Goal: Task Accomplishment & Management: Manage account settings

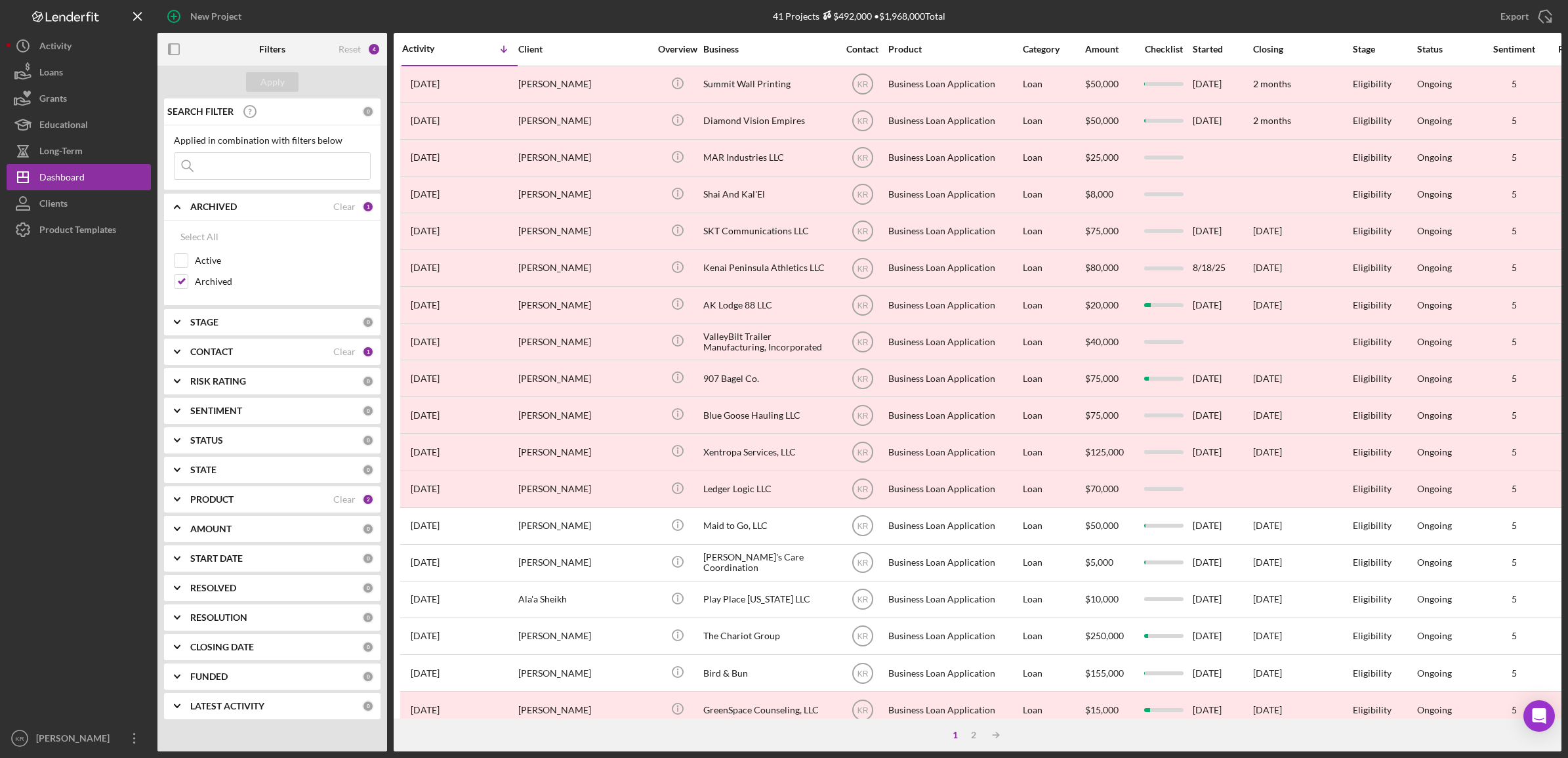
click at [227, 485] on div "SEARCH FILTER 0 Applied in combination with filters below Icon/Menu Close Icon/…" at bounding box center [272, 413] width 230 height 630
click at [227, 499] on b "PRODUCT" at bounding box center [212, 499] width 43 height 11
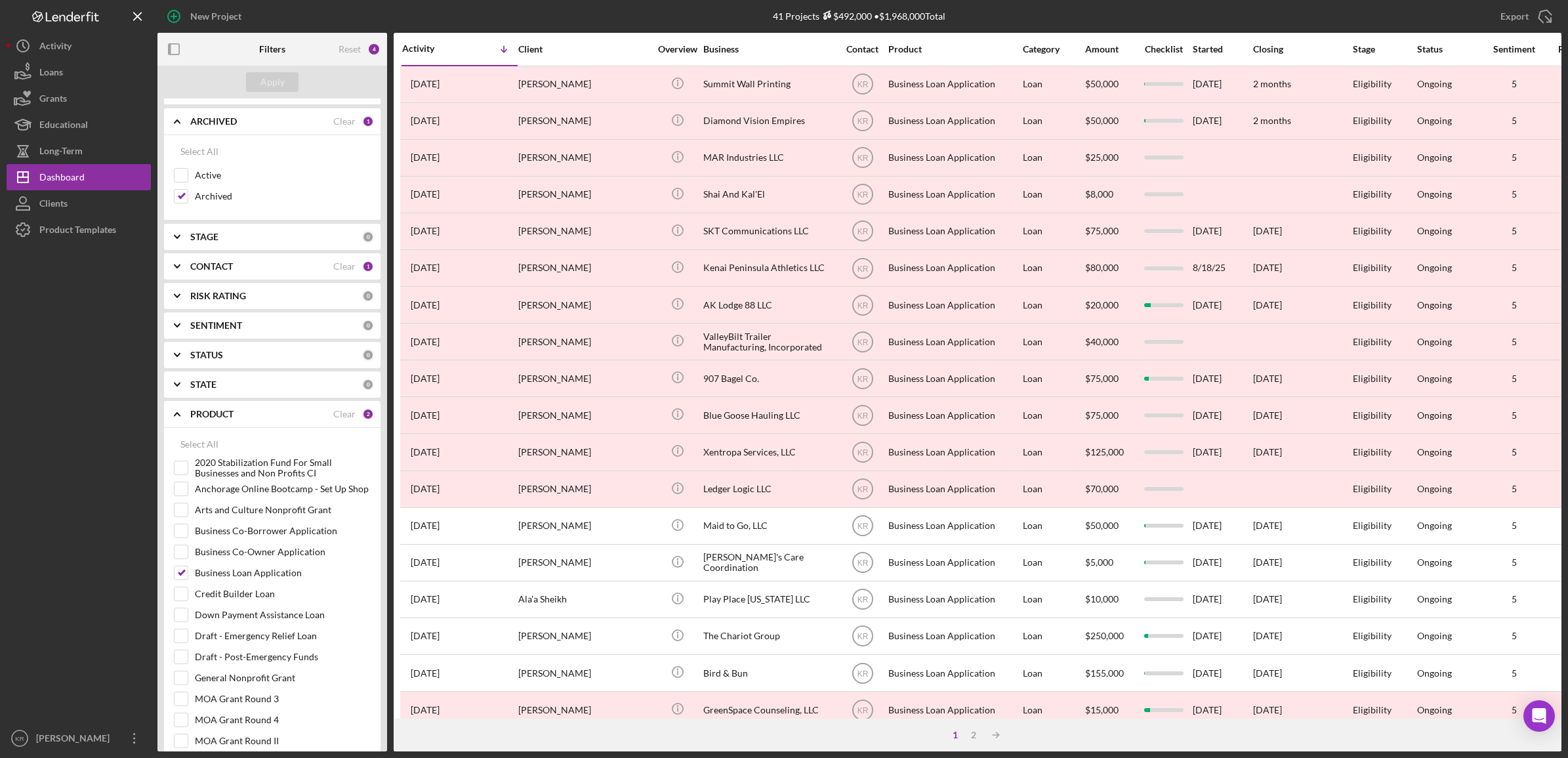
scroll to position [164, 0]
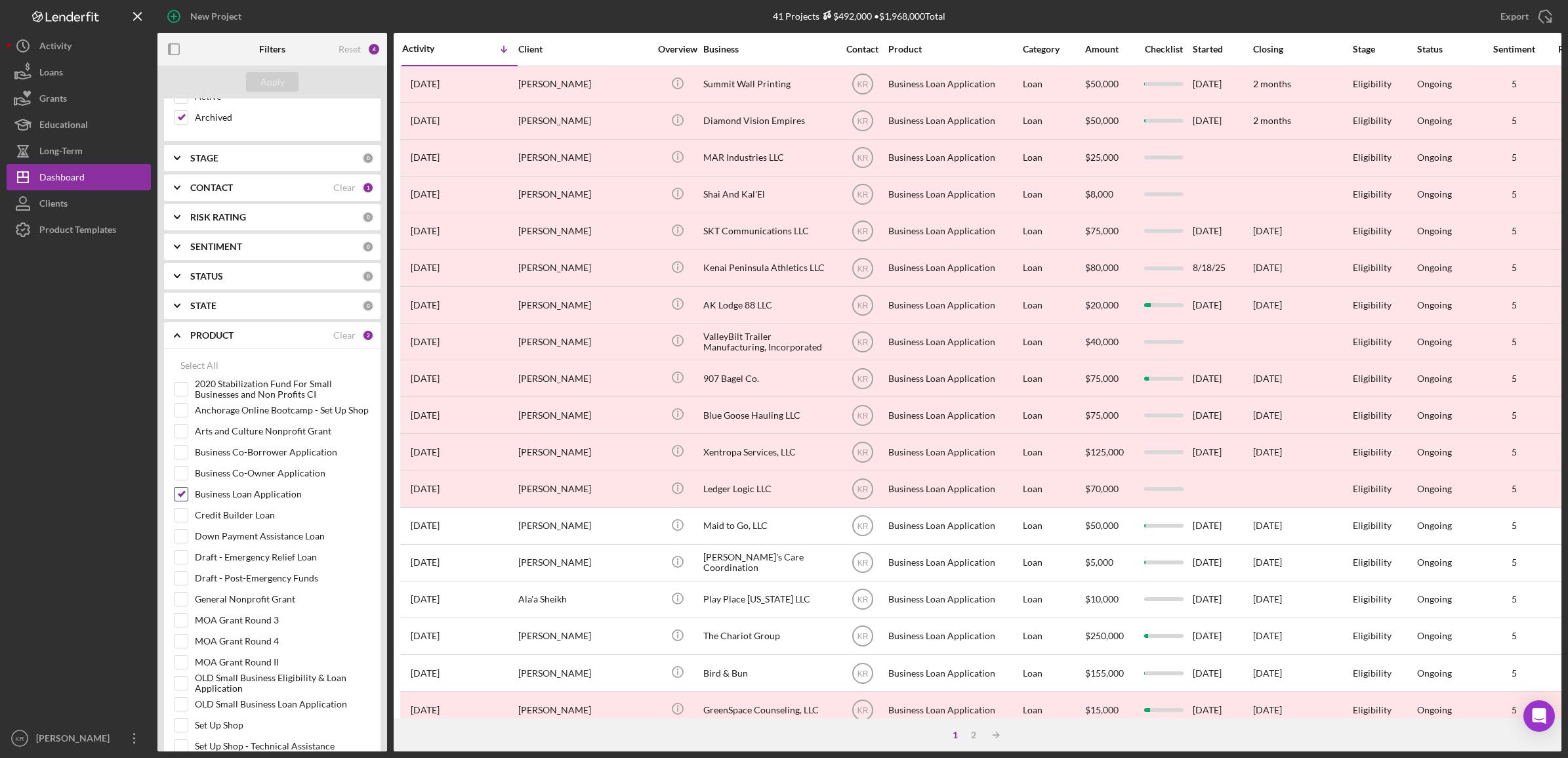
click at [202, 491] on label "Business Loan Application" at bounding box center [282, 493] width 176 height 13
click at [188, 491] on input "Business Loan Application" at bounding box center [181, 493] width 13 height 13
checkbox input "false"
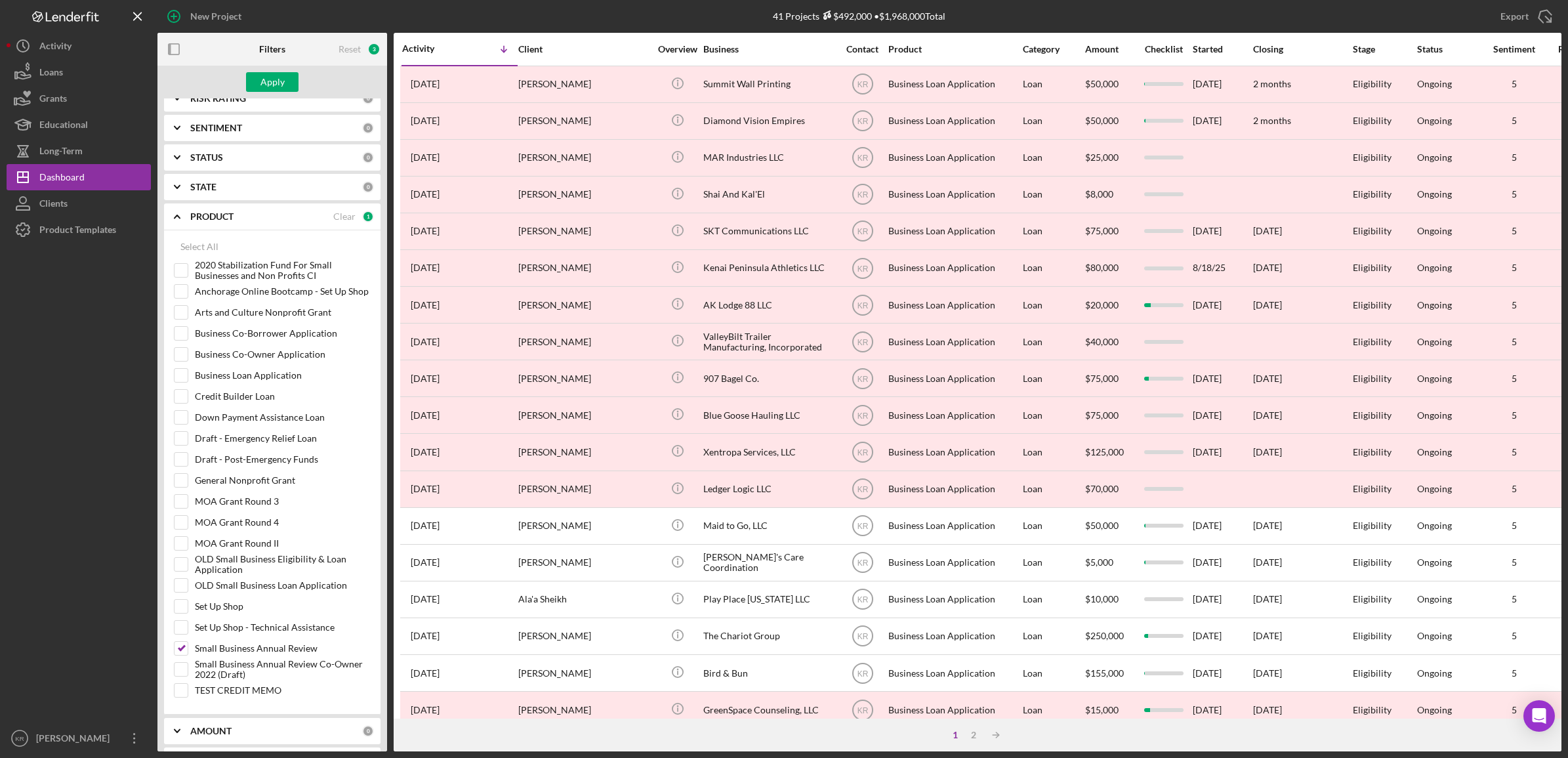
scroll to position [0, 0]
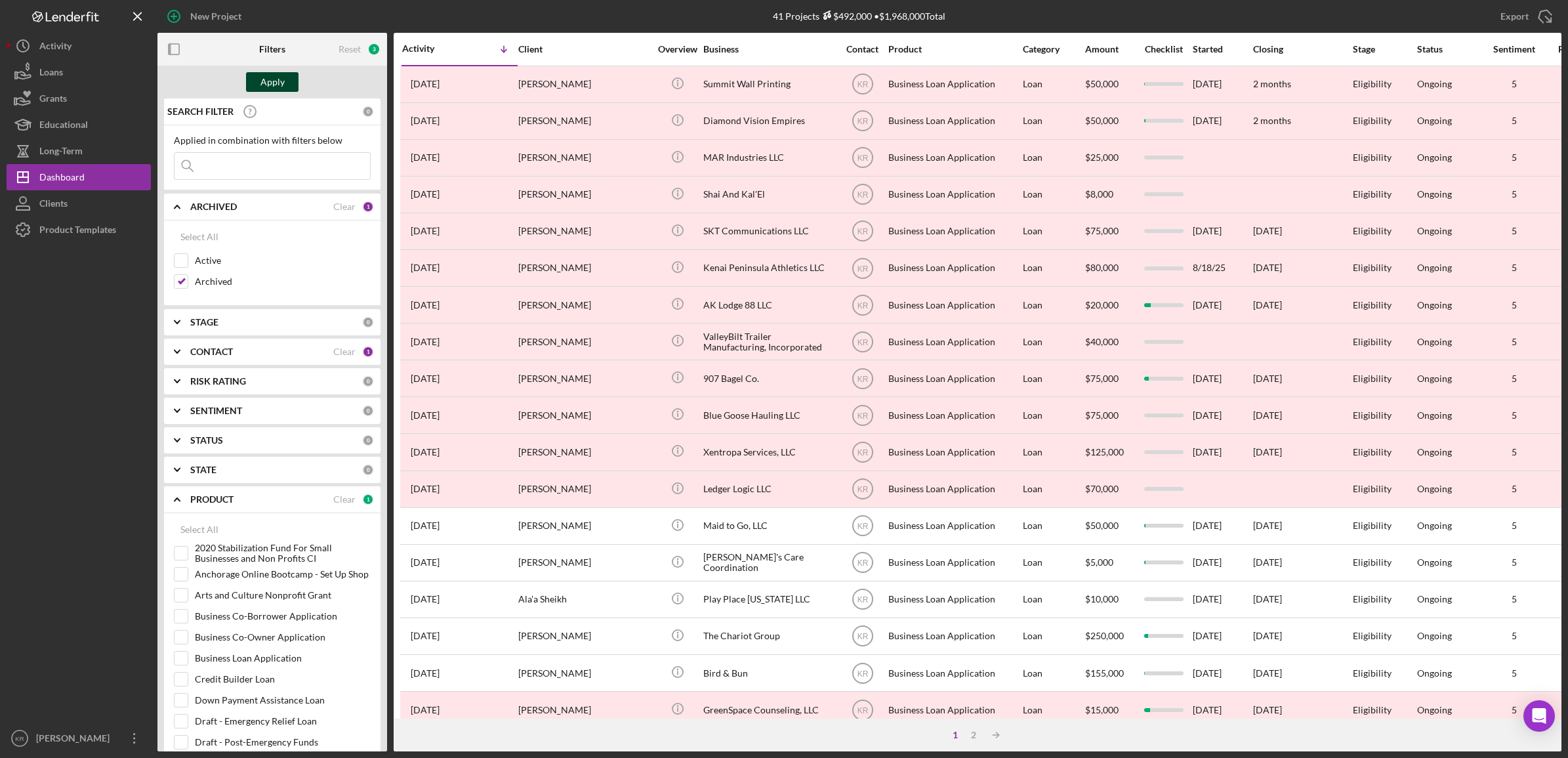
click at [259, 79] on button "Apply" at bounding box center [272, 81] width 52 height 20
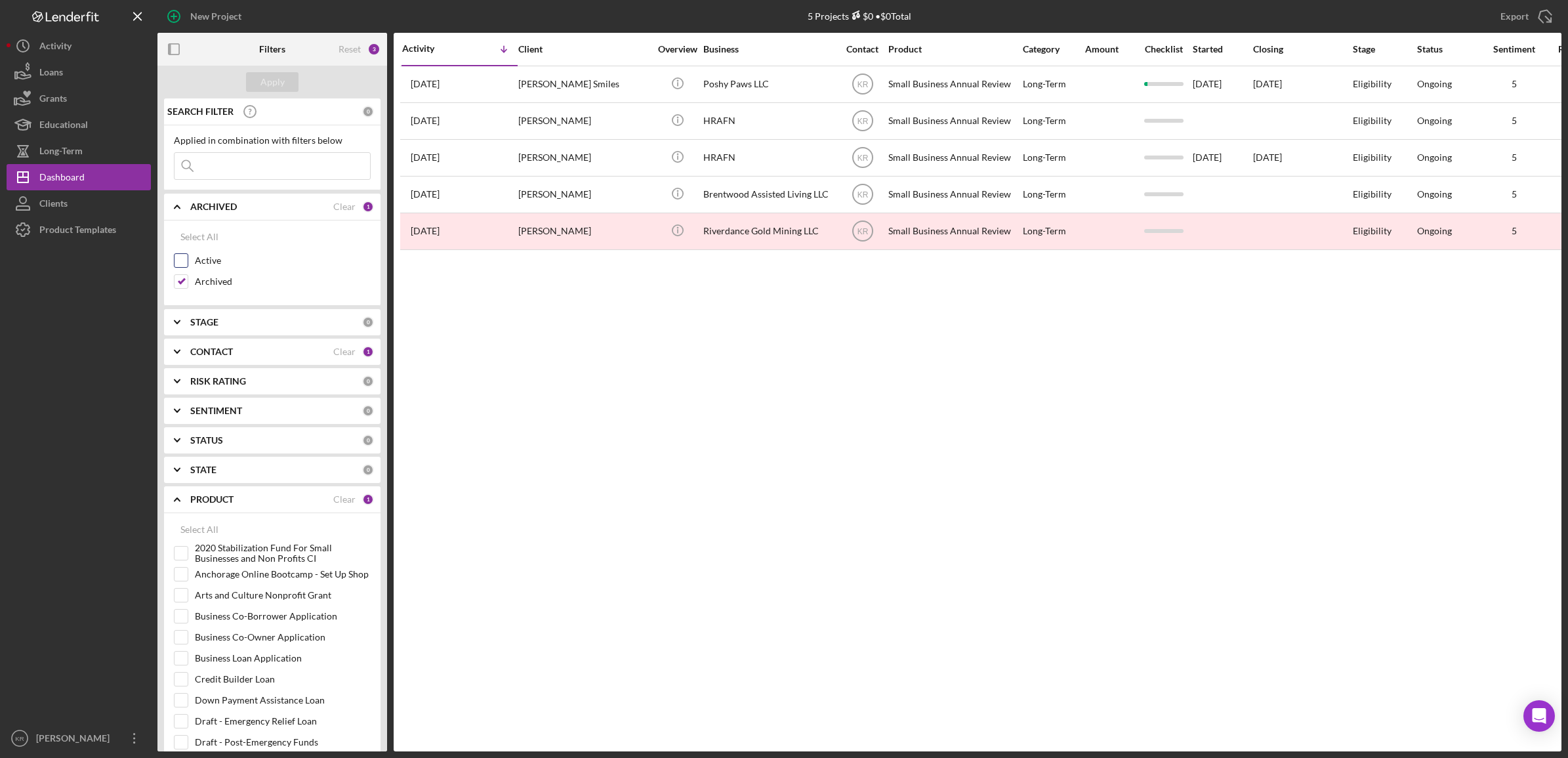
click at [212, 270] on div "Active" at bounding box center [272, 263] width 196 height 21
click at [211, 281] on label "Archived" at bounding box center [282, 281] width 176 height 13
click at [188, 281] on input "Archived" at bounding box center [181, 281] width 13 height 13
checkbox input "false"
click at [210, 260] on label "Active" at bounding box center [282, 260] width 176 height 13
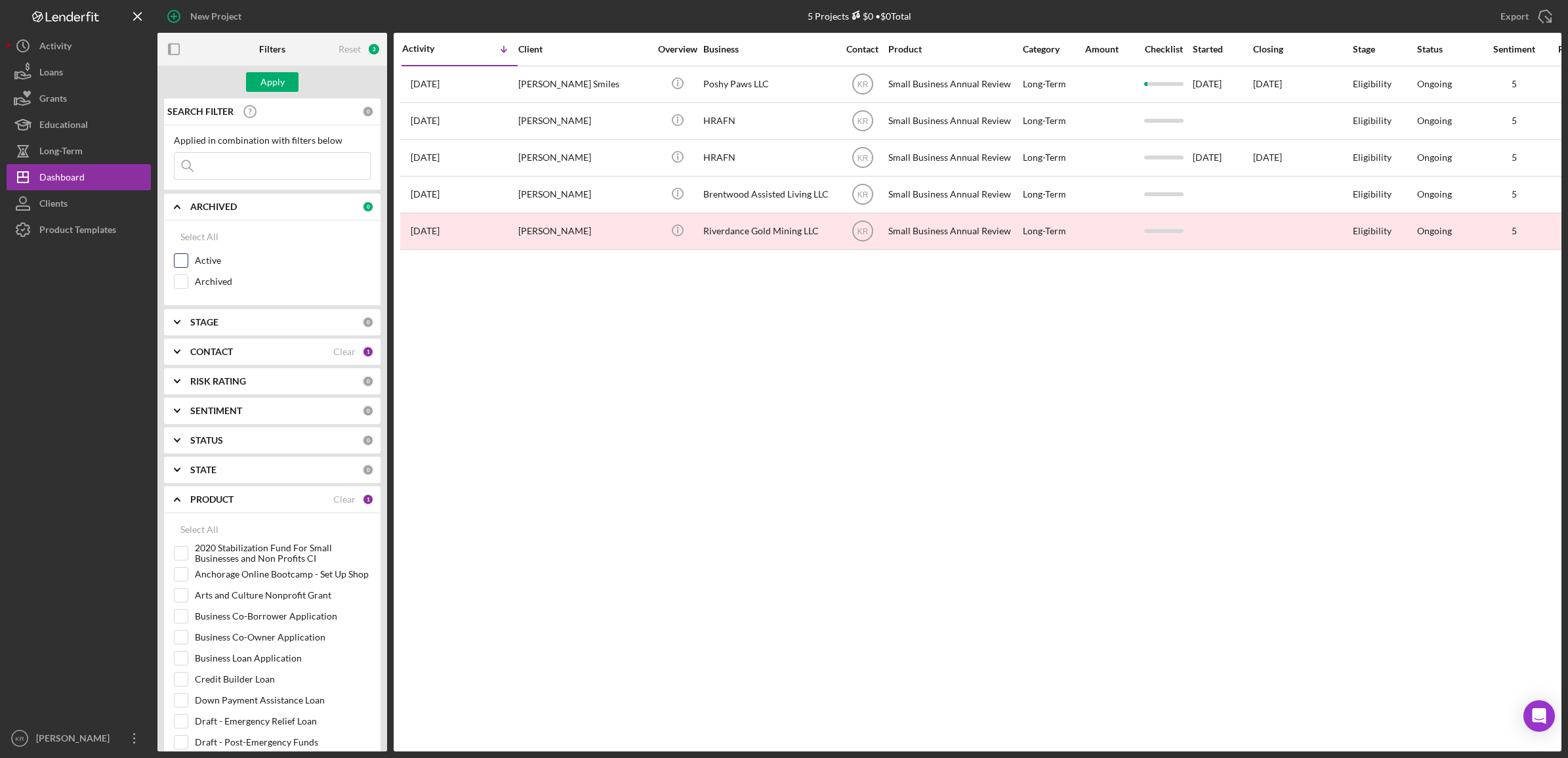
click at [188, 260] on input "Active" at bounding box center [181, 260] width 13 height 13
click at [256, 88] on button "Apply" at bounding box center [272, 81] width 52 height 20
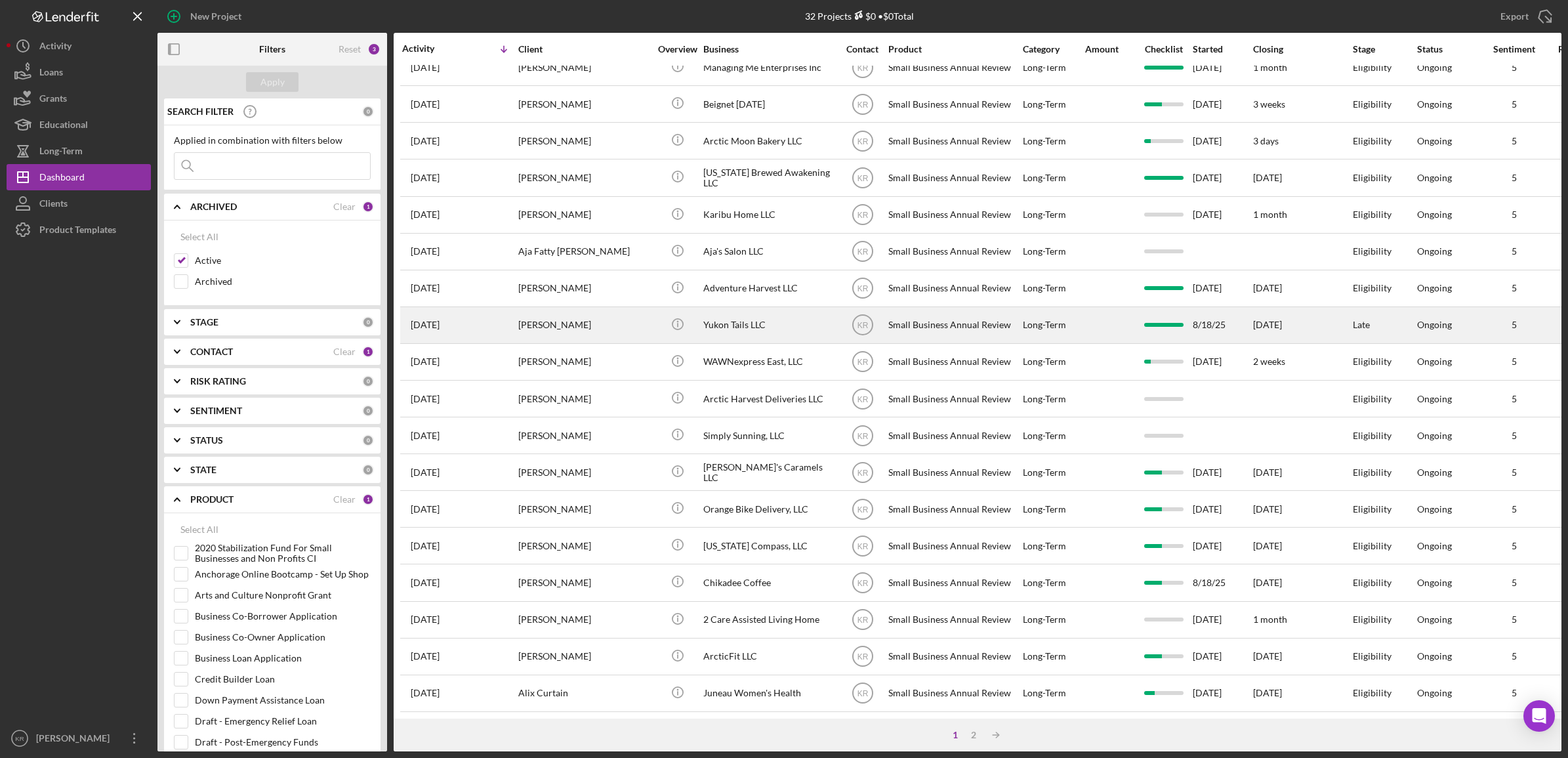
scroll to position [298, 0]
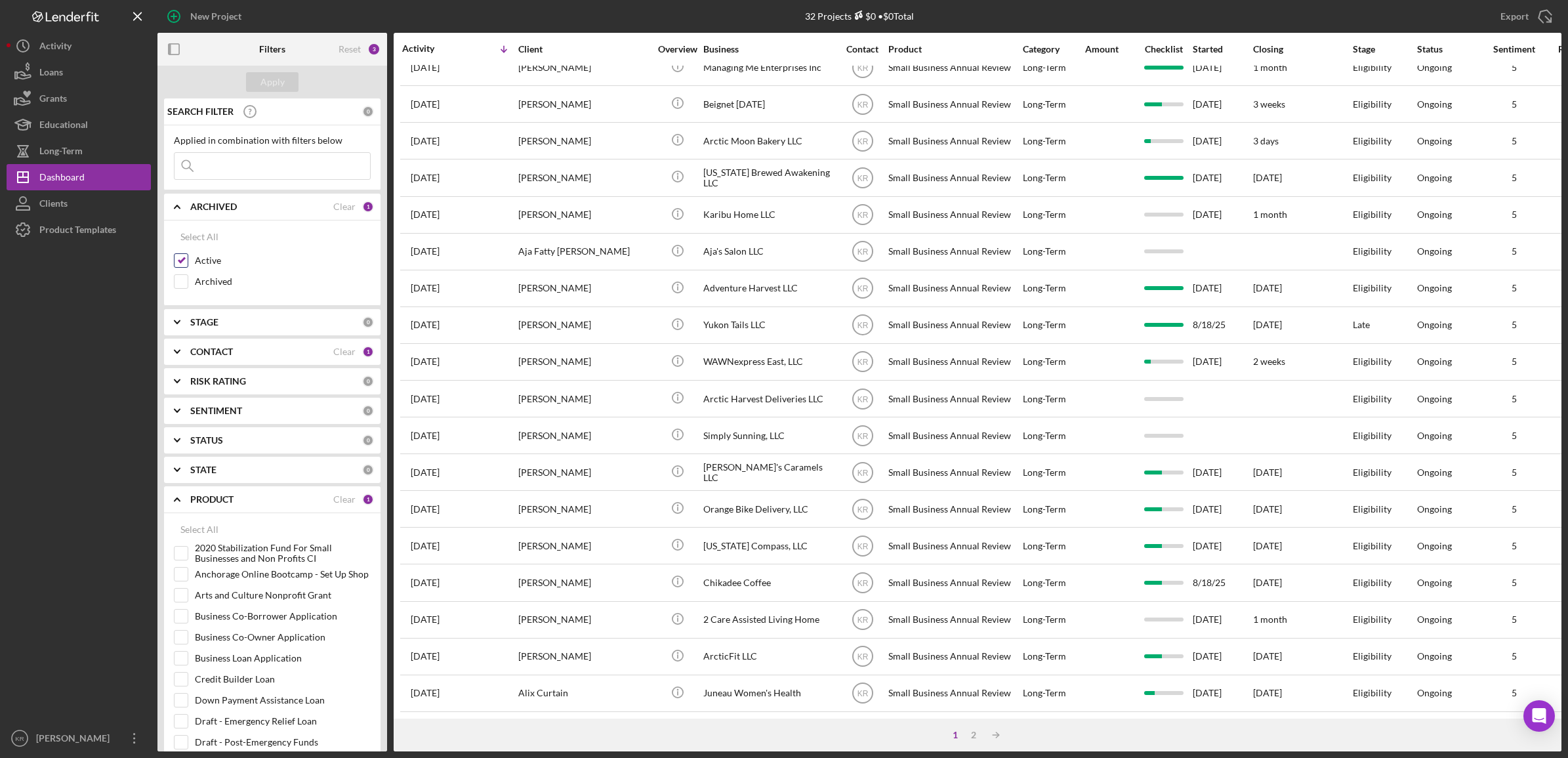
click at [202, 264] on label "Active" at bounding box center [282, 260] width 176 height 13
click at [188, 264] on input "Active" at bounding box center [181, 260] width 13 height 13
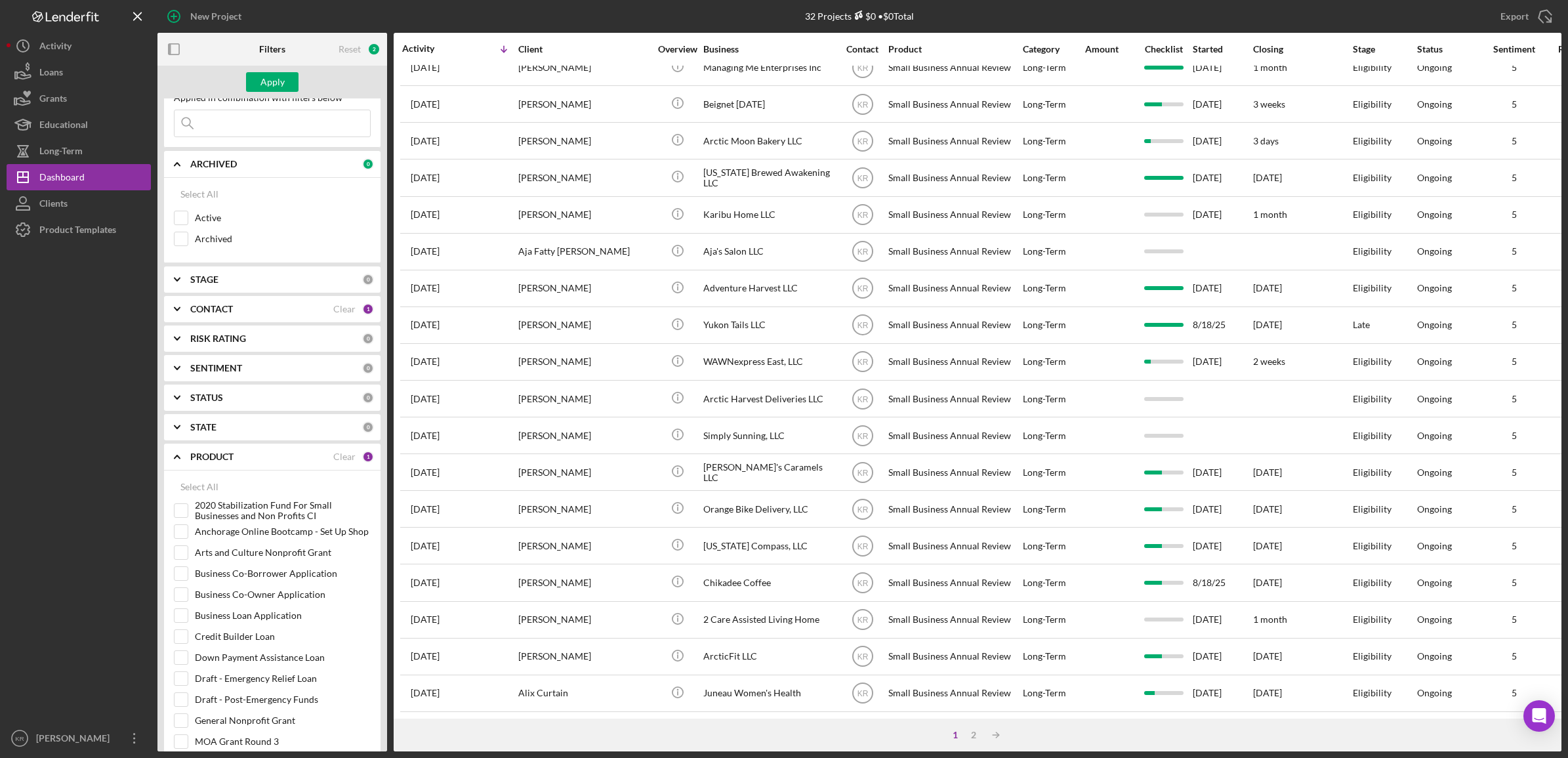
scroll to position [82, 0]
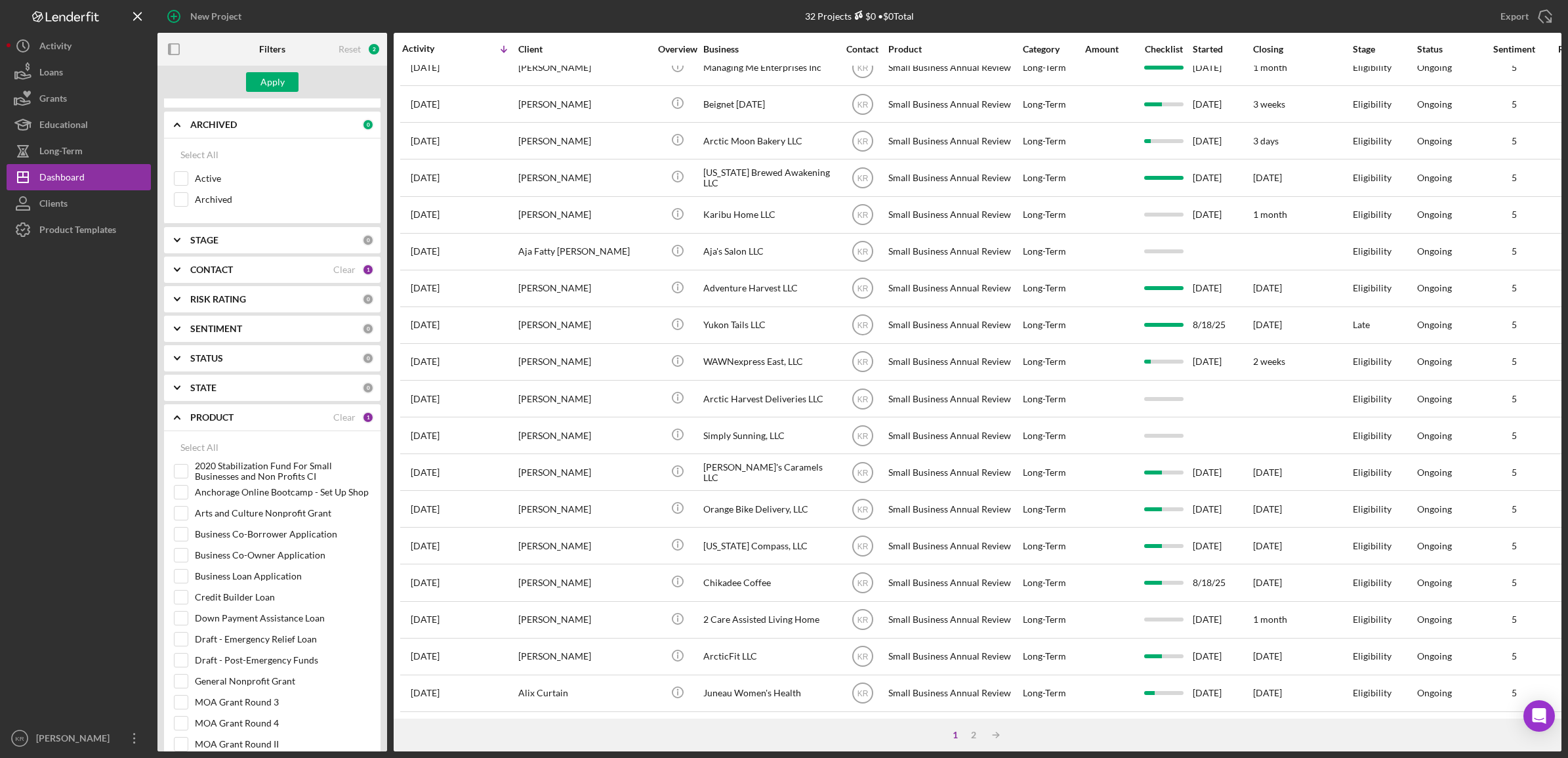
click at [302, 225] on div "SEARCH FILTER 0 Applied in combination with filters below Icon/Menu Close Icon/…" at bounding box center [272, 424] width 230 height 653
click at [284, 238] on div "STAGE" at bounding box center [276, 240] width 172 height 11
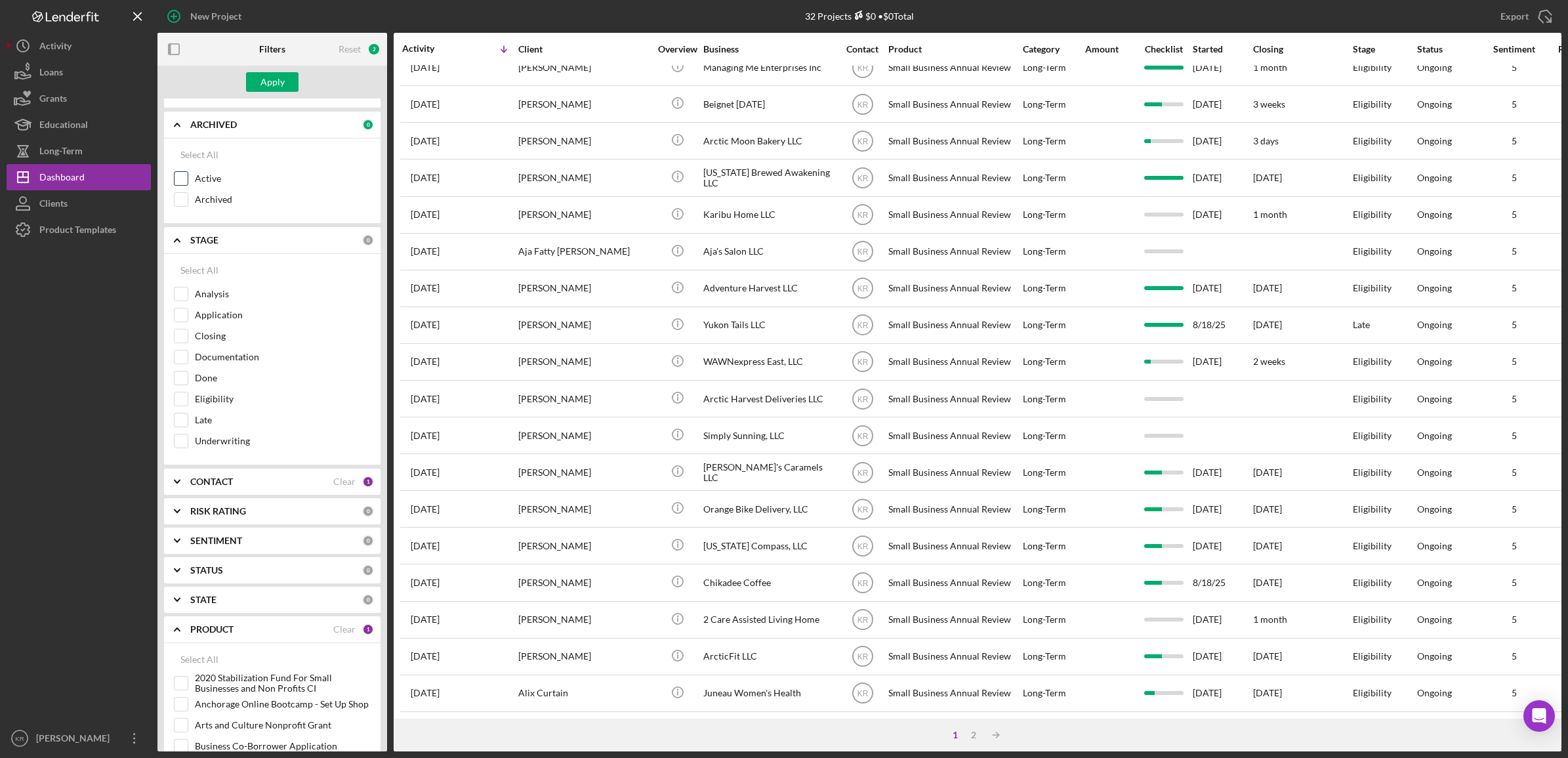
click at [212, 183] on label "Active" at bounding box center [282, 178] width 176 height 13
click at [188, 183] on input "Active" at bounding box center [181, 178] width 13 height 13
checkbox input "true"
click at [247, 374] on label "Done" at bounding box center [282, 377] width 176 height 13
click at [188, 374] on input "Done" at bounding box center [181, 377] width 13 height 13
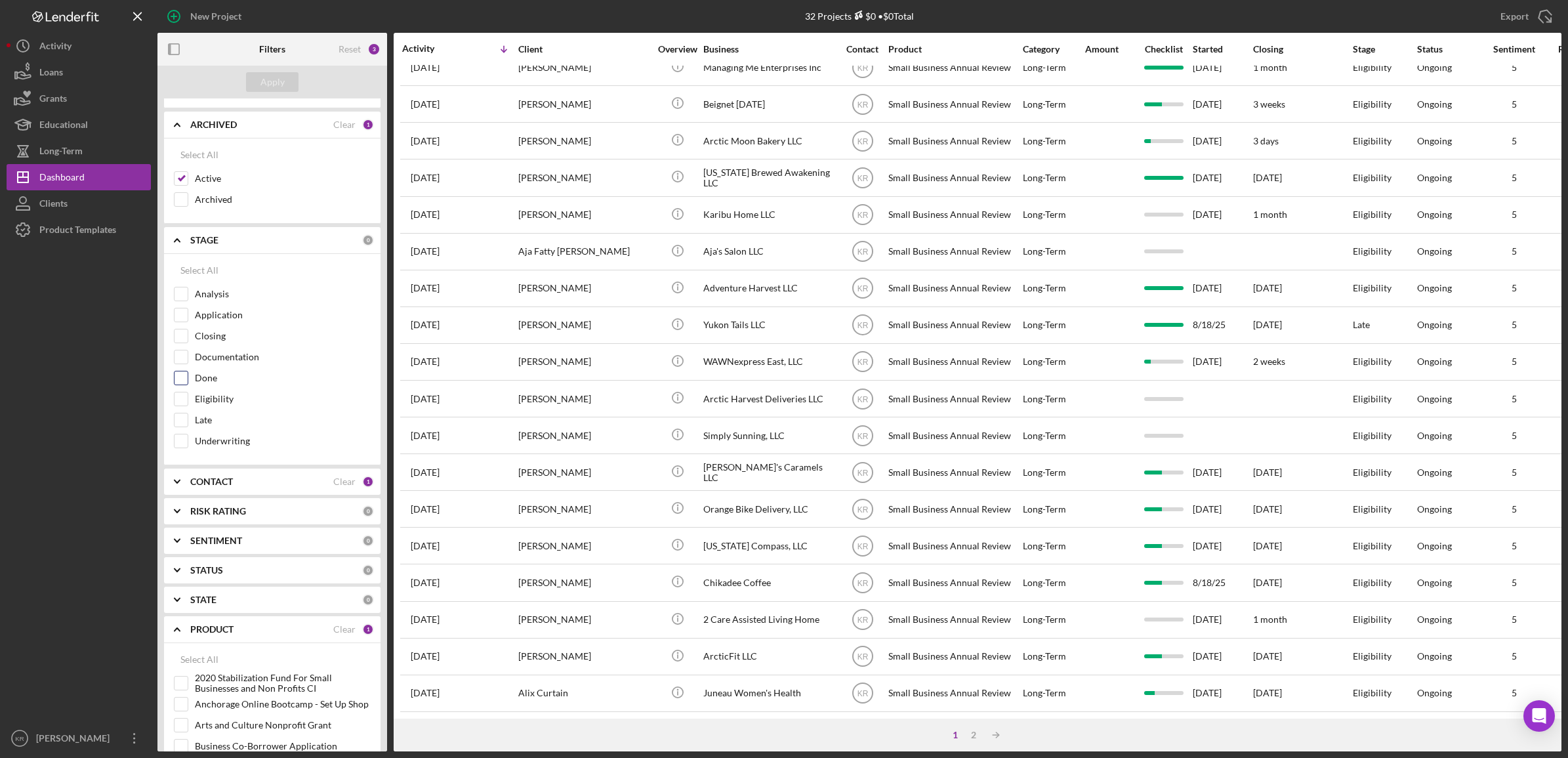
checkbox input "true"
click at [258, 86] on button "Apply" at bounding box center [272, 81] width 52 height 20
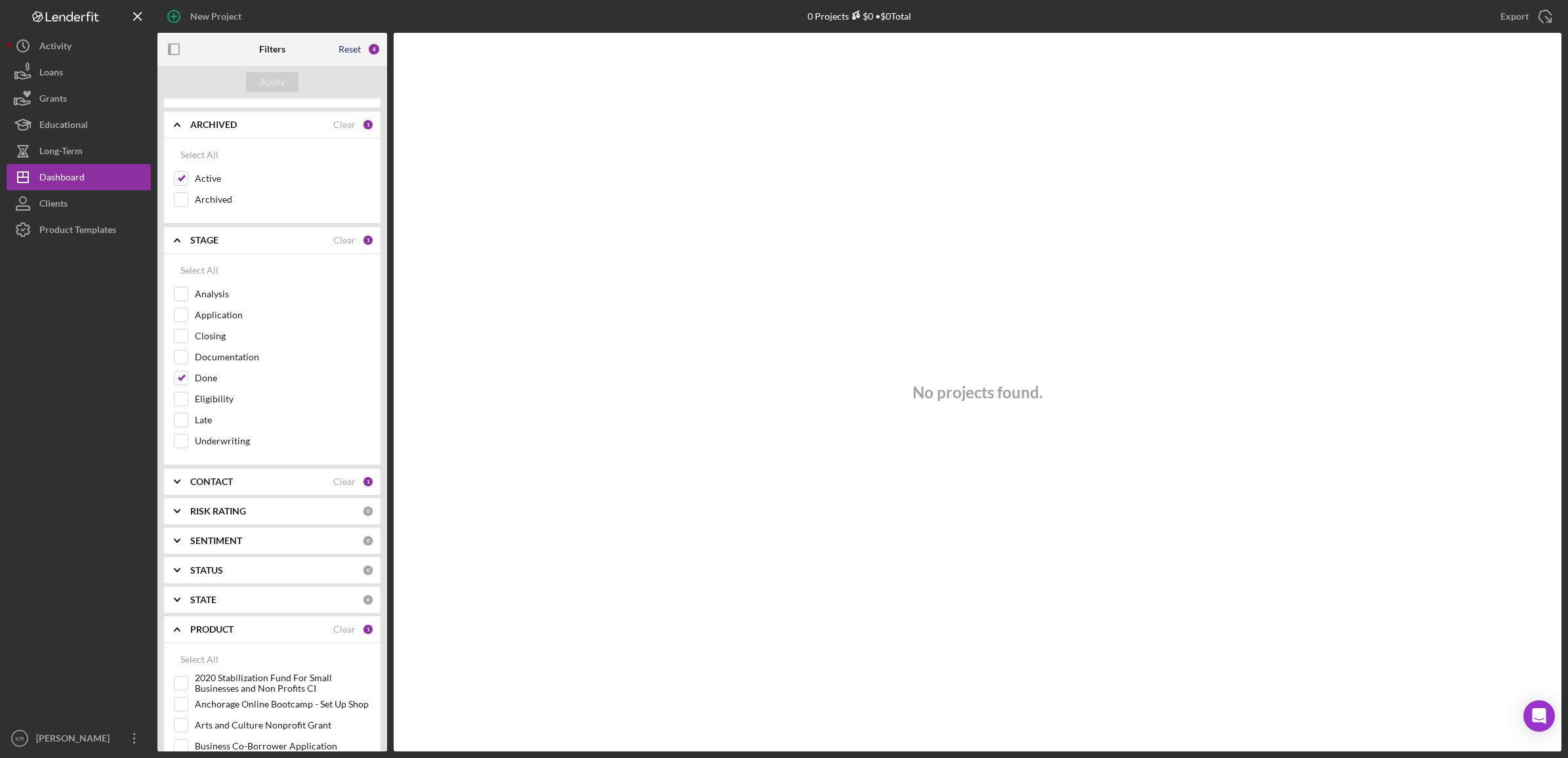
click at [352, 47] on div "Reset" at bounding box center [350, 49] width 23 height 11
checkbox input "false"
click at [352, 47] on div "Reset" at bounding box center [350, 49] width 23 height 11
click at [343, 125] on div "Clear" at bounding box center [344, 125] width 23 height 11
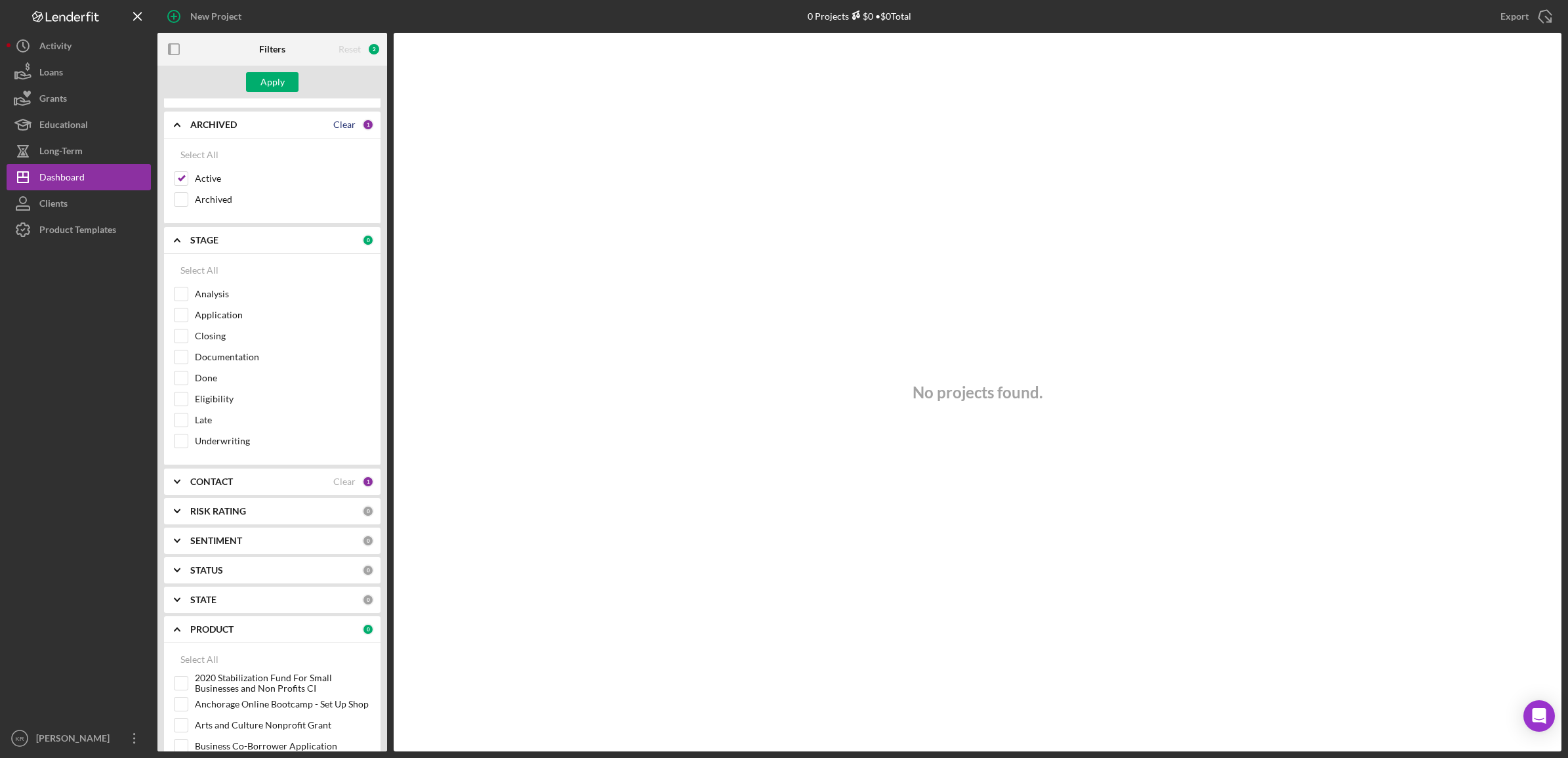
checkbox input "false"
click at [94, 54] on button "Icon/History Activity" at bounding box center [79, 45] width 144 height 27
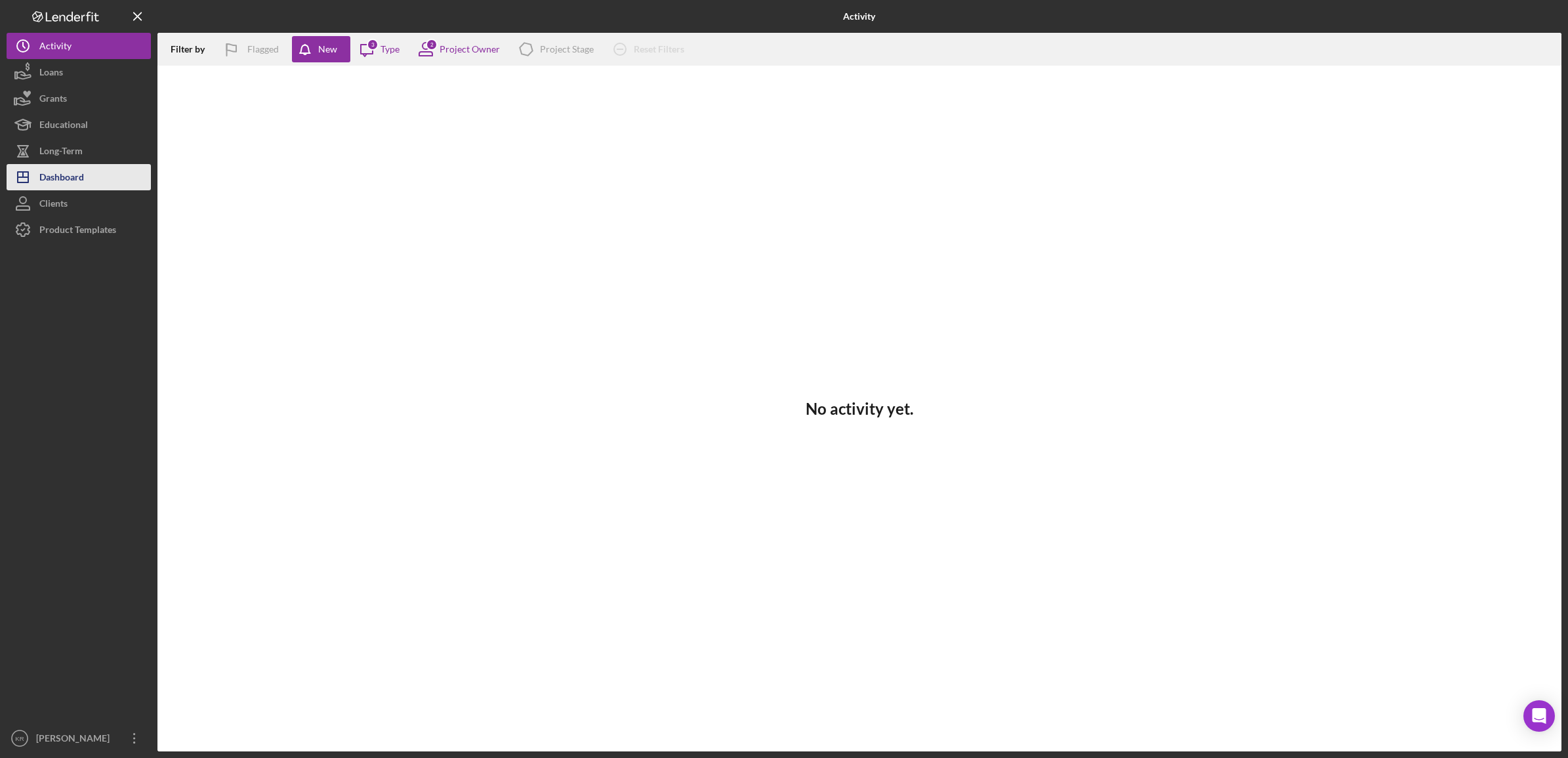
click at [54, 184] on div "Dashboard" at bounding box center [61, 179] width 44 height 29
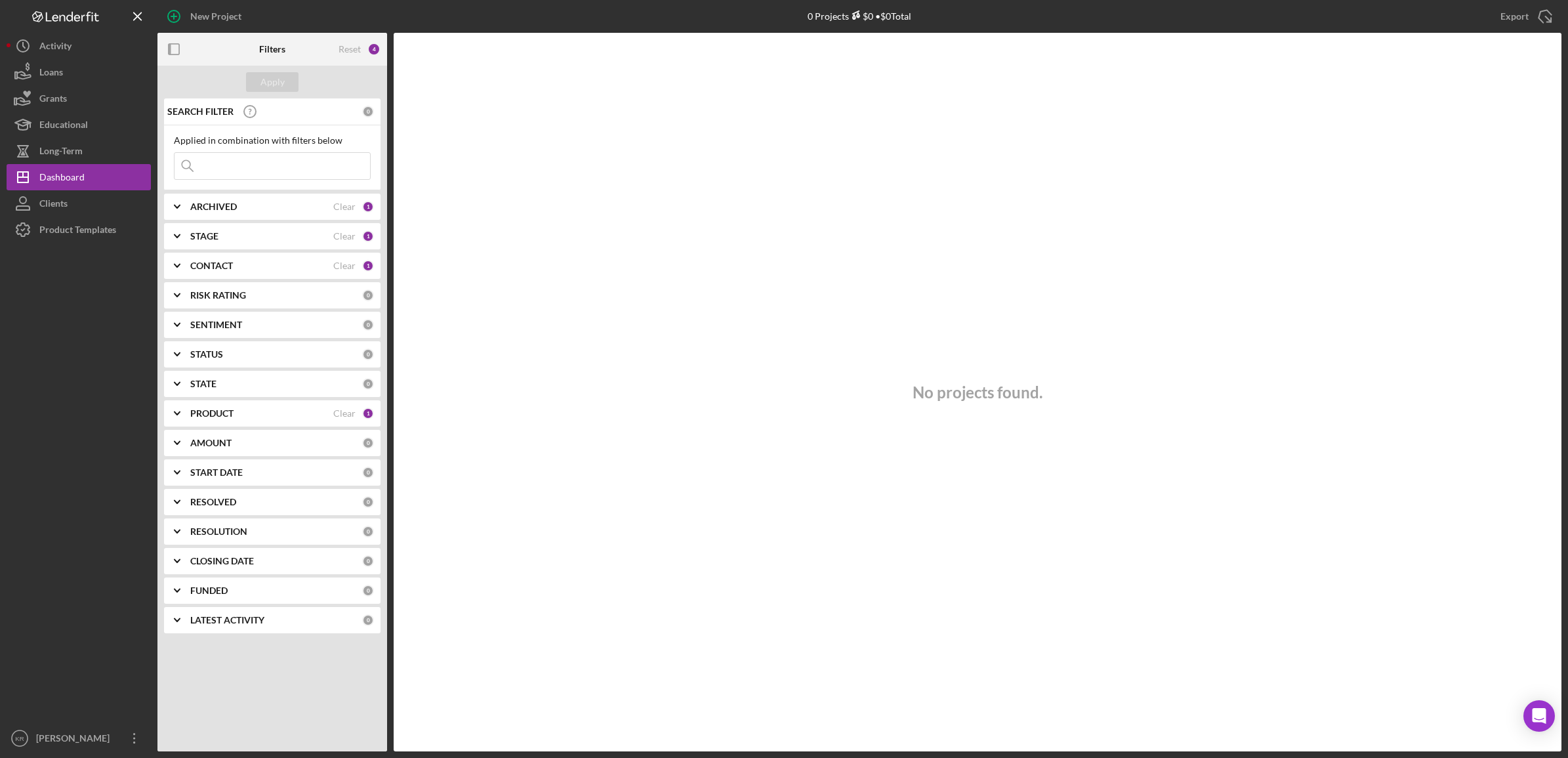
click at [1501, 413] on div "No projects found." at bounding box center [977, 392] width 1167 height 719
click at [231, 434] on div "AMOUNT 0" at bounding box center [282, 443] width 184 height 27
click at [240, 427] on div "SEARCH FILTER 0 Applied in combination with filters below Icon/Menu Close Icon/…" at bounding box center [272, 401] width 230 height 606
click at [246, 187] on div "Applied in combination with filters below Icon/Menu Close" at bounding box center [272, 158] width 216 height 65
click at [277, 166] on input at bounding box center [272, 166] width 195 height 27
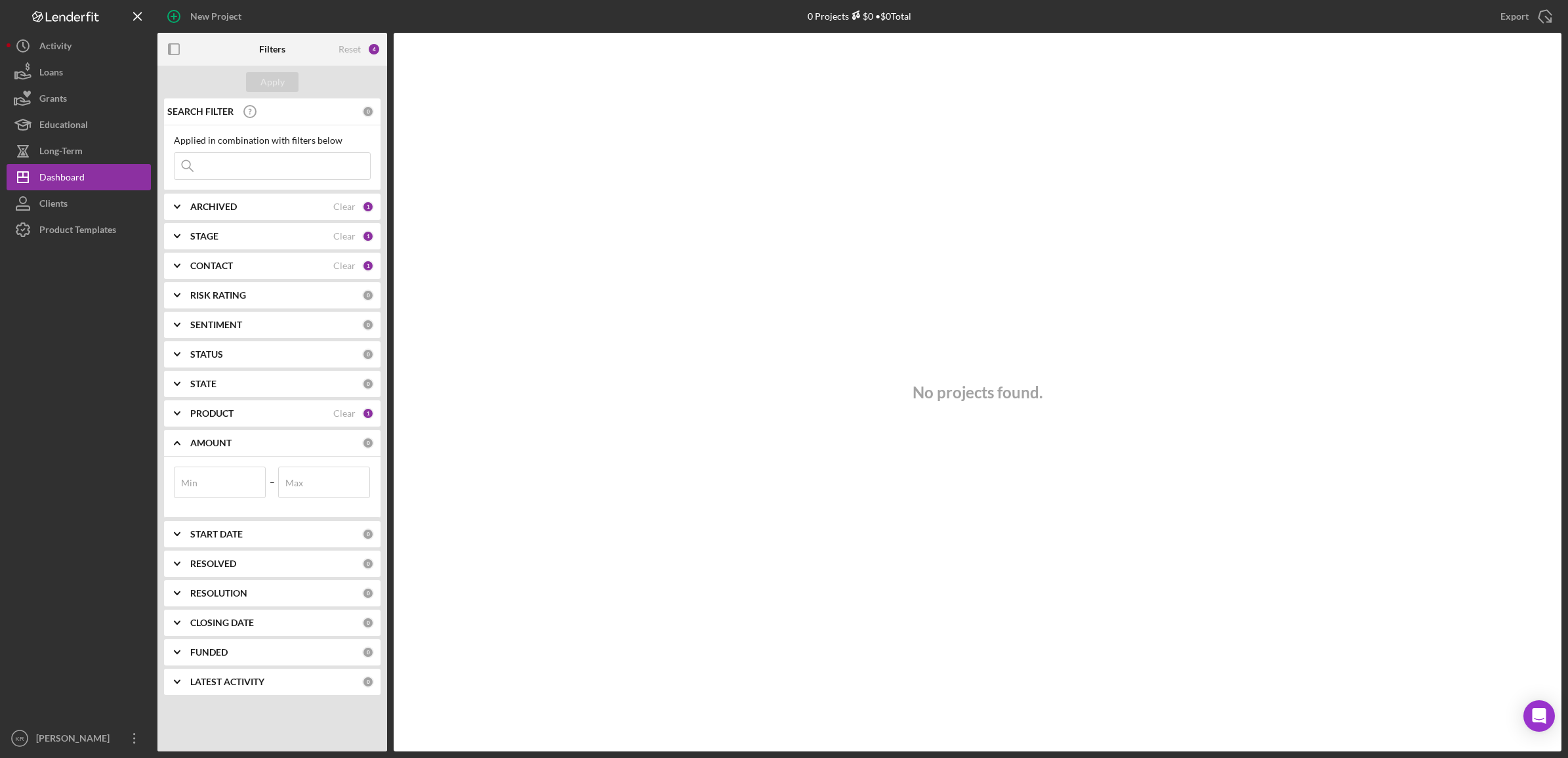
click at [264, 169] on input at bounding box center [272, 166] width 195 height 27
type input "tippecanoe"
click at [336, 112] on div "Clear" at bounding box center [344, 111] width 23 height 11
click at [244, 270] on div "CONTACT" at bounding box center [262, 265] width 143 height 11
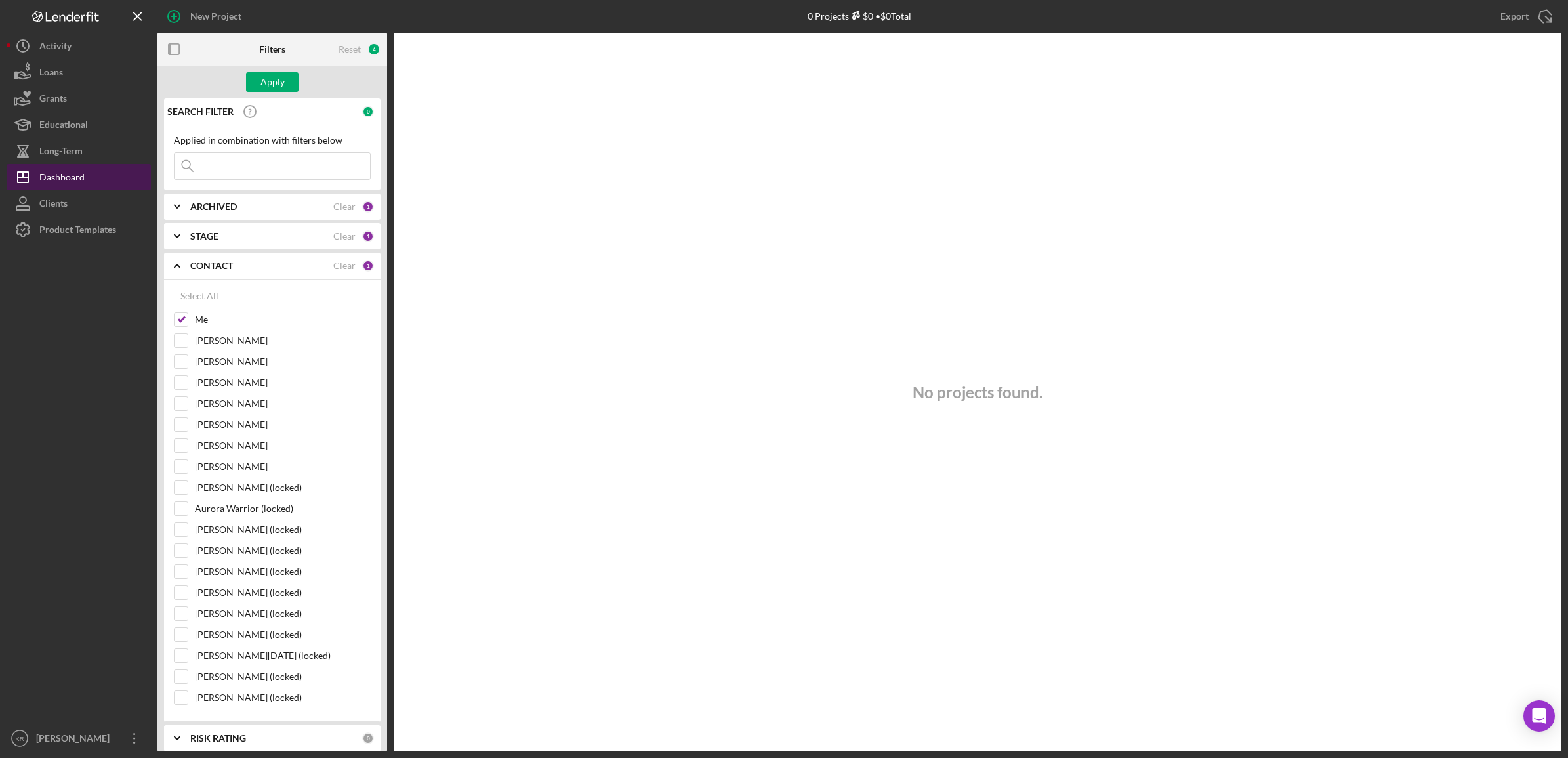
click at [56, 188] on div "Dashboard" at bounding box center [62, 179] width 45 height 29
click at [19, 214] on icon "button" at bounding box center [23, 202] width 32 height 32
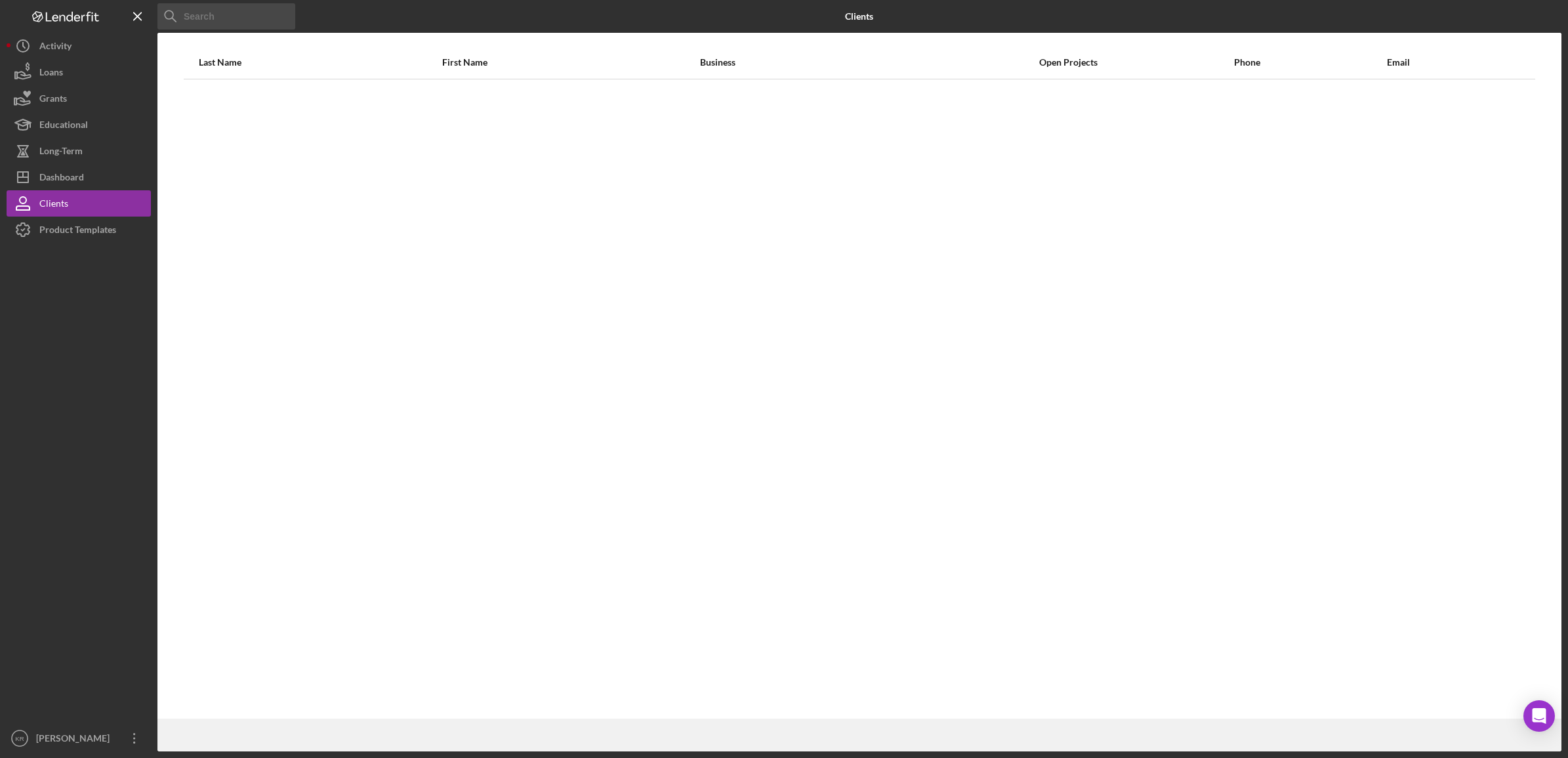
click at [224, 18] on input at bounding box center [226, 16] width 137 height 27
type input "tippecanoe"
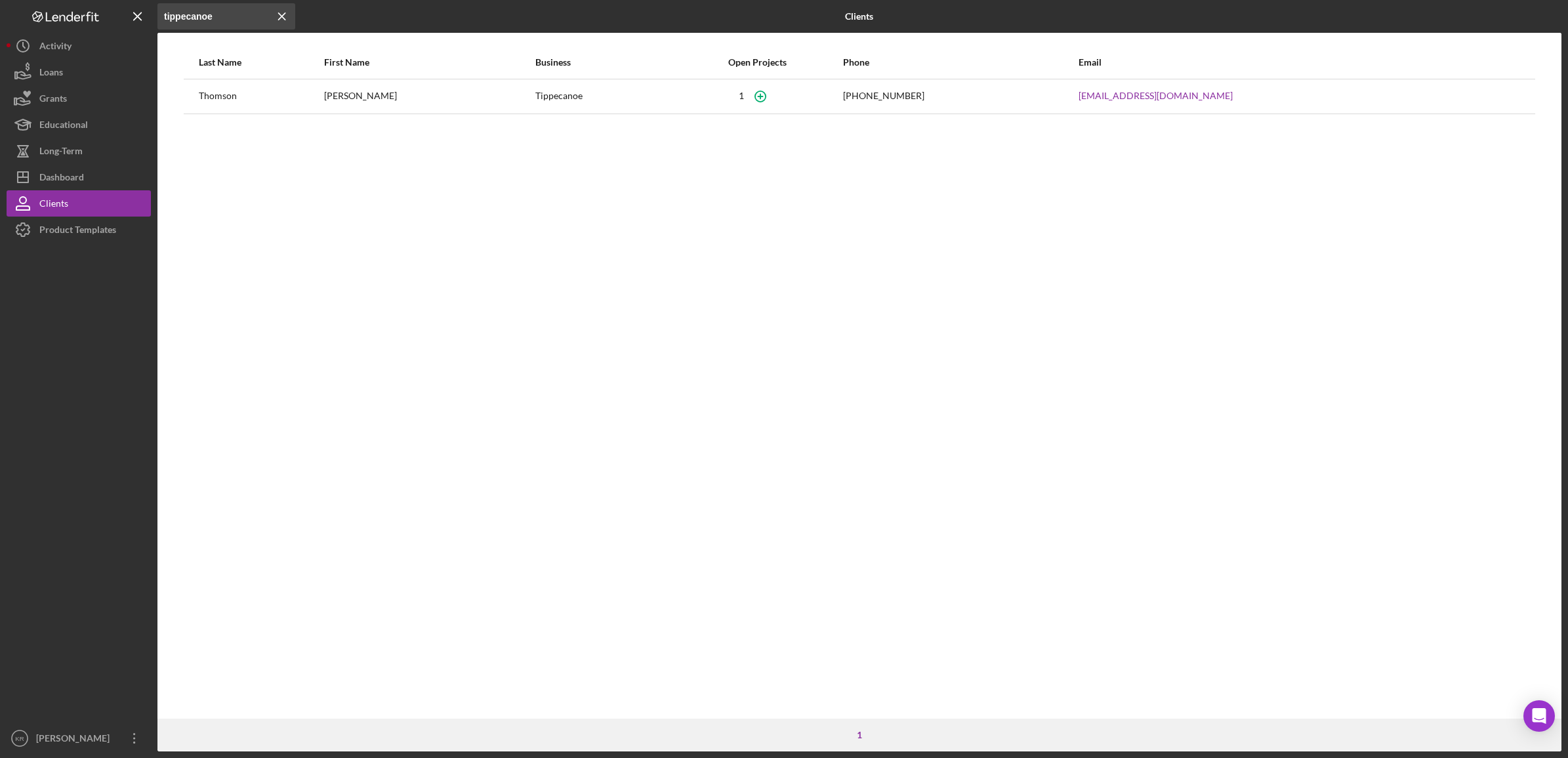
click at [626, 54] on div "Business" at bounding box center [604, 62] width 137 height 31
click at [398, 96] on div "Nicole" at bounding box center [429, 96] width 210 height 32
click at [367, 96] on div "Nicole" at bounding box center [429, 96] width 210 height 32
click at [1149, 96] on link "nicoleinalaska@gmail.com" at bounding box center [1155, 95] width 154 height 11
click at [97, 165] on button "Icon/Dashboard Dashboard" at bounding box center [79, 177] width 144 height 27
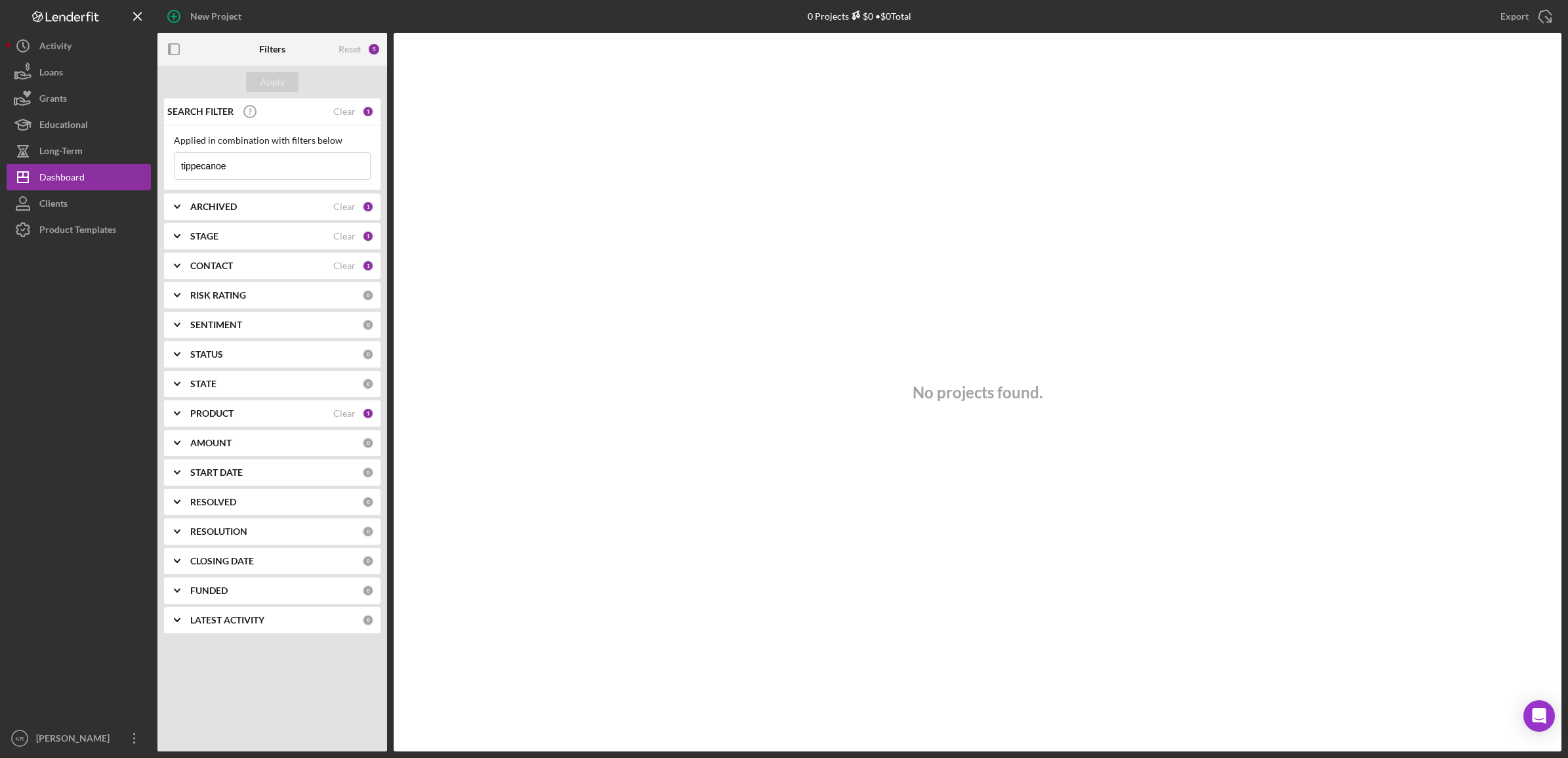
click at [289, 605] on div "SEARCH FILTER Clear 1 Applied in combination with filters below tippecanoe Icon…" at bounding box center [272, 370] width 230 height 544
click at [291, 536] on div "RESOLUTION" at bounding box center [276, 531] width 172 height 11
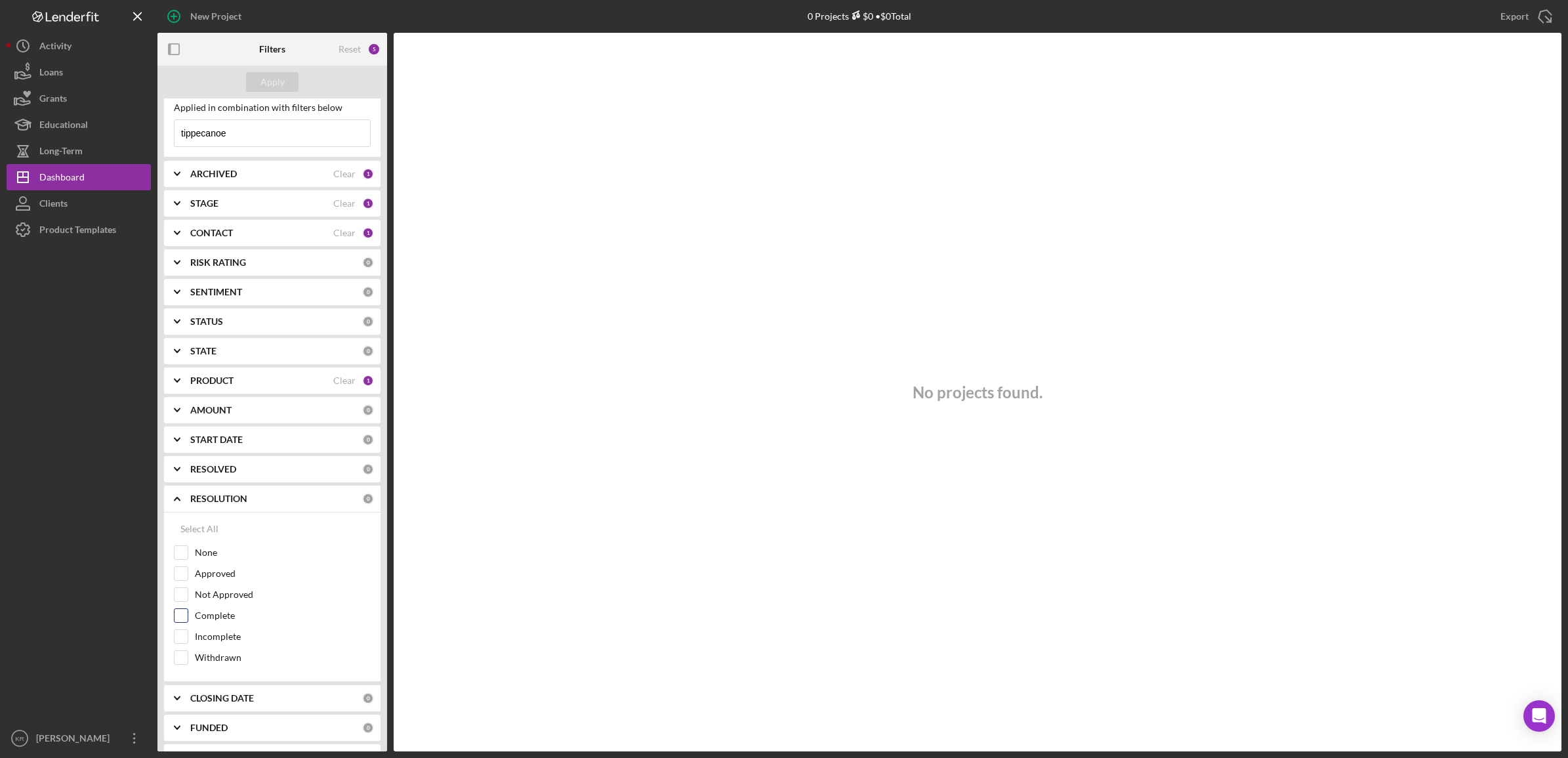
scroll to position [64, 0]
click at [233, 666] on b "CLOSING DATE" at bounding box center [222, 669] width 64 height 11
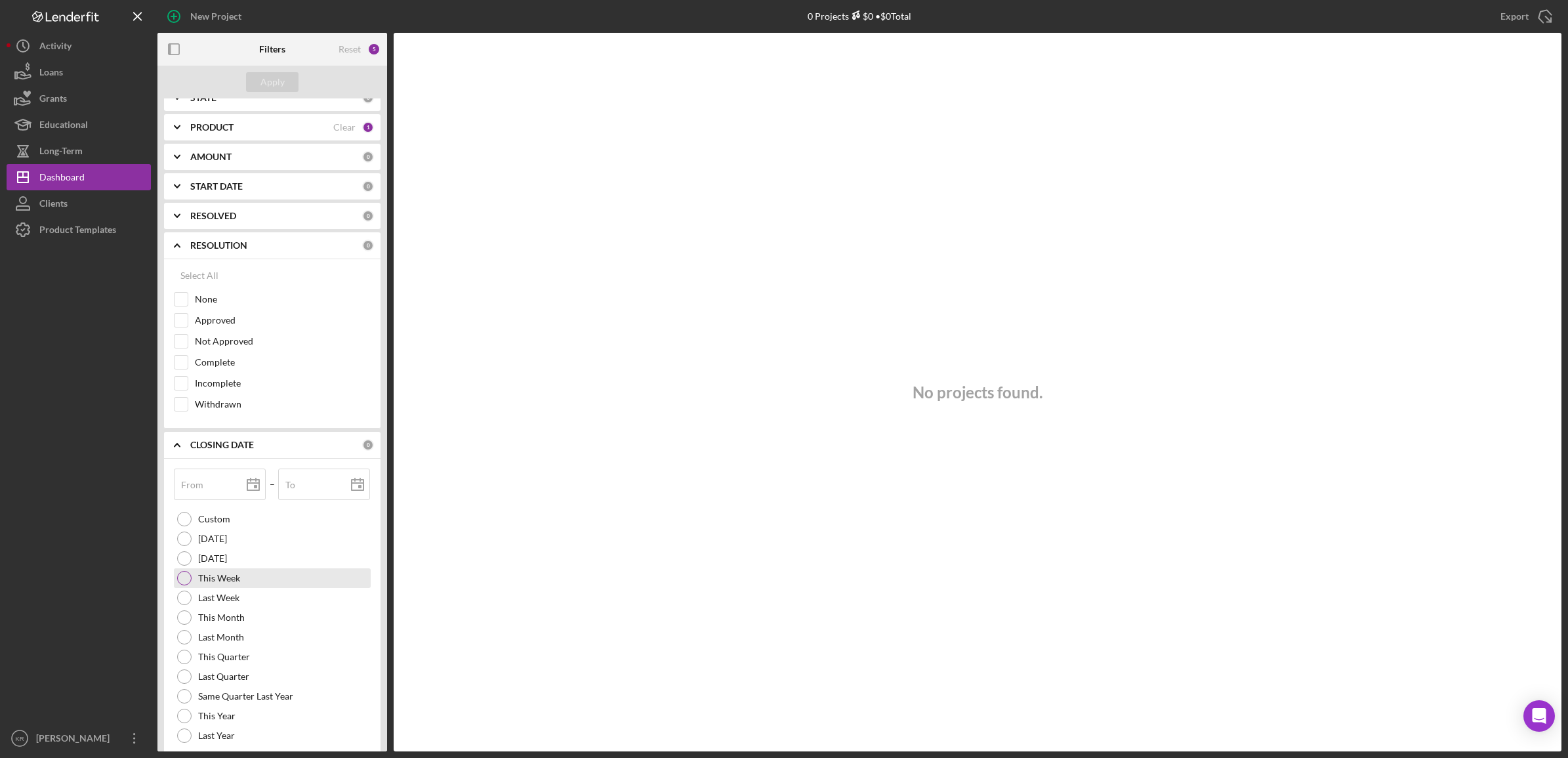
scroll to position [310, 0]
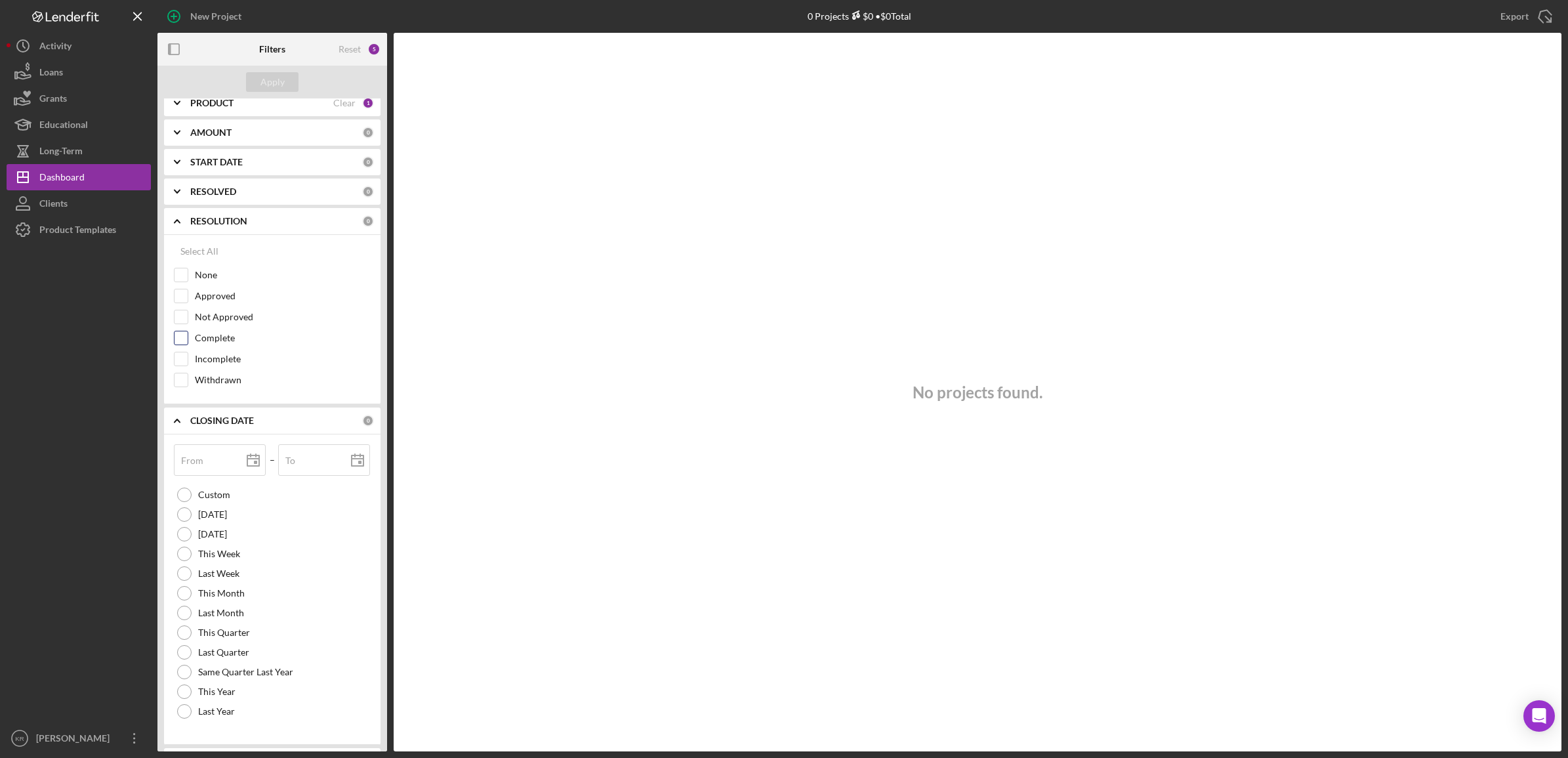
click at [215, 343] on label "Complete" at bounding box center [282, 337] width 176 height 13
click at [188, 343] on input "Complete" at bounding box center [181, 337] width 13 height 13
checkbox input "true"
click at [277, 64] on div "Filters" at bounding box center [272, 48] width 27 height 32
click at [267, 74] on div "Apply" at bounding box center [272, 81] width 25 height 20
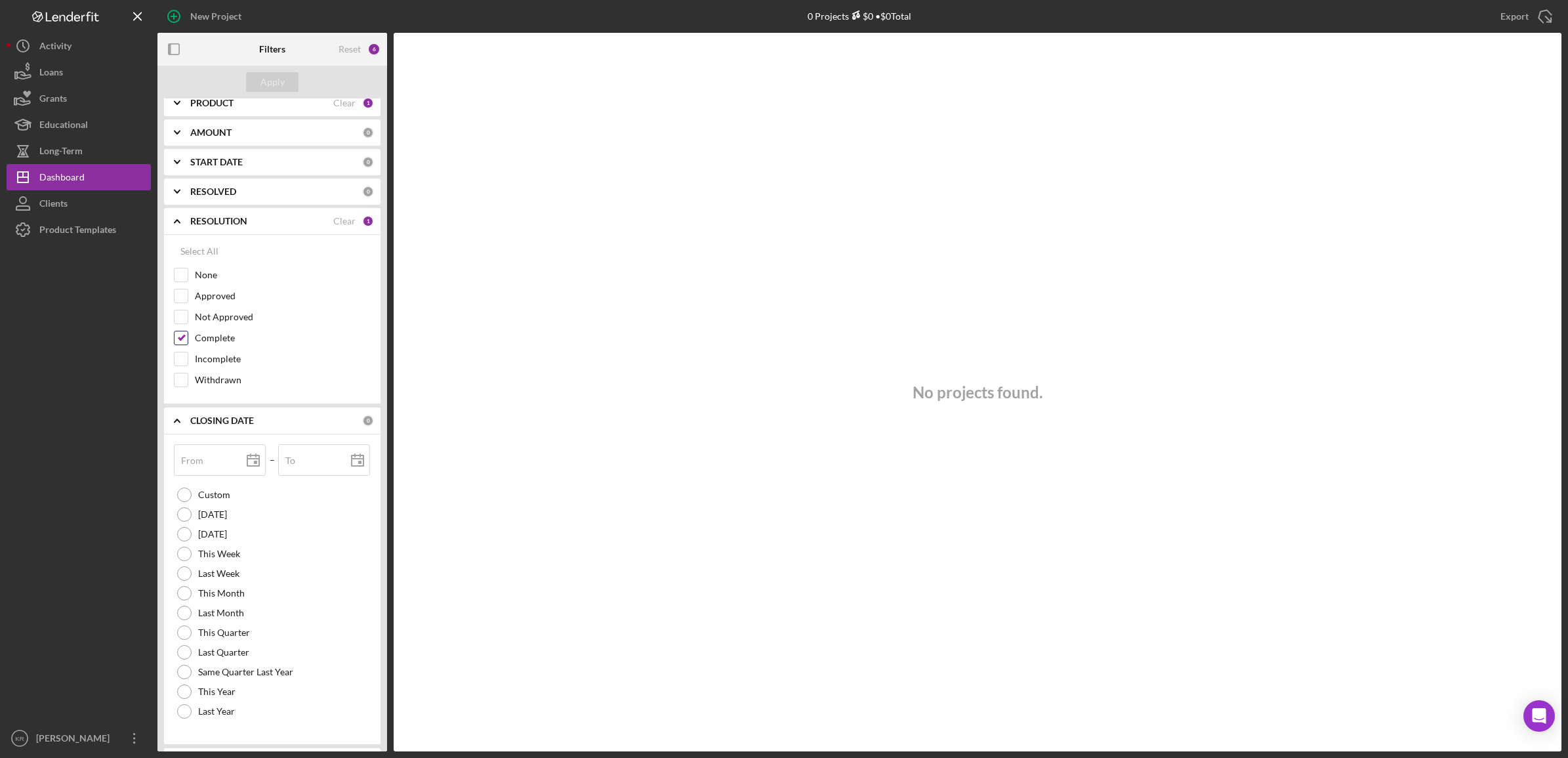
click at [227, 348] on div "Complete" at bounding box center [272, 341] width 196 height 21
click at [228, 339] on label "Complete" at bounding box center [282, 337] width 176 height 13
click at [188, 339] on input "Complete" at bounding box center [181, 337] width 13 height 13
checkbox input "false"
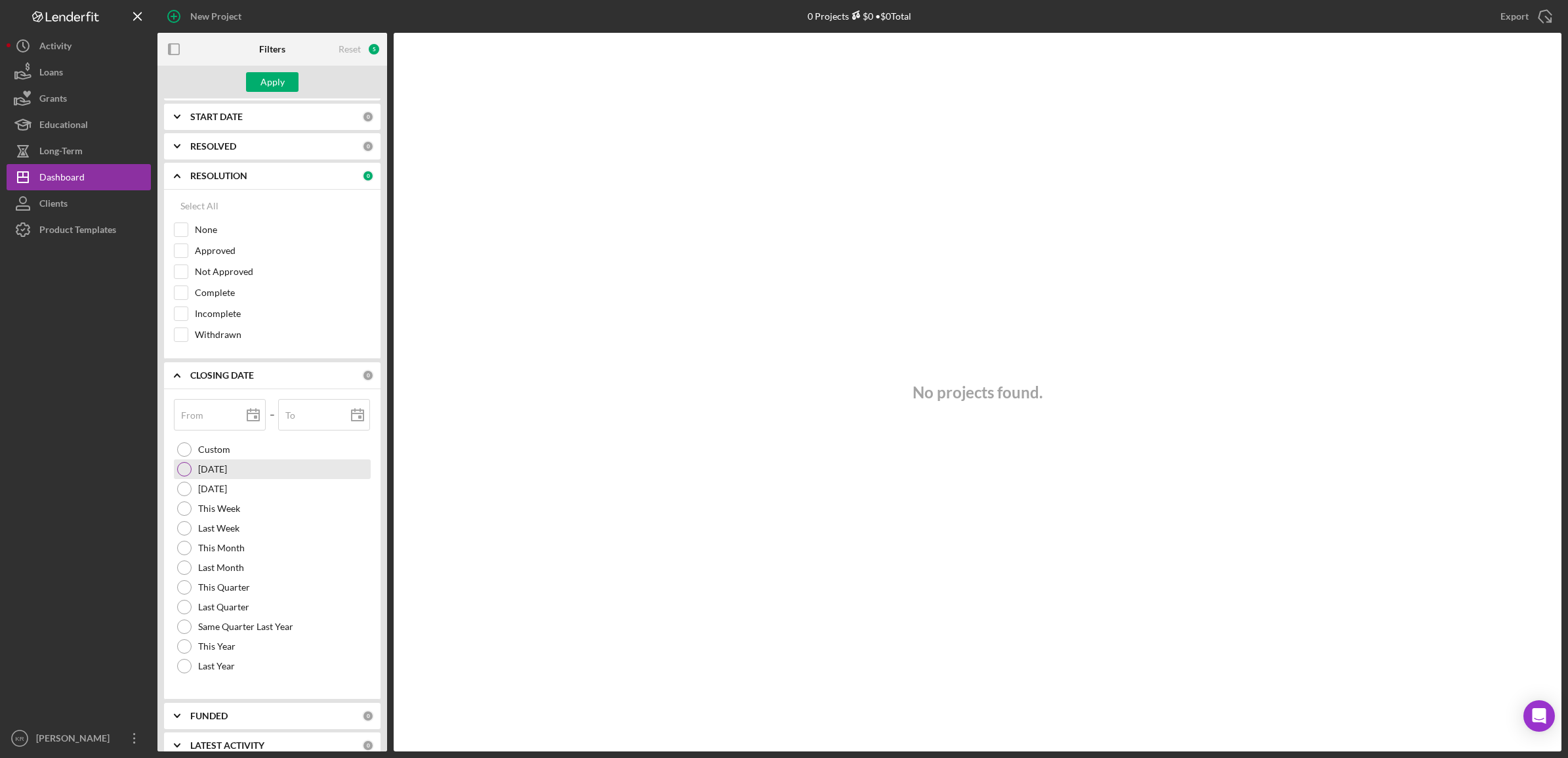
scroll to position [375, 0]
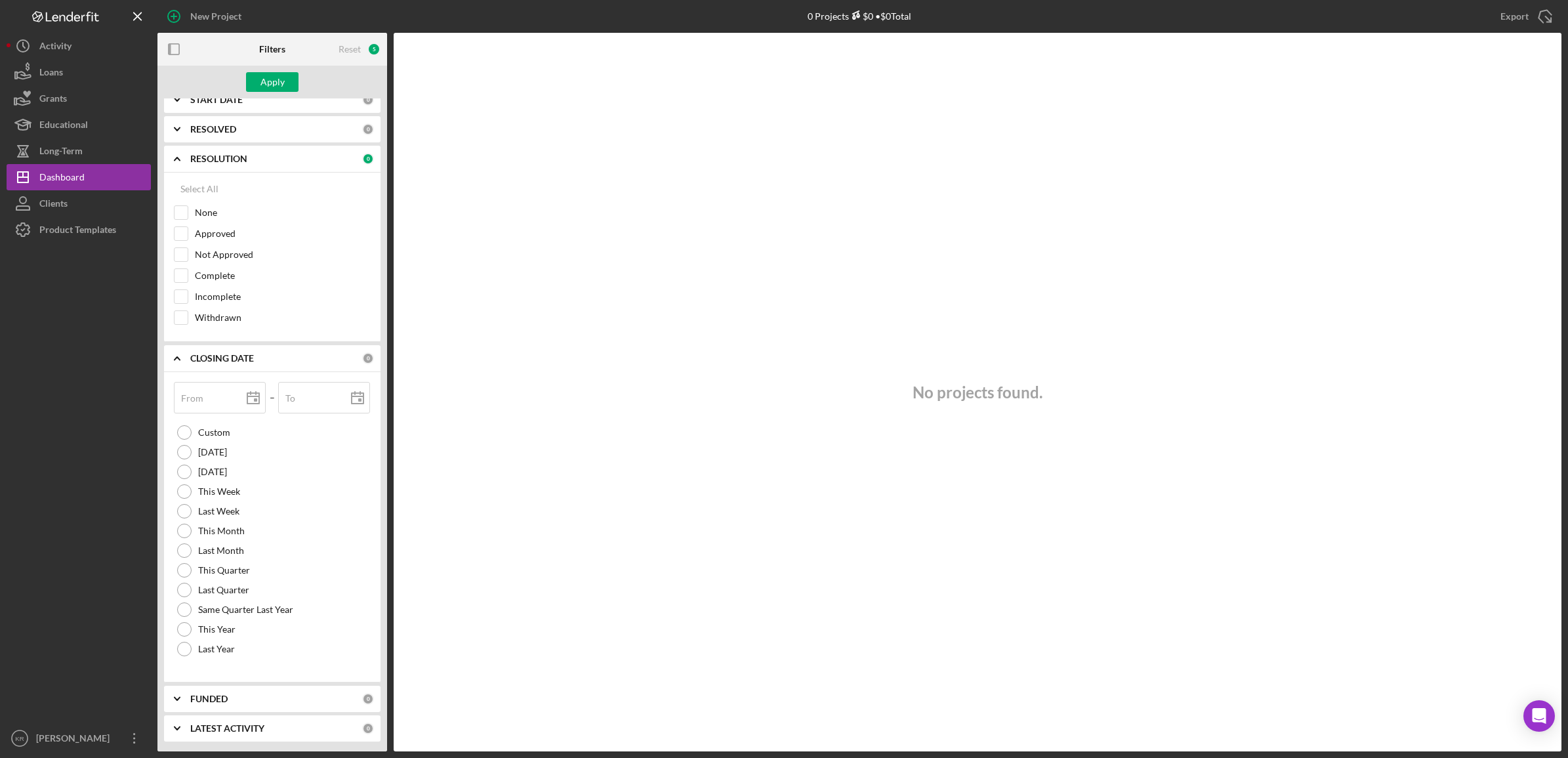
click at [276, 706] on div "FUNDED 0" at bounding box center [282, 698] width 184 height 27
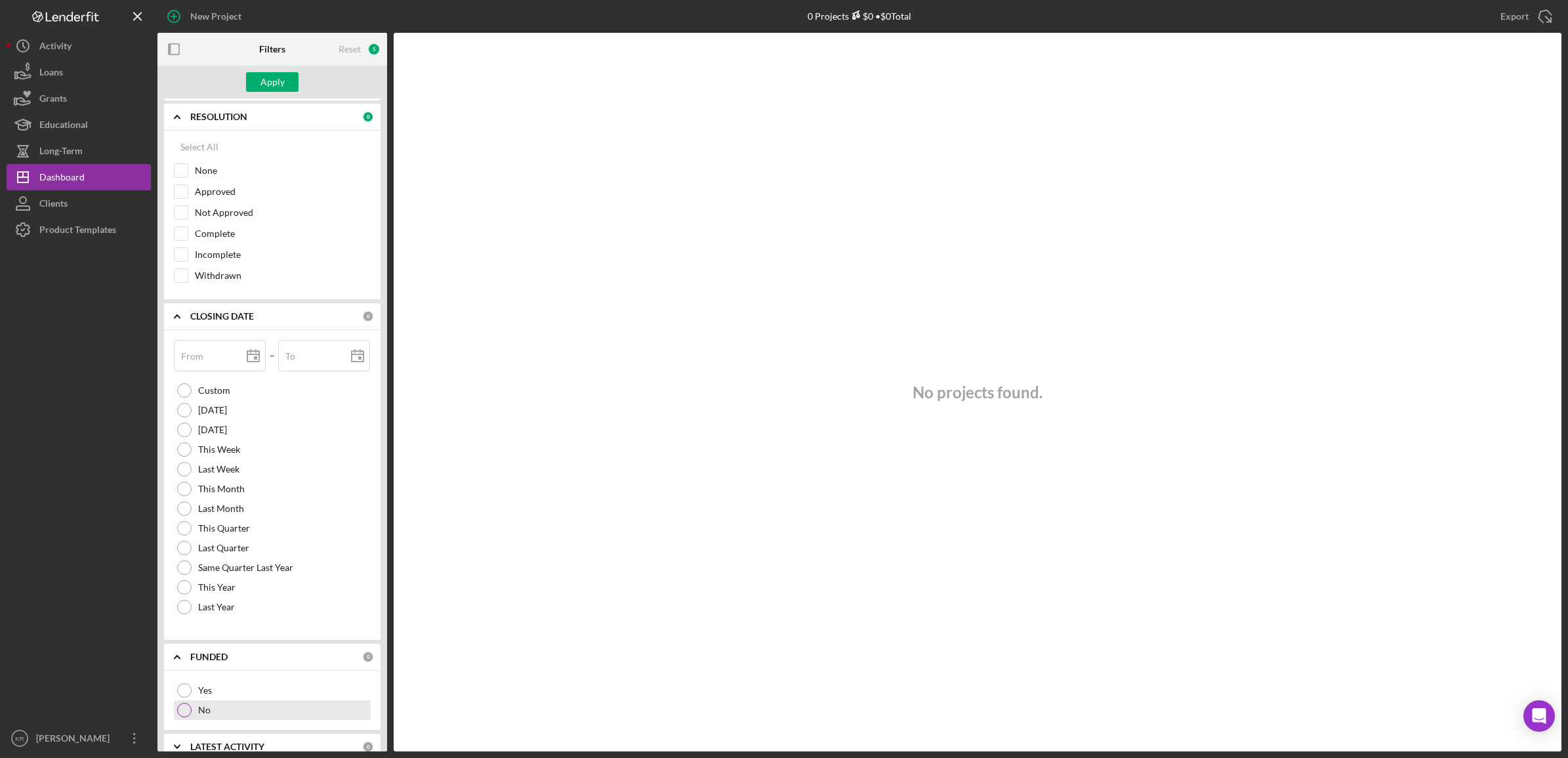
scroll to position [436, 0]
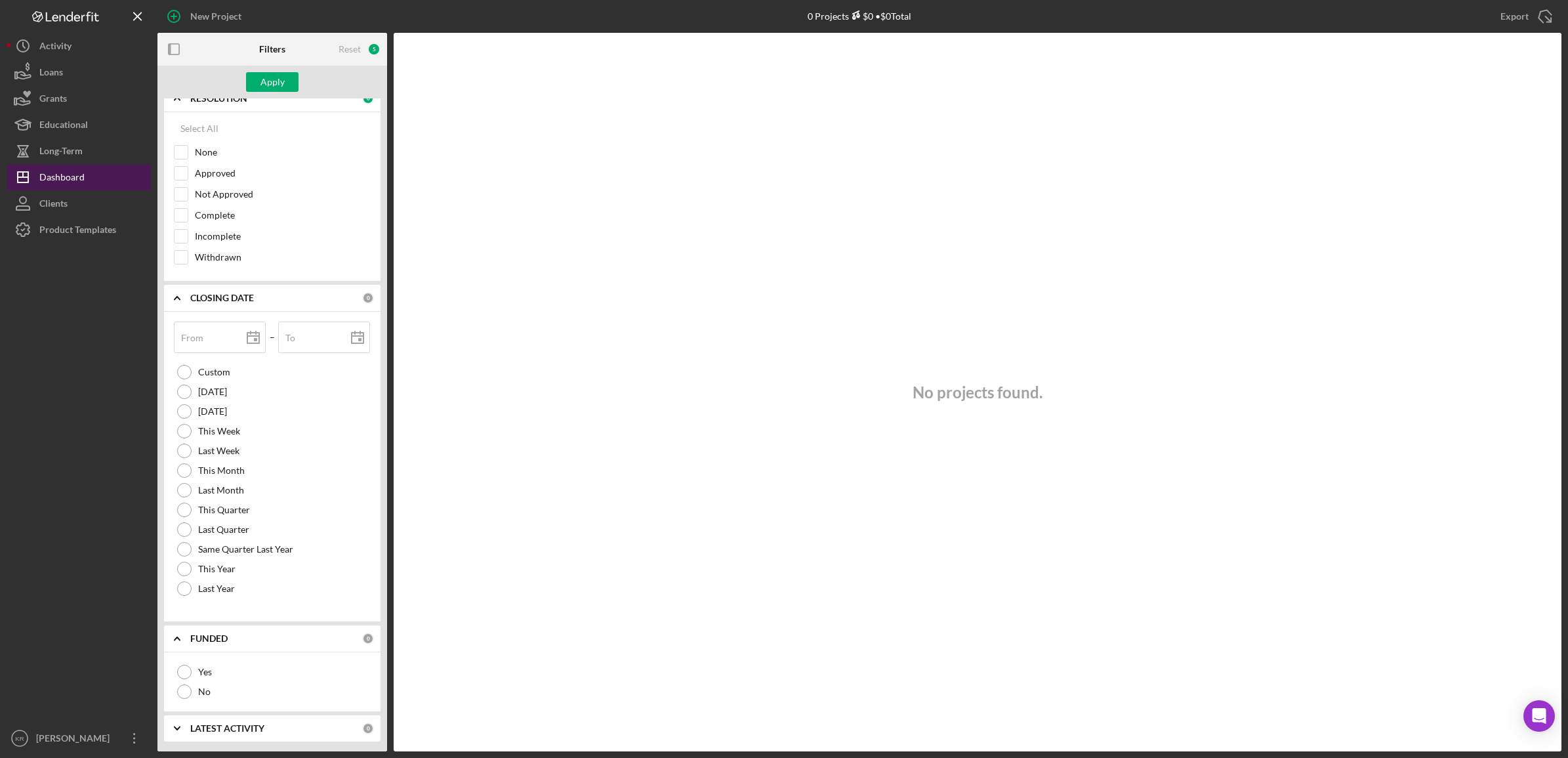
click at [64, 169] on div "Dashboard" at bounding box center [62, 179] width 45 height 29
click at [60, 44] on div "Activity" at bounding box center [55, 47] width 32 height 29
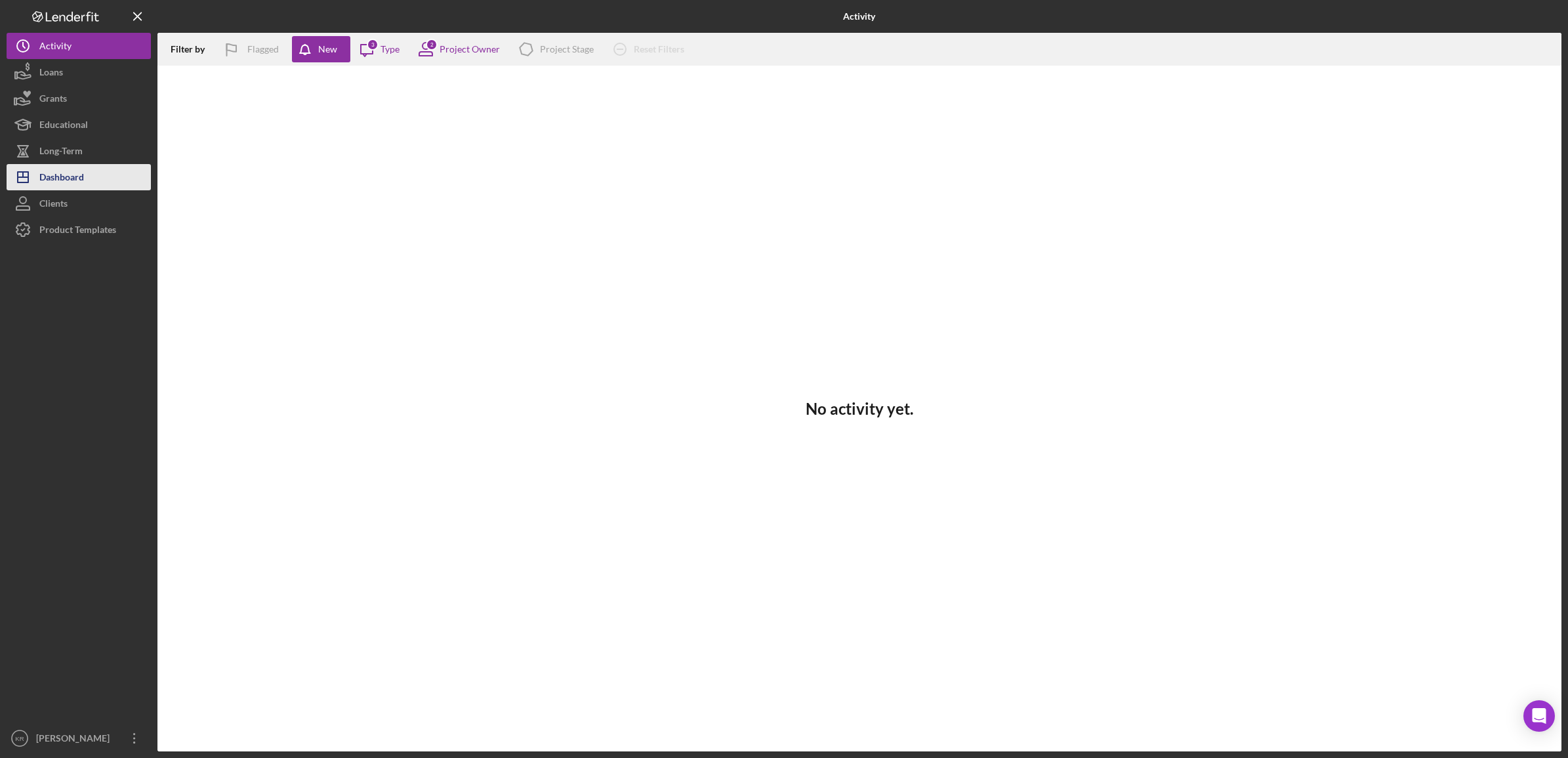
click at [67, 179] on div "Dashboard" at bounding box center [61, 179] width 44 height 29
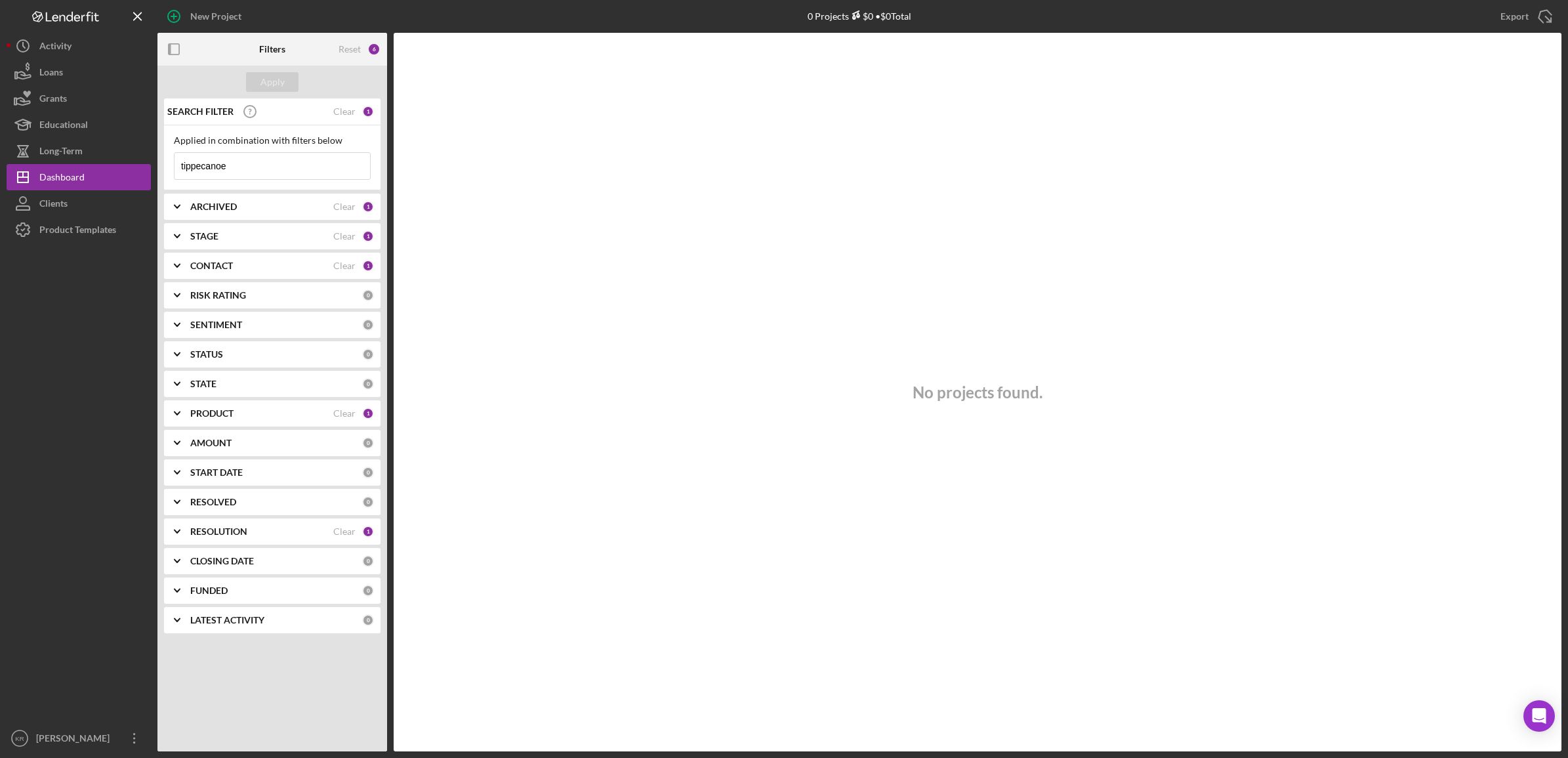
click at [358, 113] on div "SEARCH FILTER Clear 1" at bounding box center [269, 111] width 210 height 32
click at [204, 207] on b "ARCHIVED" at bounding box center [213, 206] width 46 height 11
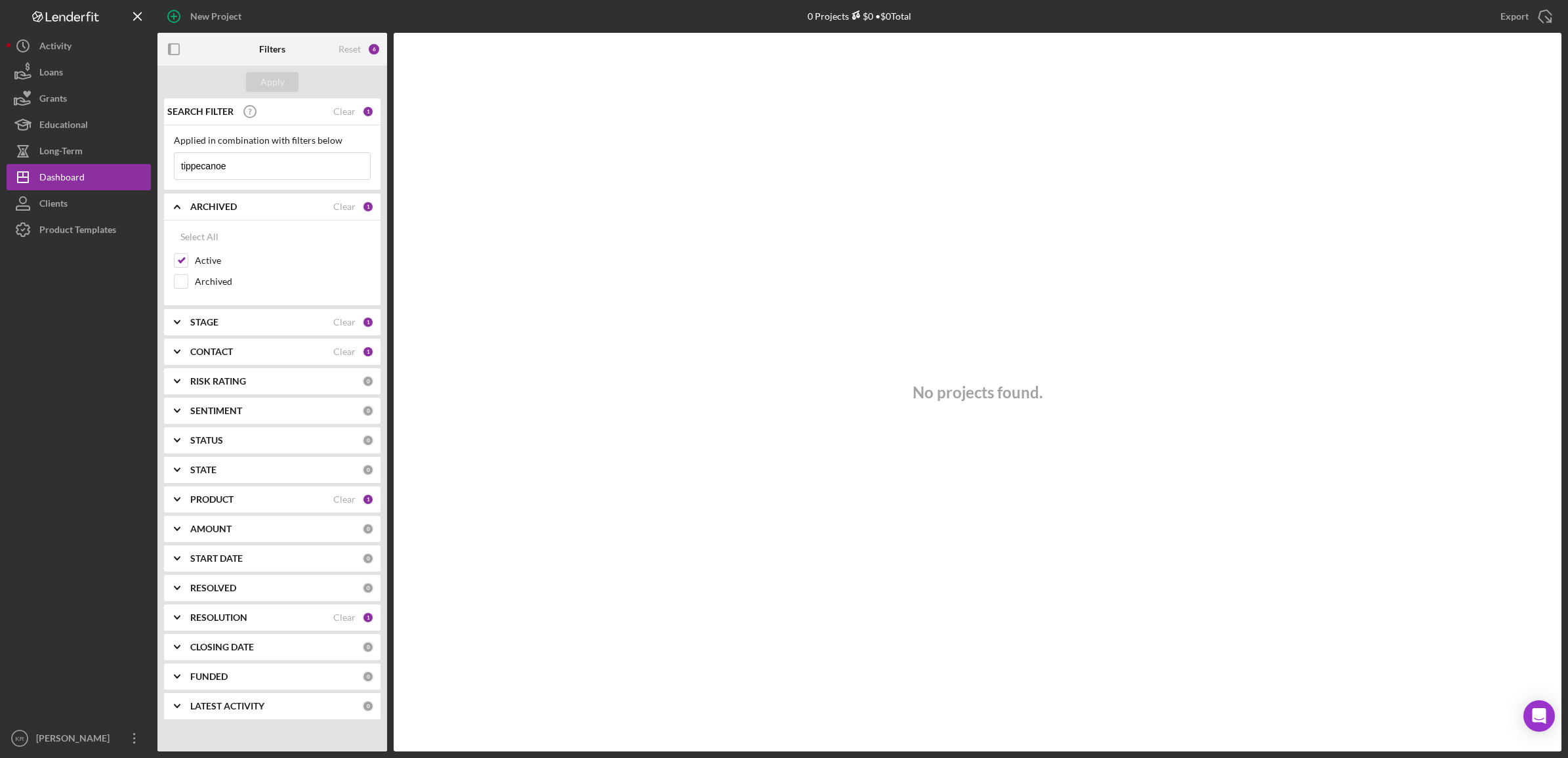
click at [234, 331] on div "STAGE Clear 1" at bounding box center [282, 322] width 184 height 27
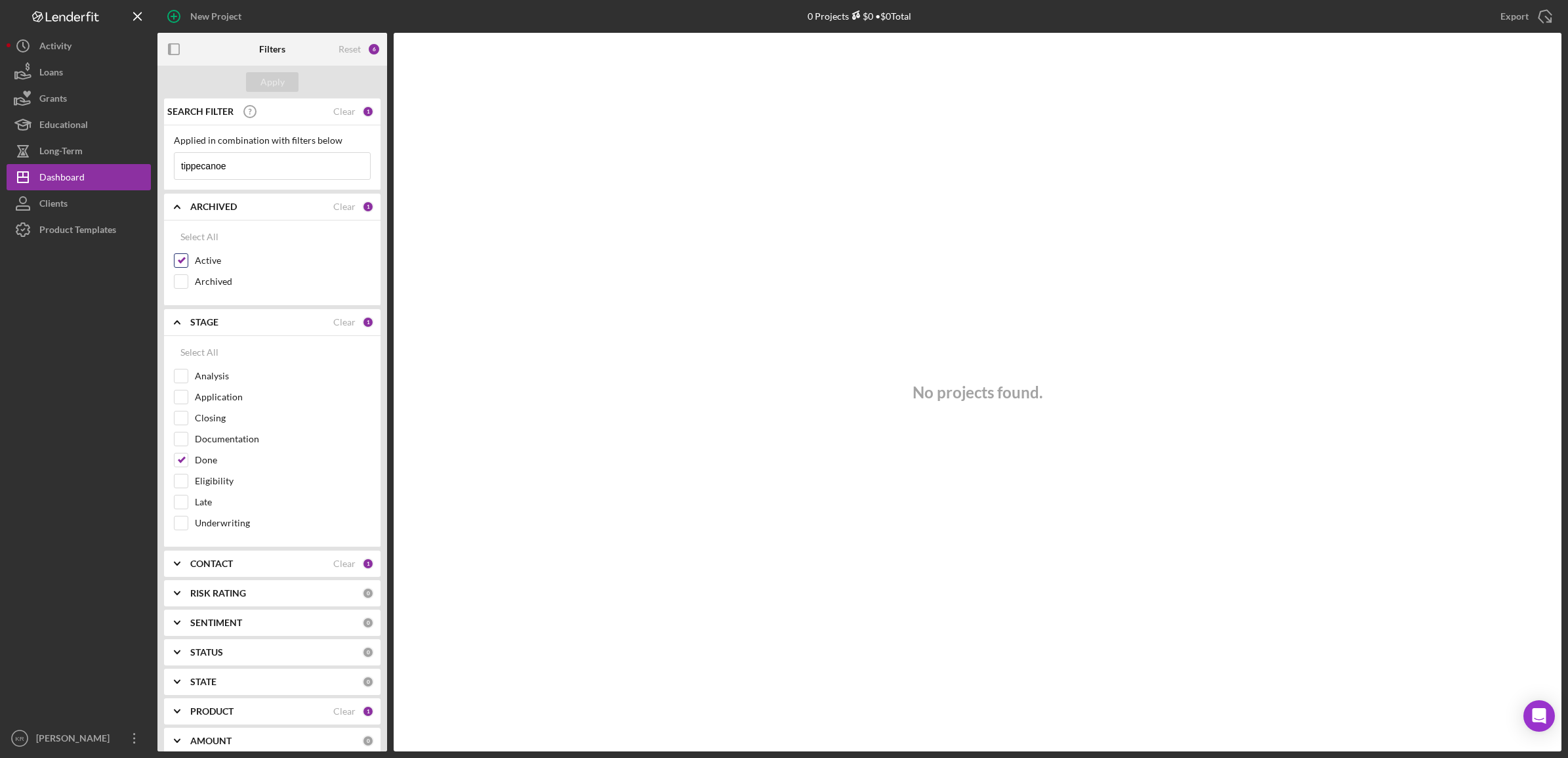
click at [217, 258] on label "Active" at bounding box center [282, 260] width 176 height 13
click at [188, 258] on input "Active" at bounding box center [181, 260] width 13 height 13
checkbox input "false"
click at [204, 274] on div "Active" at bounding box center [272, 263] width 196 height 21
click at [198, 283] on label "Archived" at bounding box center [282, 281] width 176 height 13
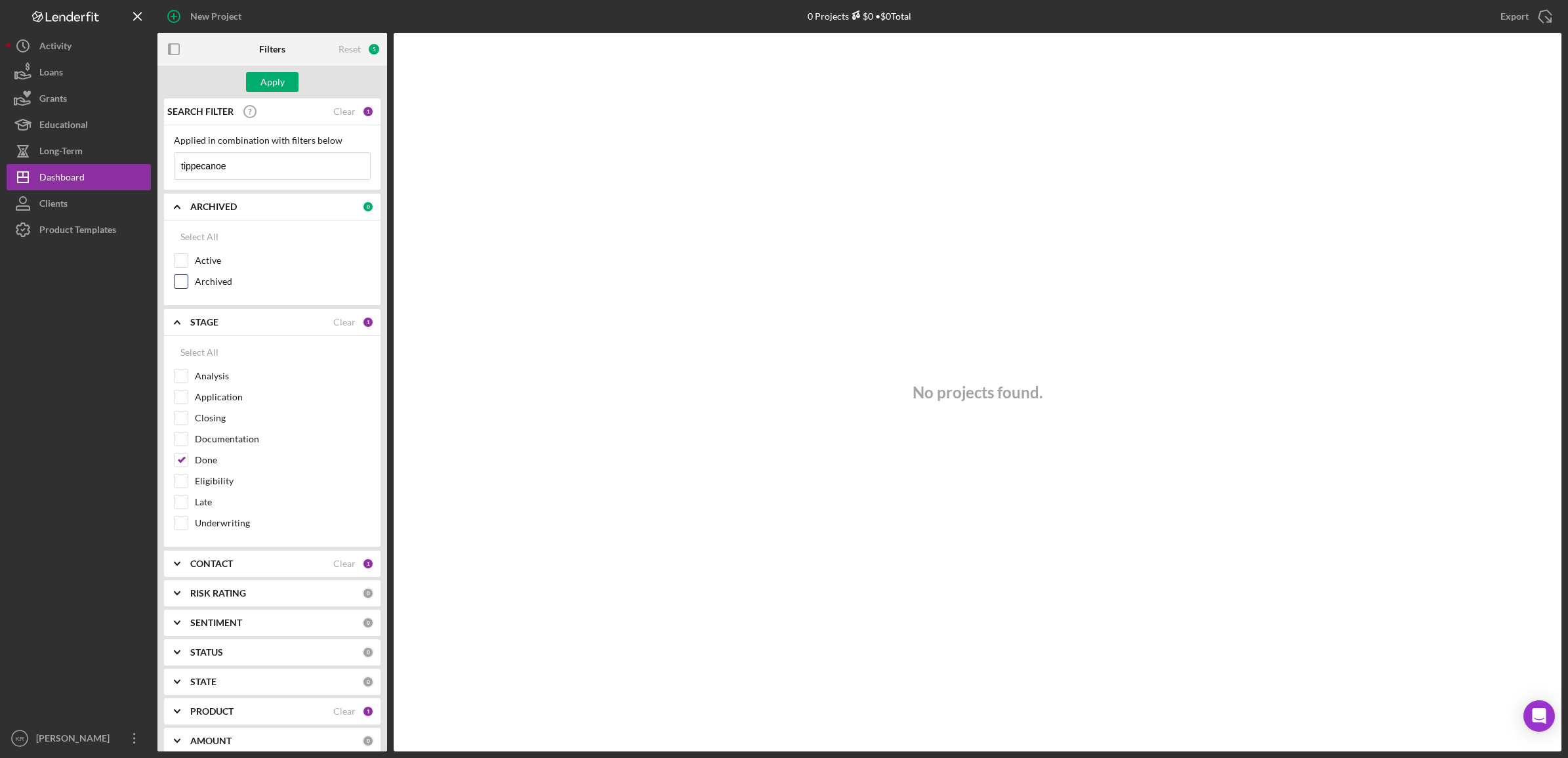
click at [188, 283] on input "Archived" at bounding box center [181, 281] width 13 height 13
checkbox input "true"
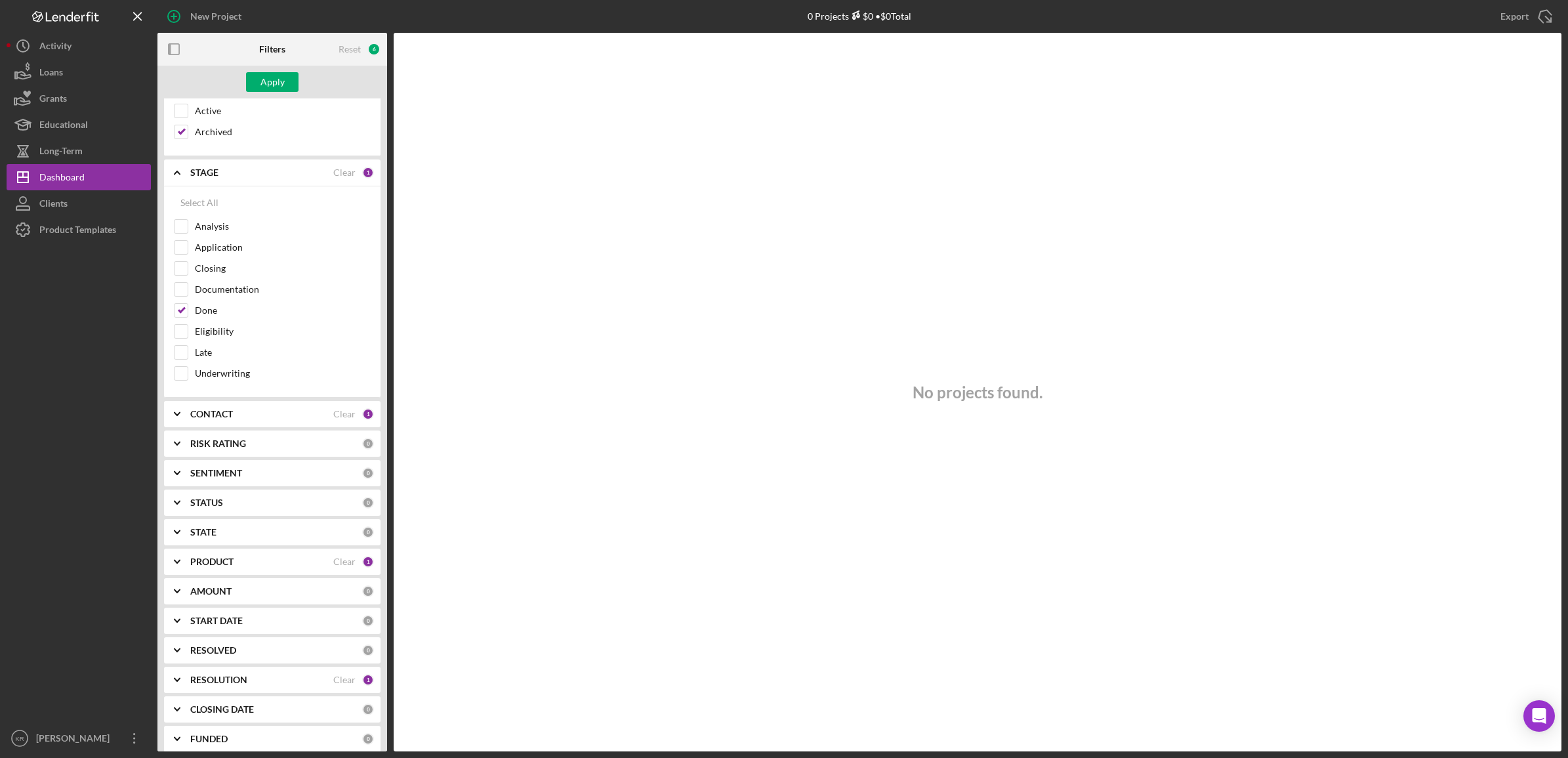
scroll to position [164, 0]
click at [171, 298] on div "Select All Analysis Application Closing Documentation Done Eligibility Late Und…" at bounding box center [272, 277] width 216 height 211
click at [174, 298] on div at bounding box center [181, 296] width 15 height 15
click at [184, 302] on input "Done" at bounding box center [181, 296] width 13 height 13
checkbox input "false"
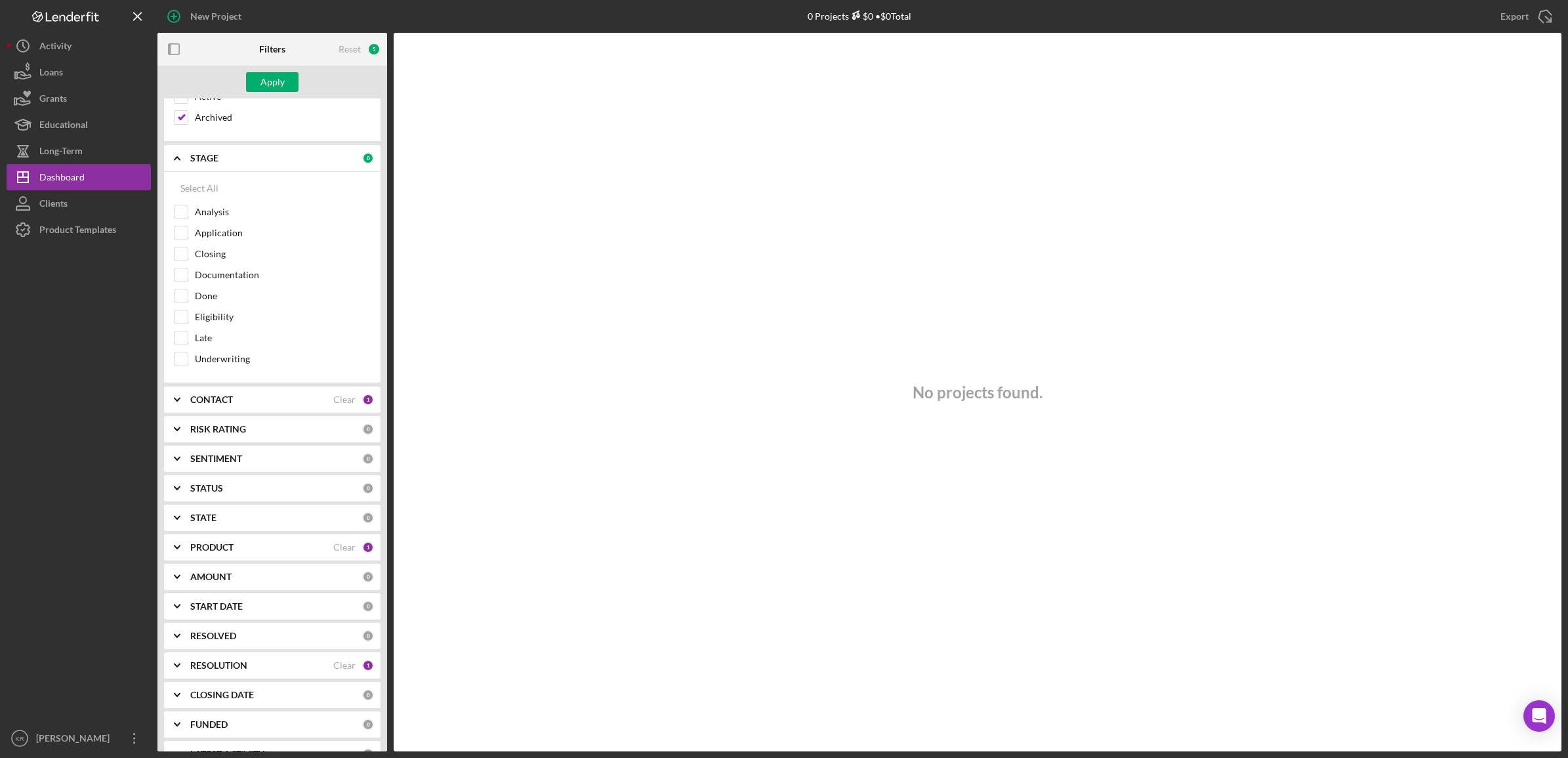
click at [248, 561] on div "PRODUCT Clear 1" at bounding box center [282, 547] width 184 height 27
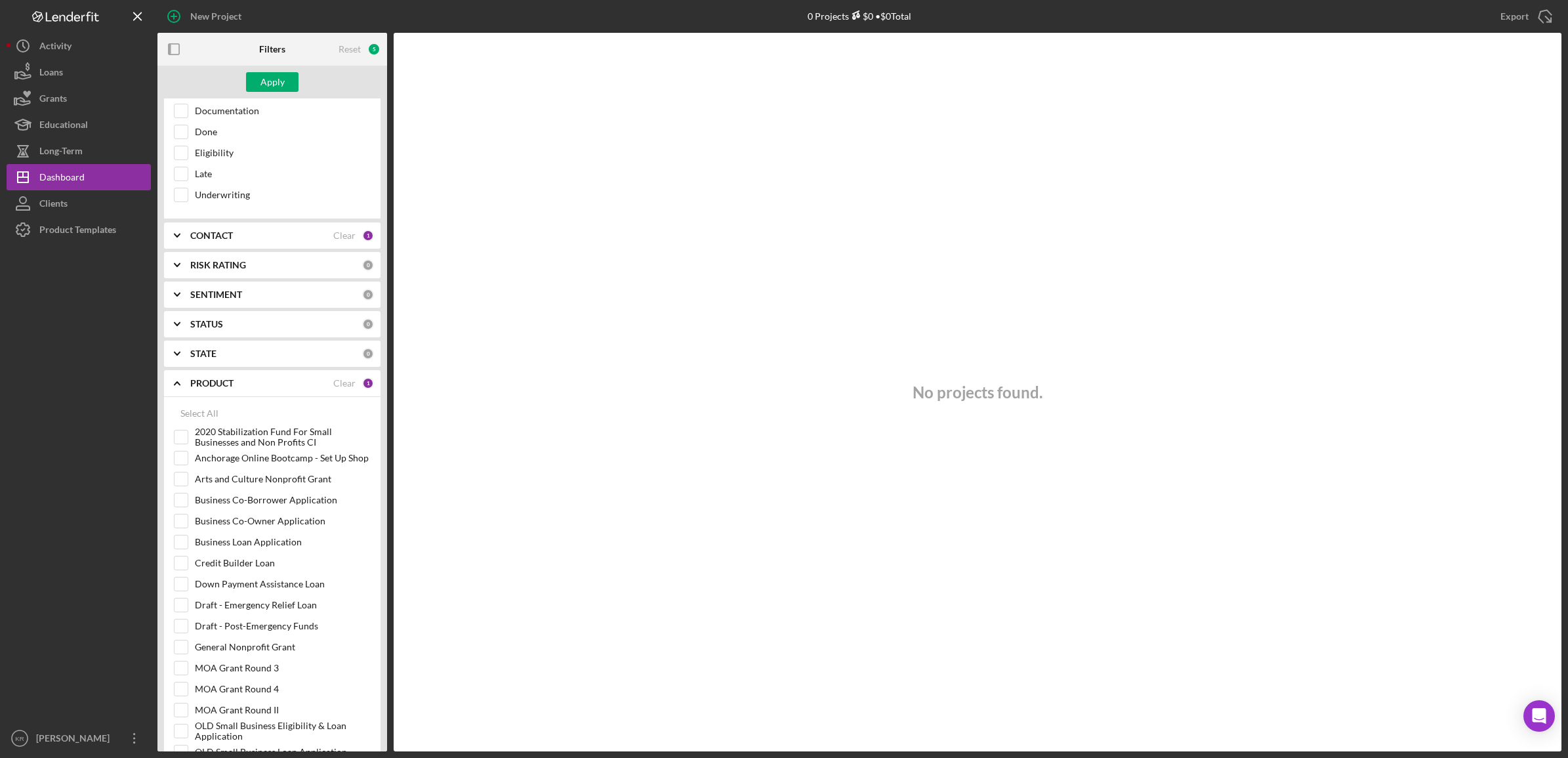
scroll to position [82, 0]
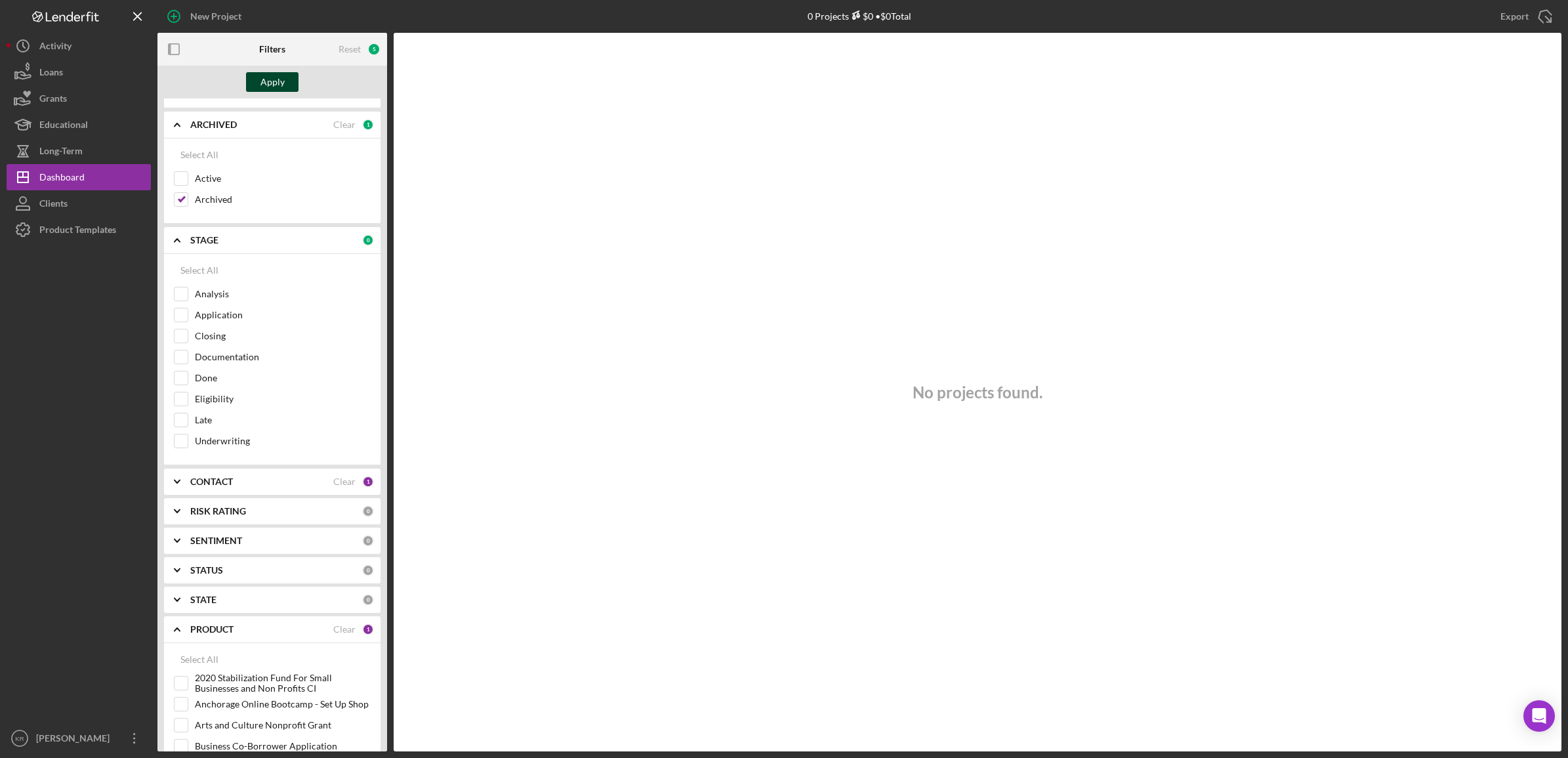
click at [249, 90] on button "Apply" at bounding box center [272, 81] width 52 height 20
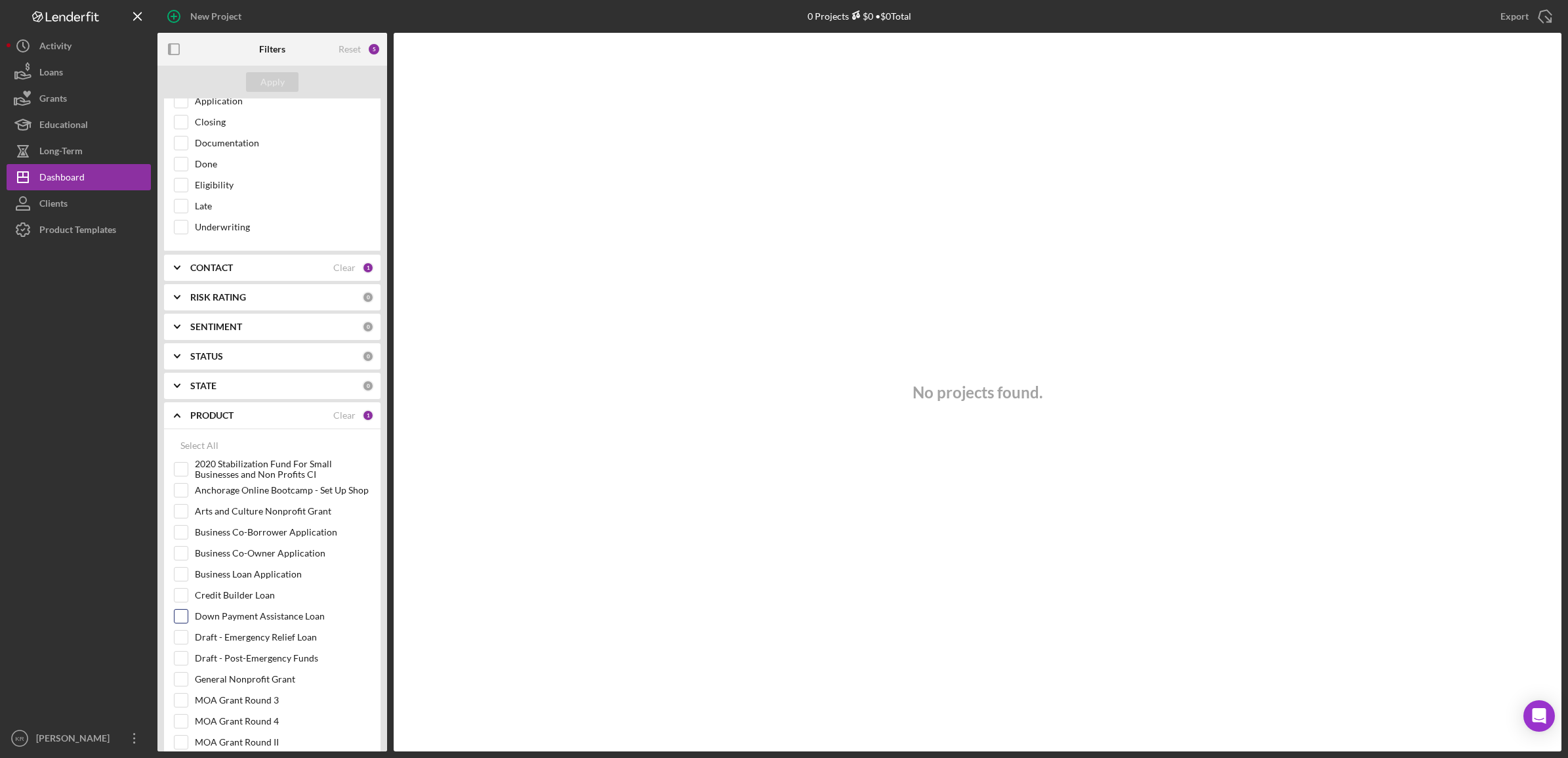
scroll to position [410, 0]
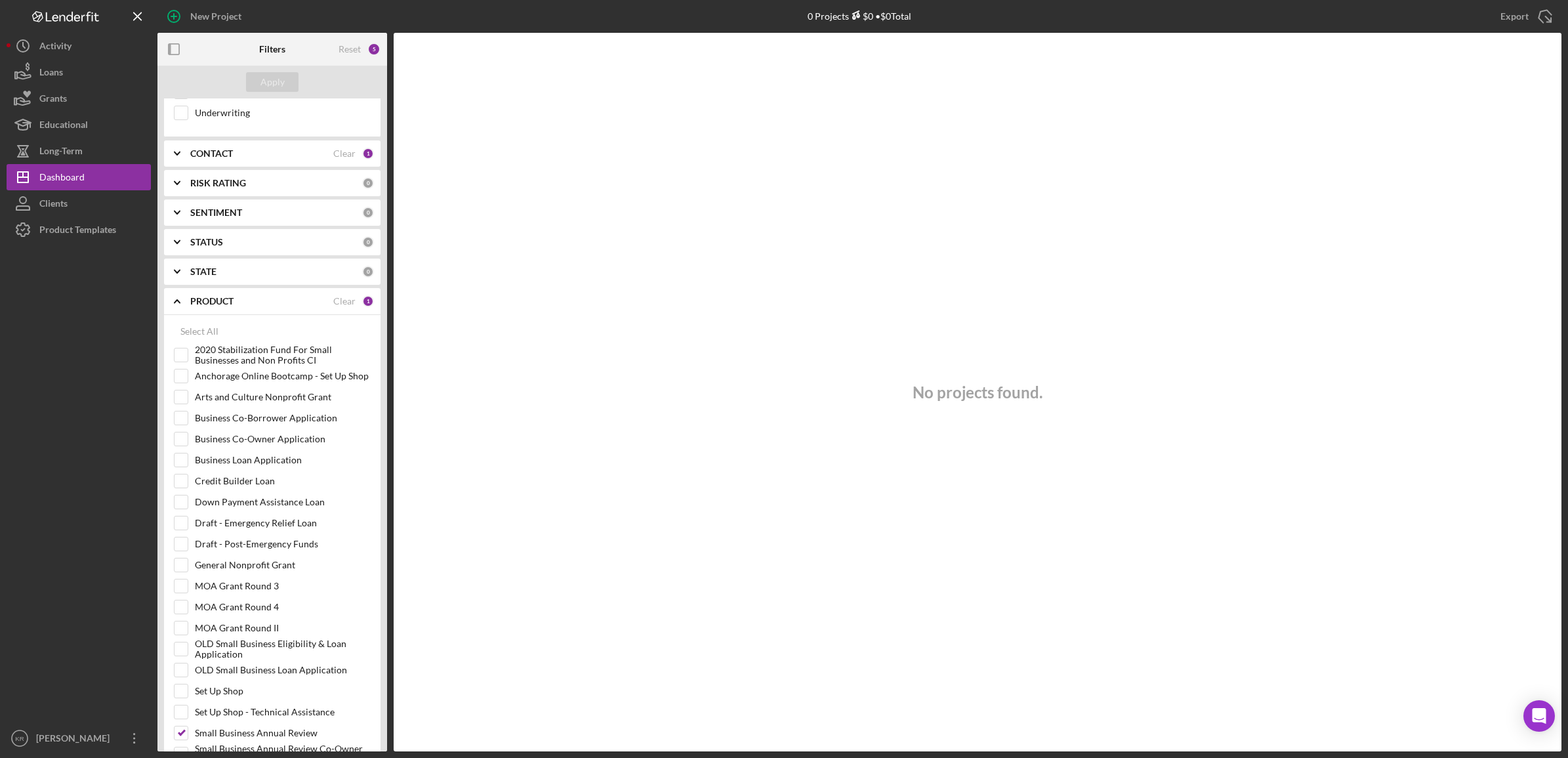
click at [248, 159] on div "CONTACT" at bounding box center [262, 153] width 143 height 11
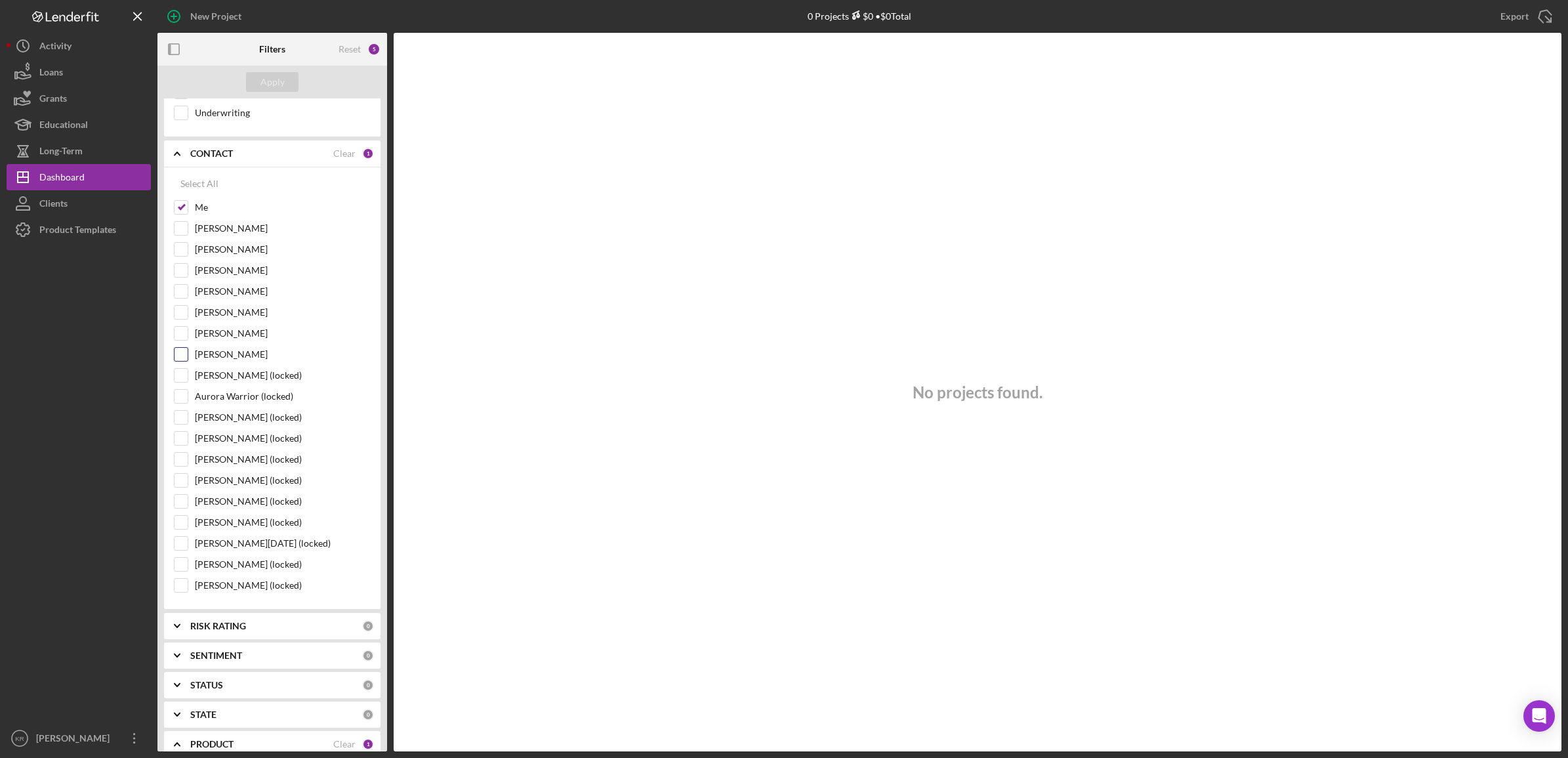
click at [218, 359] on label "[PERSON_NAME]" at bounding box center [282, 353] width 176 height 13
click at [188, 359] on input "[PERSON_NAME]" at bounding box center [181, 353] width 13 height 13
checkbox input "true"
click at [244, 382] on label "Edwin Kinisu (locked)" at bounding box center [282, 374] width 176 height 13
click at [188, 382] on input "Edwin Kinisu (locked)" at bounding box center [181, 374] width 13 height 13
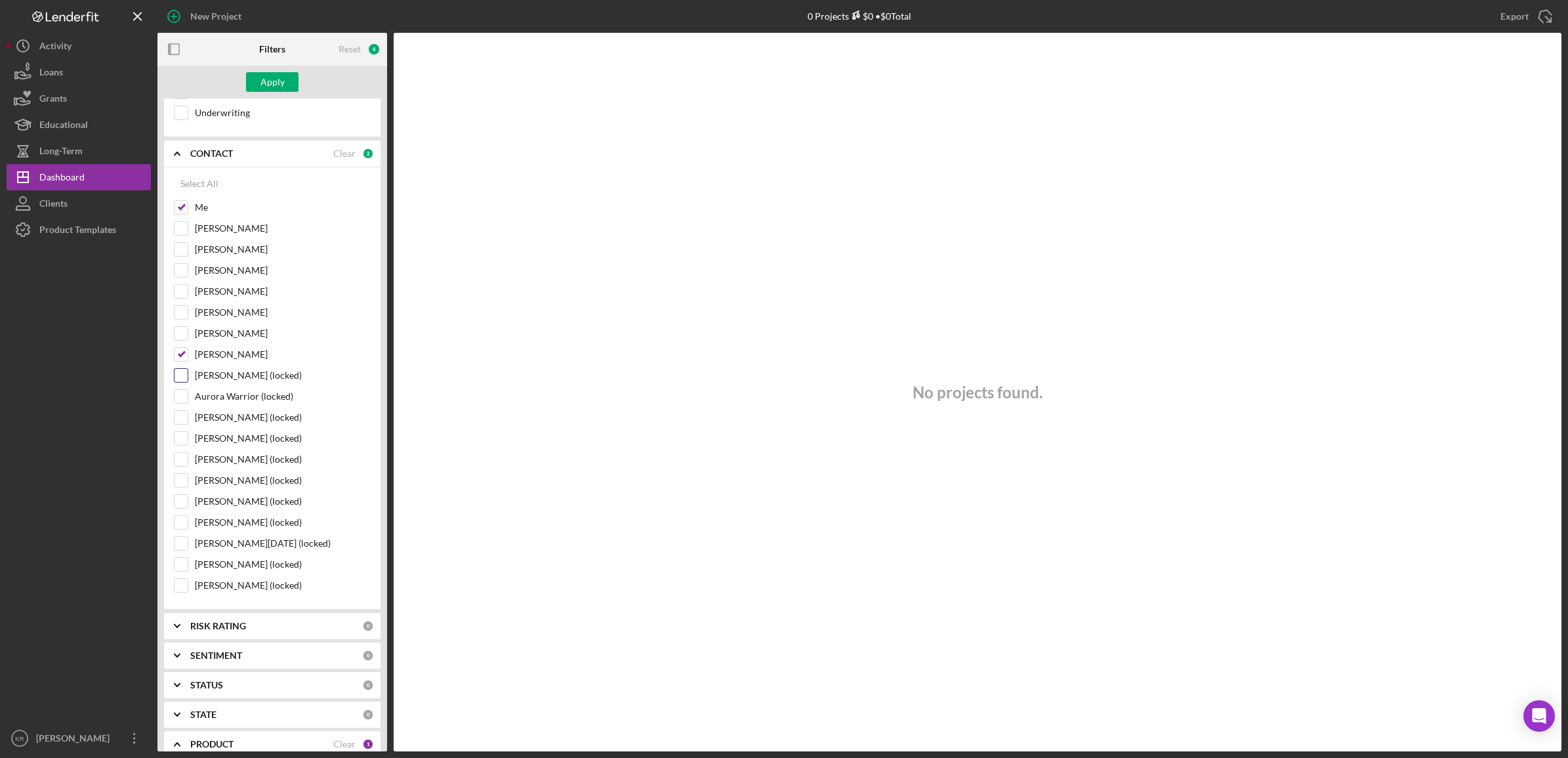
checkbox input "true"
click at [211, 296] on label "Julie Nolen" at bounding box center [282, 291] width 176 height 13
click at [188, 296] on input "Julie Nolen" at bounding box center [181, 291] width 13 height 13
checkbox input "true"
click at [262, 85] on div "Apply" at bounding box center [272, 81] width 25 height 20
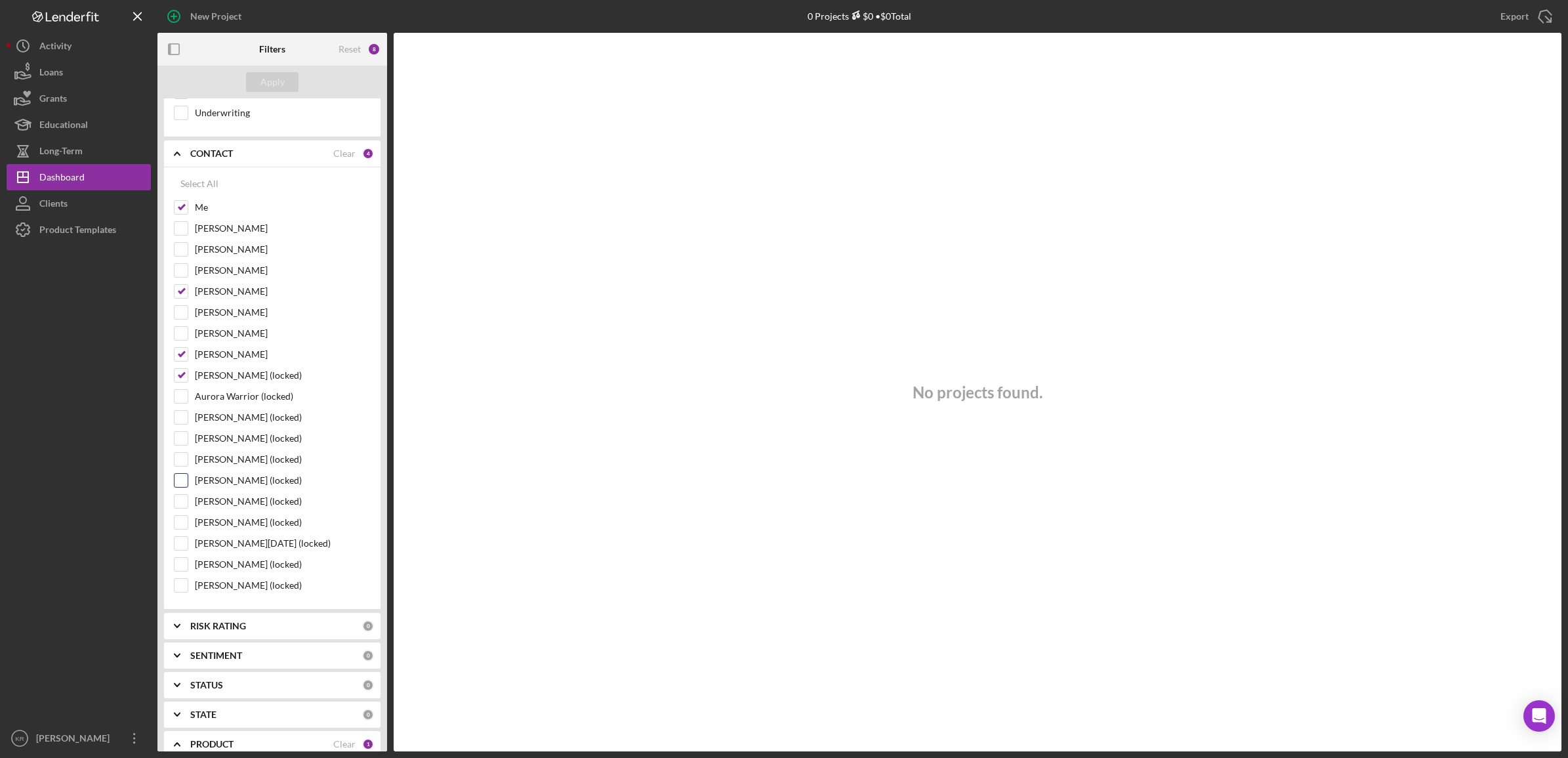
click at [260, 487] on label "Ervin Hetemi (locked)" at bounding box center [282, 479] width 176 height 13
click at [188, 487] on input "Ervin Hetemi (locked)" at bounding box center [181, 479] width 13 height 13
checkbox input "true"
click at [269, 72] on div "Apply" at bounding box center [272, 81] width 25 height 20
click at [200, 235] on label "Juliet Sadr" at bounding box center [282, 228] width 176 height 13
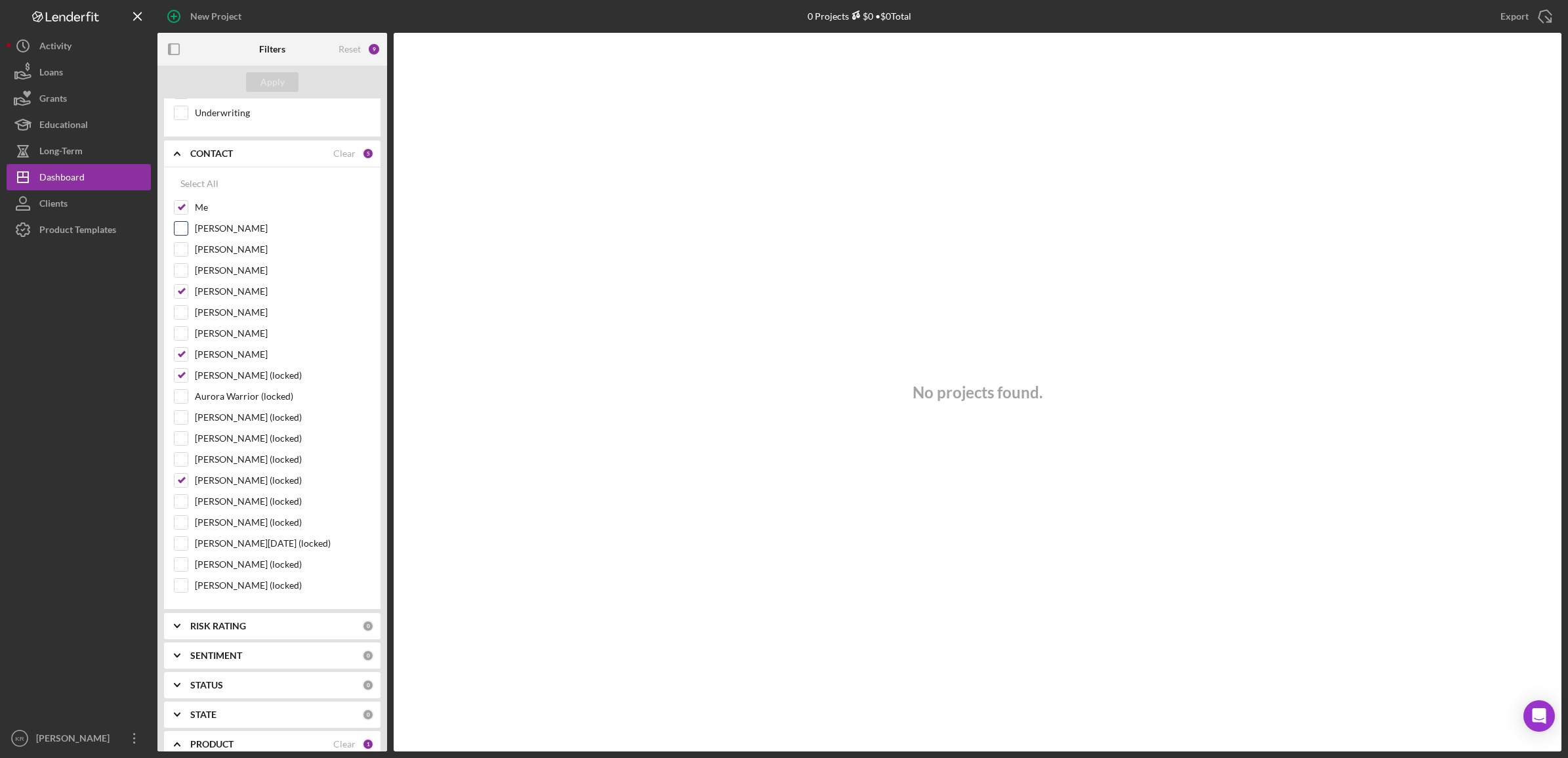
click at [188, 235] on input "Juliet Sadr" at bounding box center [181, 228] width 13 height 13
click at [226, 235] on label "Juliet Sadr" at bounding box center [282, 228] width 176 height 13
click at [188, 235] on input "Juliet Sadr" at bounding box center [181, 228] width 13 height 13
checkbox input "false"
click at [225, 256] on label "Kari Coon" at bounding box center [282, 248] width 176 height 13
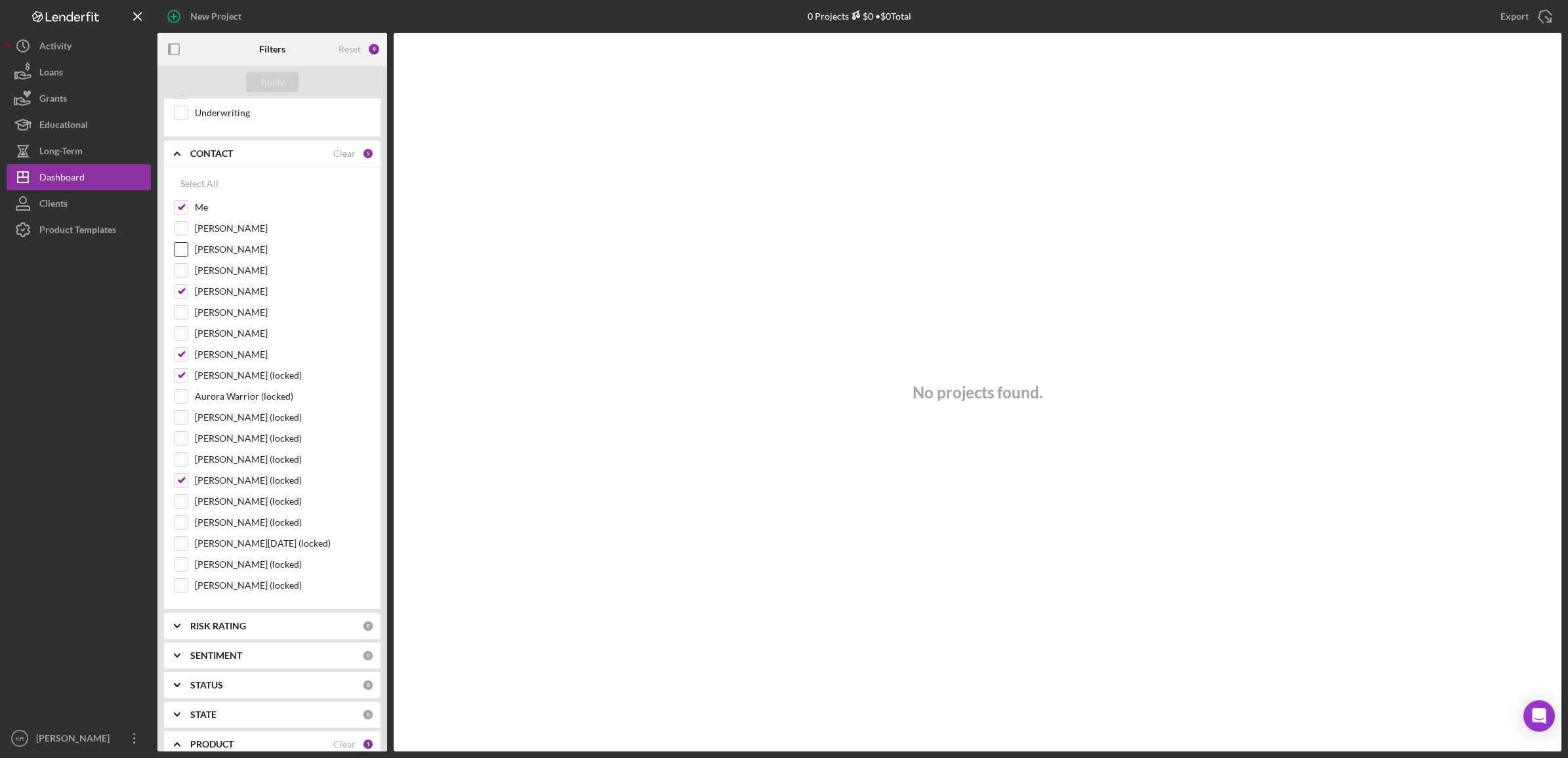
click at [188, 256] on input "Kari Coon" at bounding box center [181, 248] width 13 height 13
checkbox input "true"
click at [280, 88] on div "Apply" at bounding box center [272, 81] width 25 height 20
click at [224, 270] on label "Kurt Hermansen-Jent" at bounding box center [282, 270] width 176 height 13
click at [188, 270] on input "Kurt Hermansen-Jent" at bounding box center [181, 270] width 13 height 13
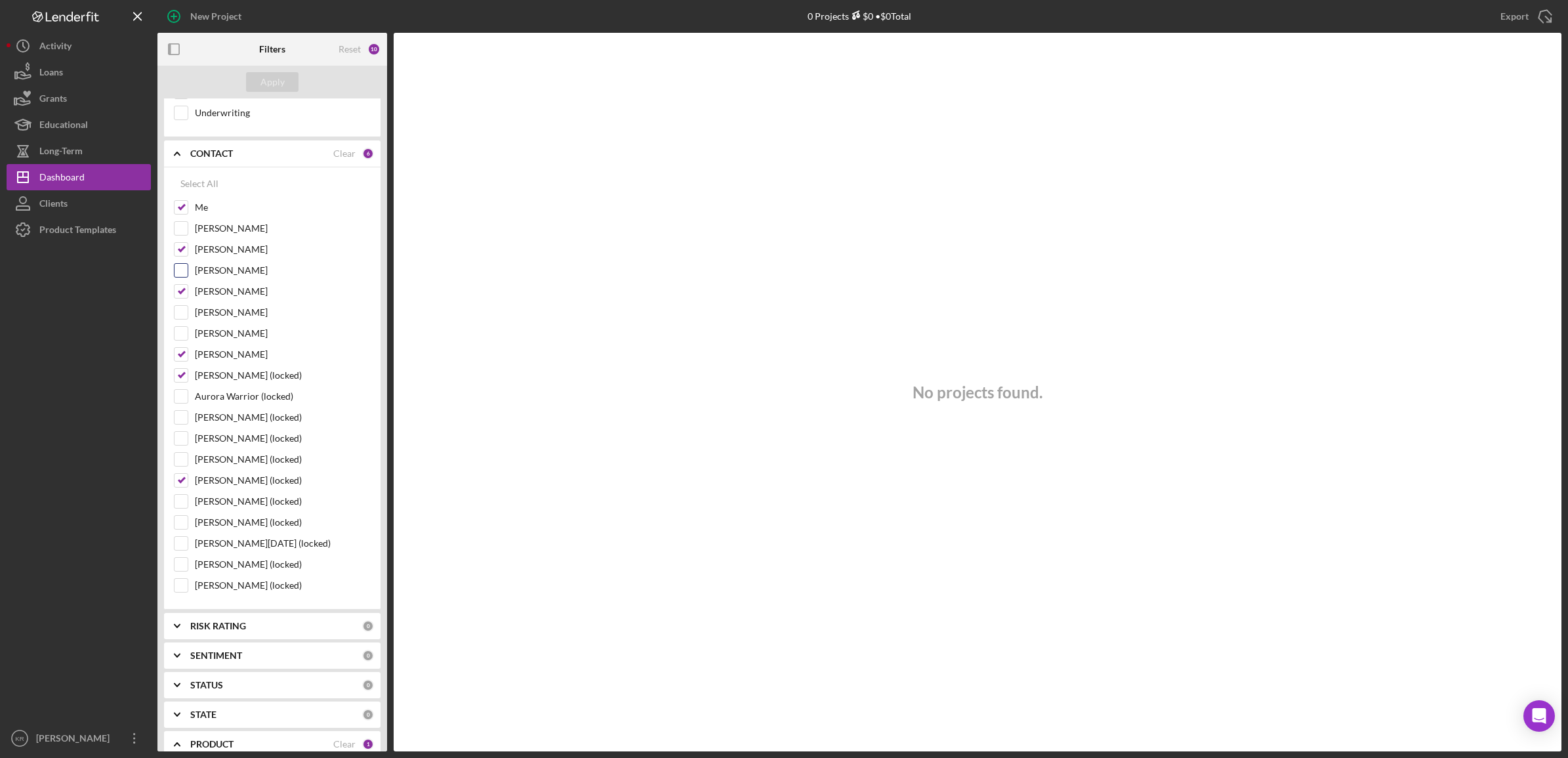
checkbox input "true"
click at [277, 79] on div "Apply" at bounding box center [272, 81] width 25 height 20
click at [231, 340] on label "Abby Miller" at bounding box center [282, 333] width 176 height 13
click at [188, 340] on input "Abby Miller" at bounding box center [181, 333] width 13 height 13
click at [231, 340] on label "Abby Miller" at bounding box center [282, 333] width 176 height 13
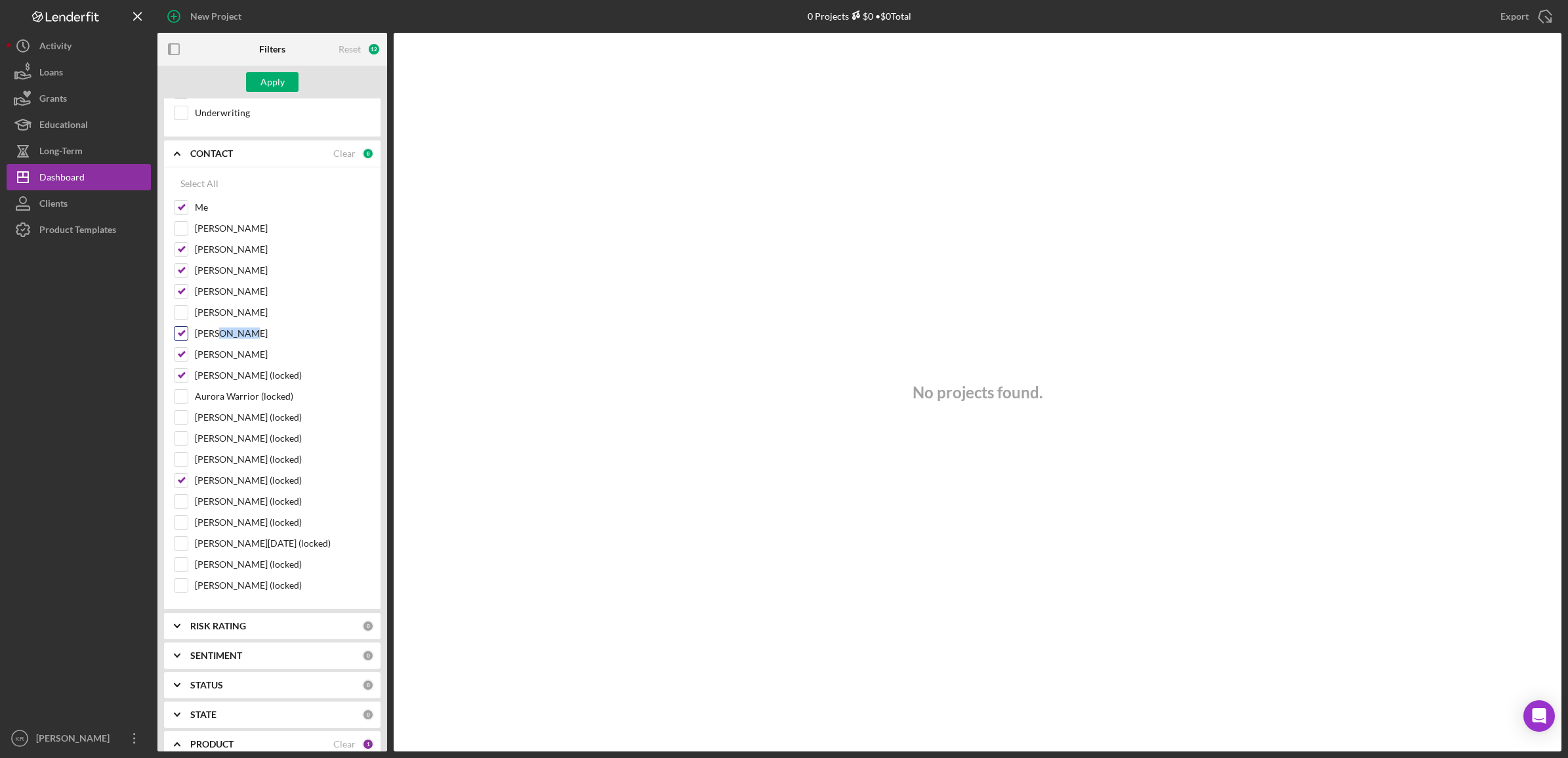
click at [188, 340] on input "Abby Miller" at bounding box center [181, 333] width 13 height 13
drag, startPoint x: 231, startPoint y: 341, endPoint x: 347, endPoint y: 337, distance: 116.1
click at [347, 337] on label "Abby Miller" at bounding box center [282, 333] width 176 height 13
click at [188, 337] on input "Abby Miller" at bounding box center [181, 333] width 13 height 13
checkbox input "true"
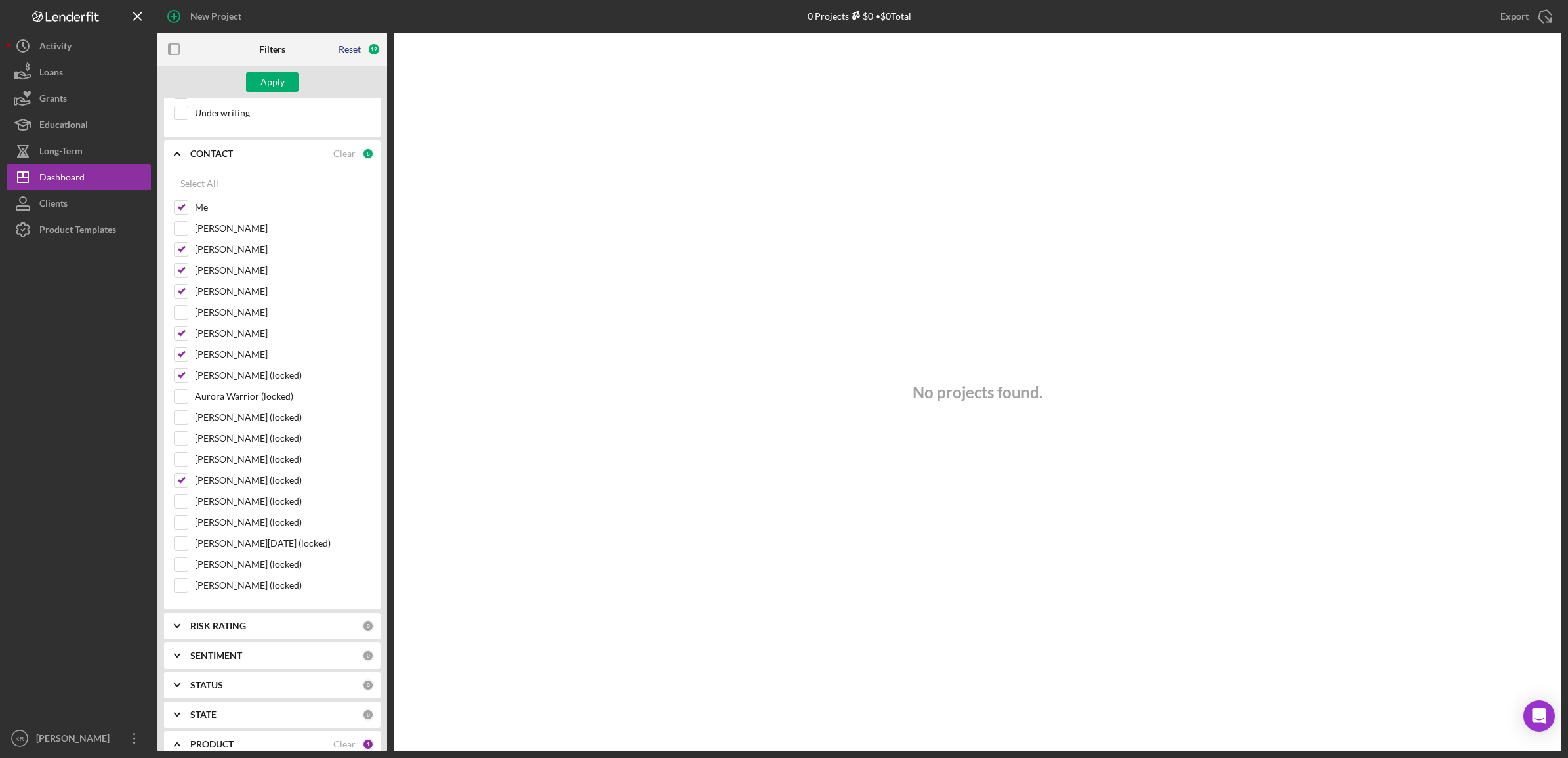
click at [355, 50] on div "Reset" at bounding box center [350, 49] width 23 height 11
checkbox input "true"
checkbox input "false"
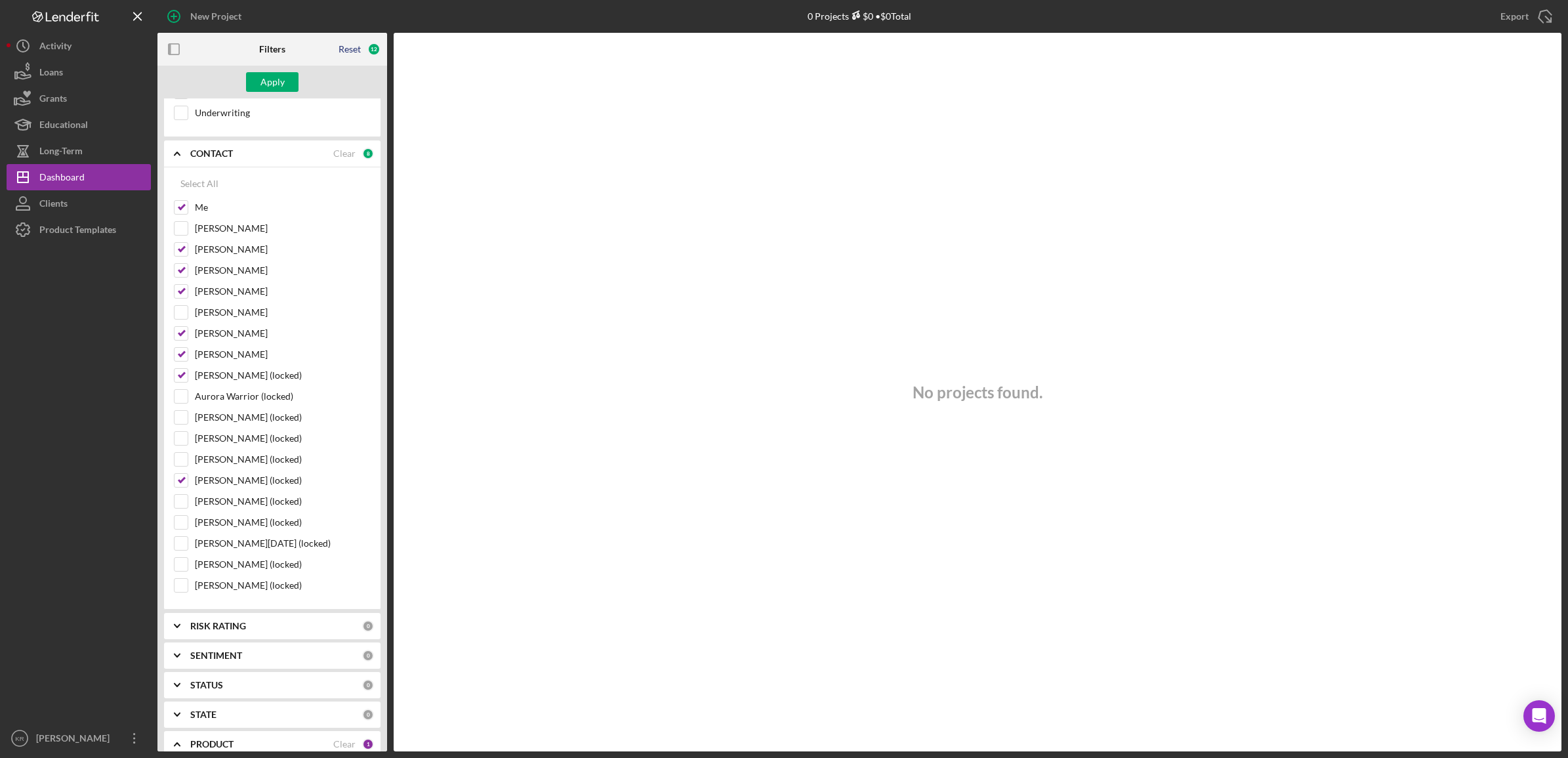
checkbox input "false"
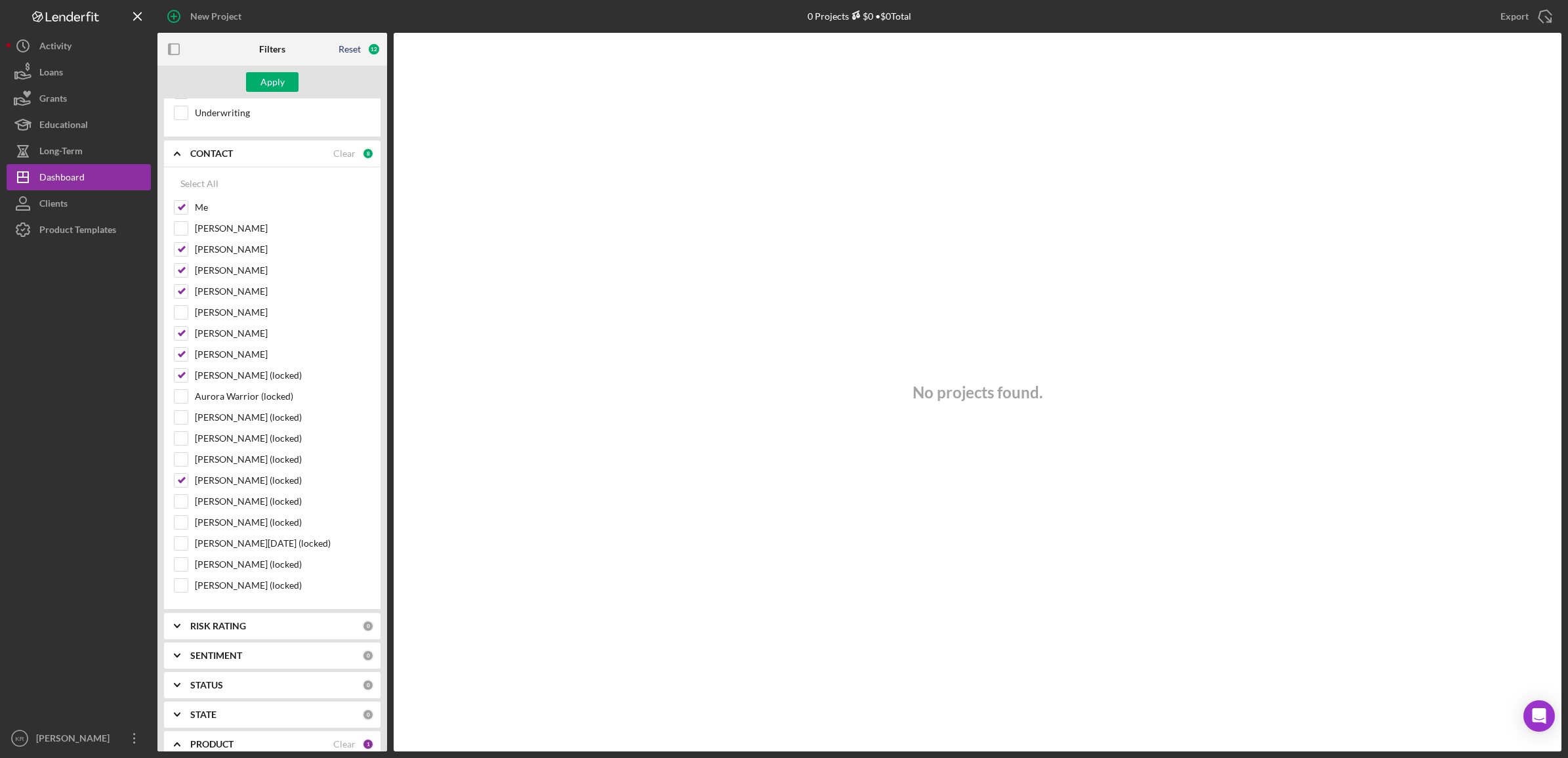
checkbox input "false"
click at [186, 276] on input "Kurt Hermansen-Jent" at bounding box center [181, 270] width 13 height 13
checkbox input "true"
click at [185, 296] on input "Julie Nolen" at bounding box center [181, 291] width 13 height 13
checkbox input "true"
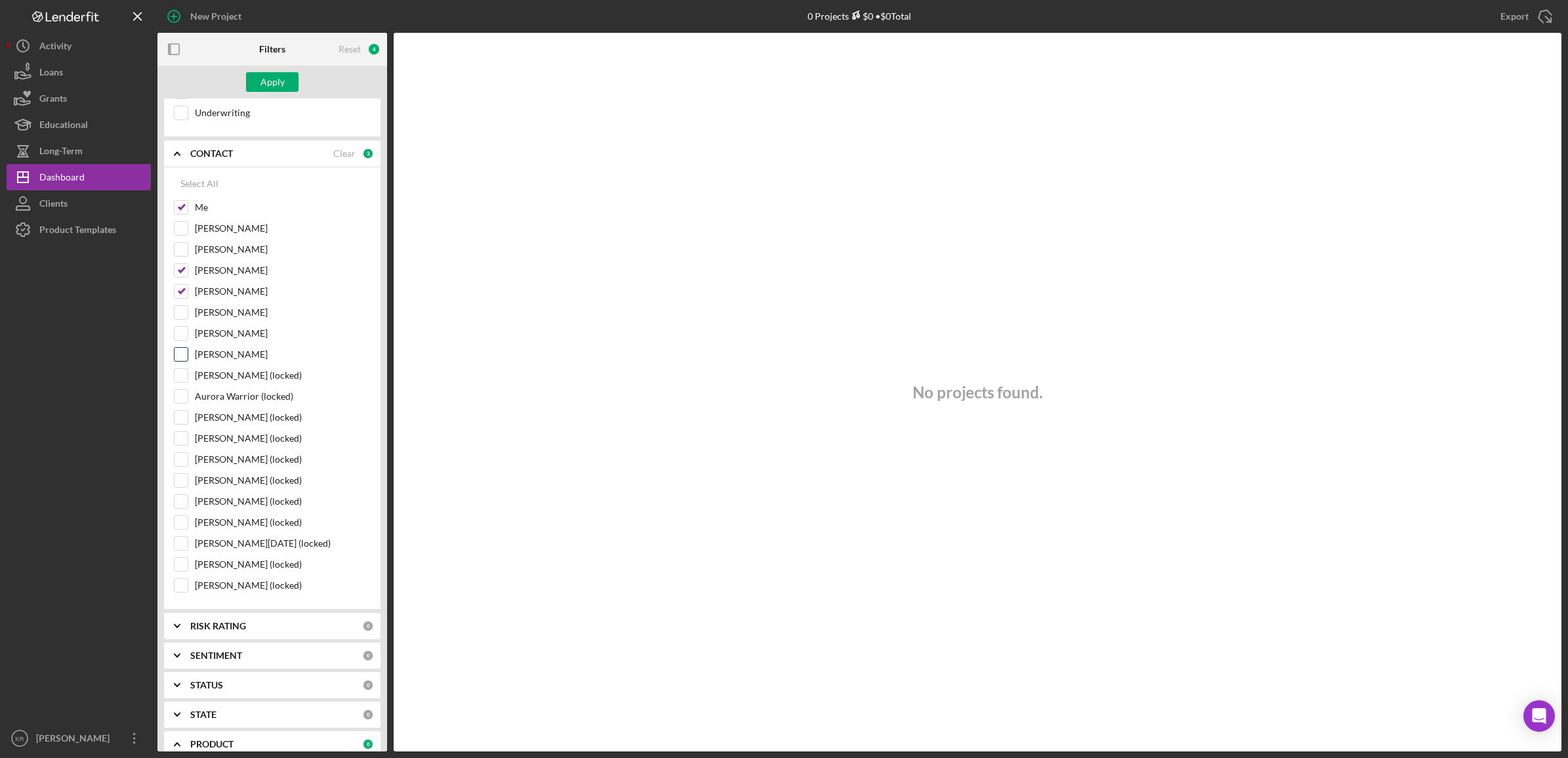
click at [181, 358] on input "[PERSON_NAME]" at bounding box center [181, 353] width 13 height 13
checkbox input "true"
click at [181, 382] on input "Edwin Kinisu (locked)" at bounding box center [181, 374] width 13 height 13
checkbox input "true"
click at [181, 487] on input "Ervin Hetemi (locked)" at bounding box center [181, 479] width 13 height 13
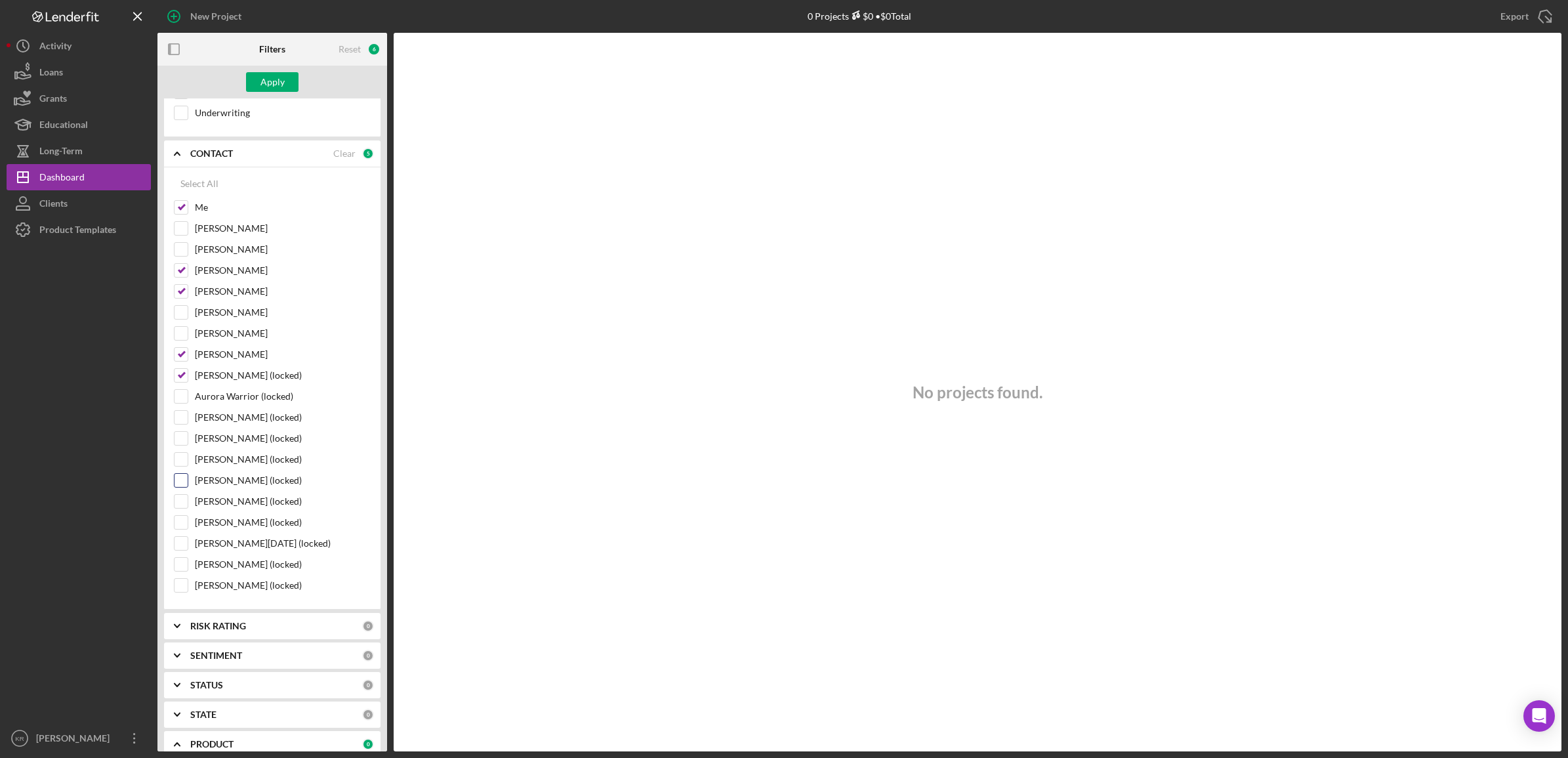
checkbox input "true"
click at [284, 79] on button "Apply" at bounding box center [272, 81] width 52 height 20
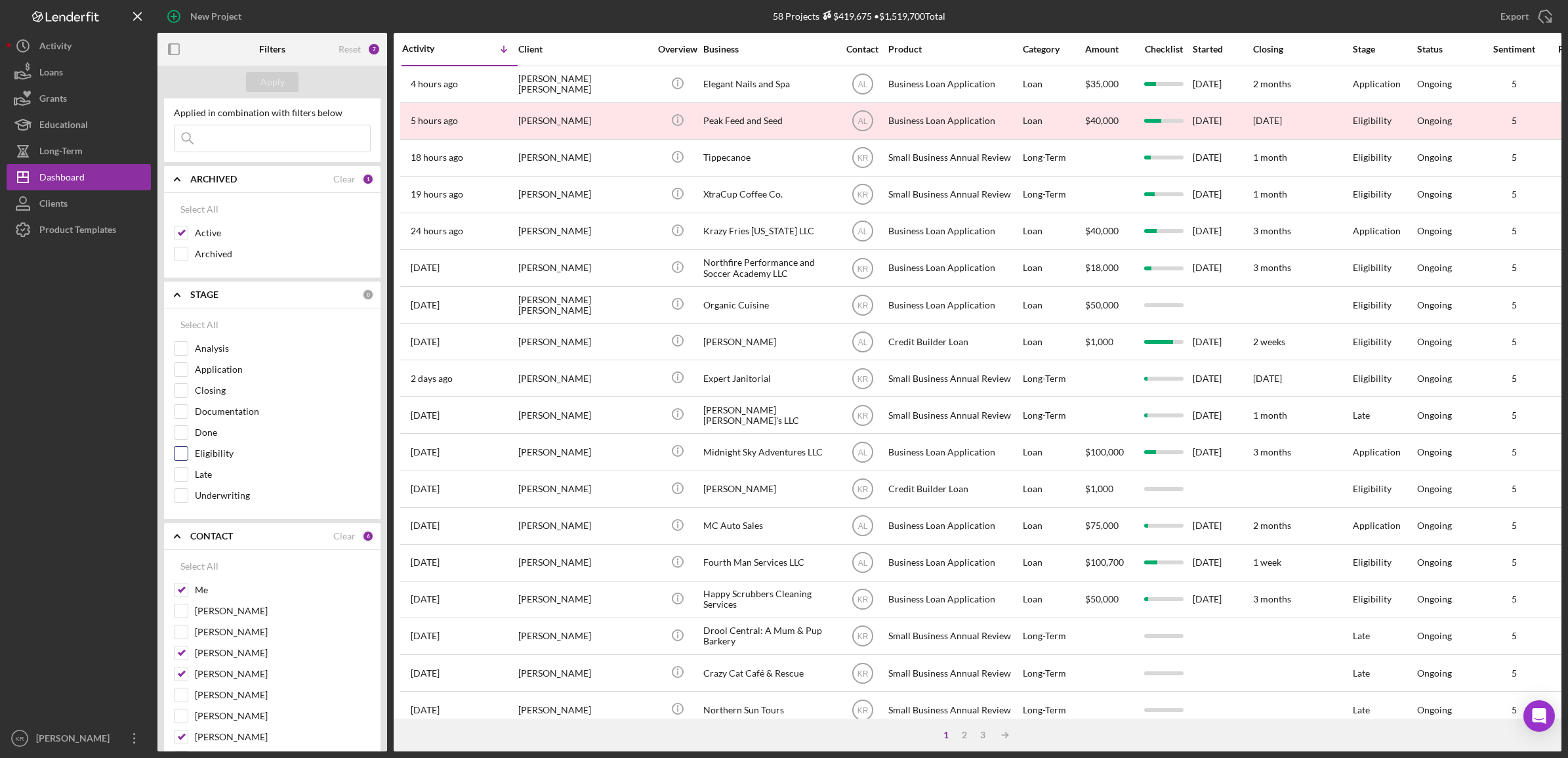
scroll to position [0, 0]
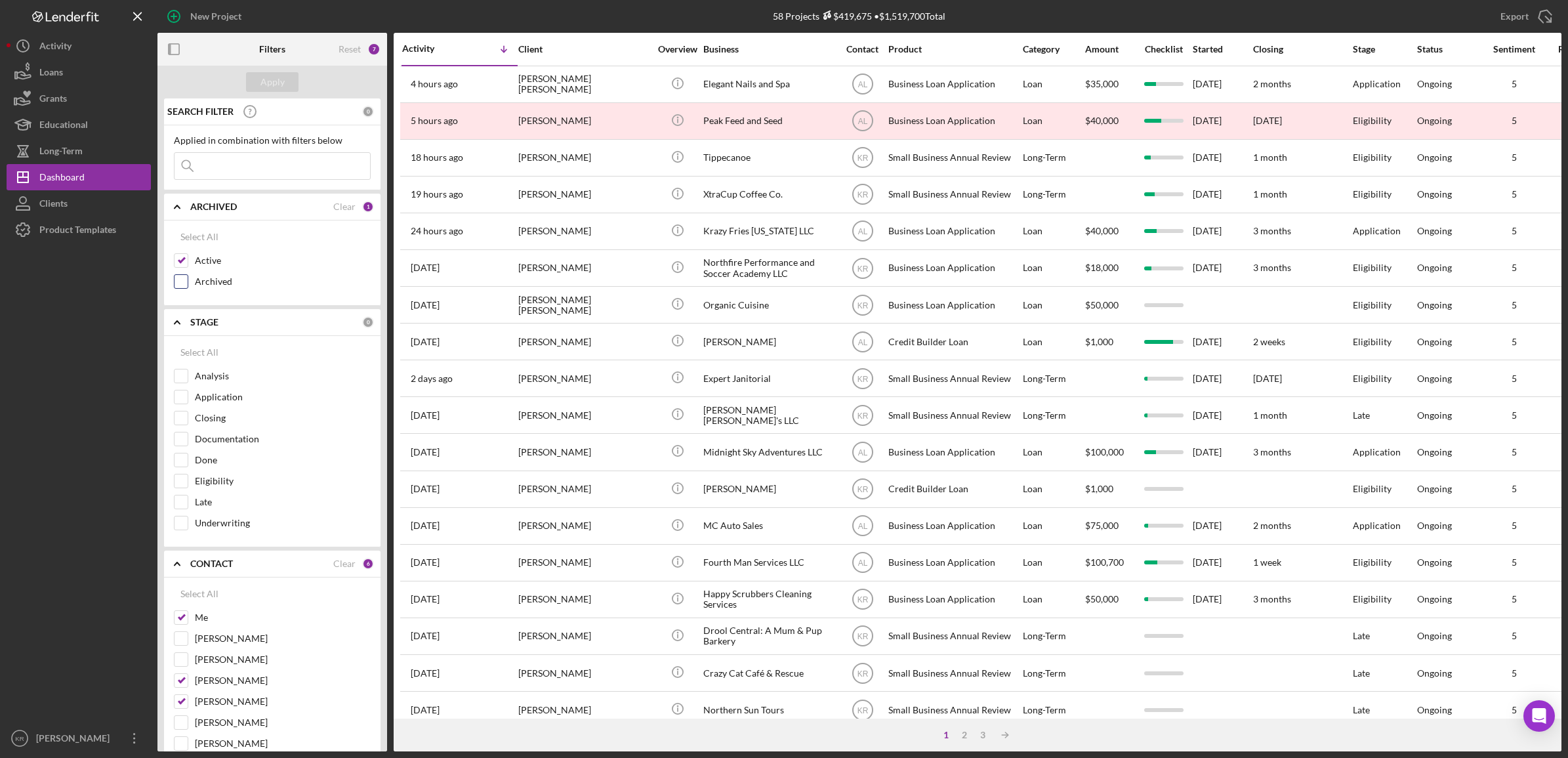
click at [215, 286] on label "Archived" at bounding box center [282, 281] width 176 height 13
drag, startPoint x: 215, startPoint y: 286, endPoint x: 168, endPoint y: 284, distance: 47.0
click at [185, 284] on input "Archived" at bounding box center [181, 281] width 13 height 13
checkbox input "true"
click at [198, 260] on label "Active" at bounding box center [282, 260] width 176 height 13
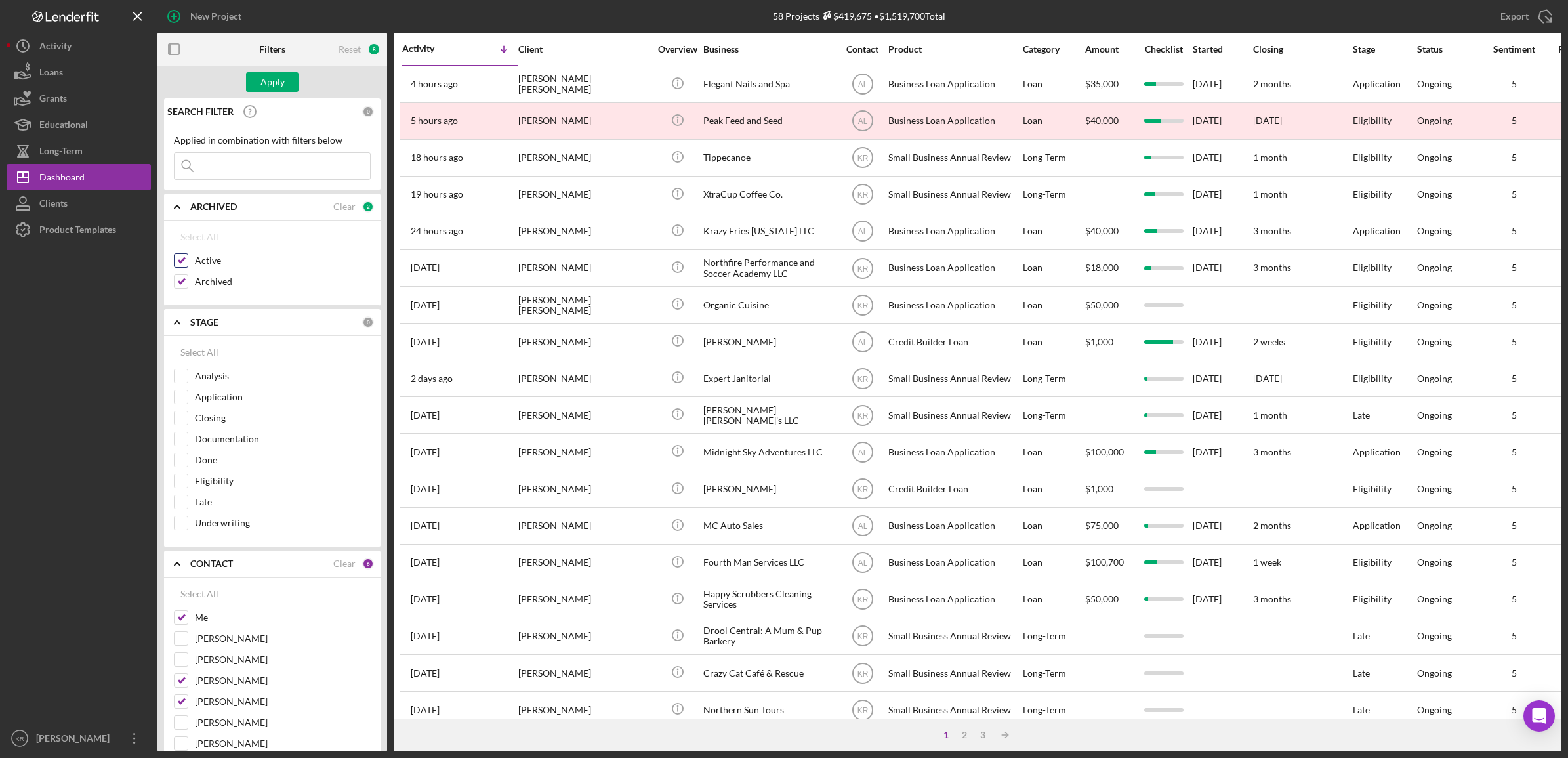
click at [188, 260] on input "Active" at bounding box center [181, 260] width 13 height 13
checkbox input "false"
click at [292, 81] on button "Apply" at bounding box center [272, 81] width 52 height 20
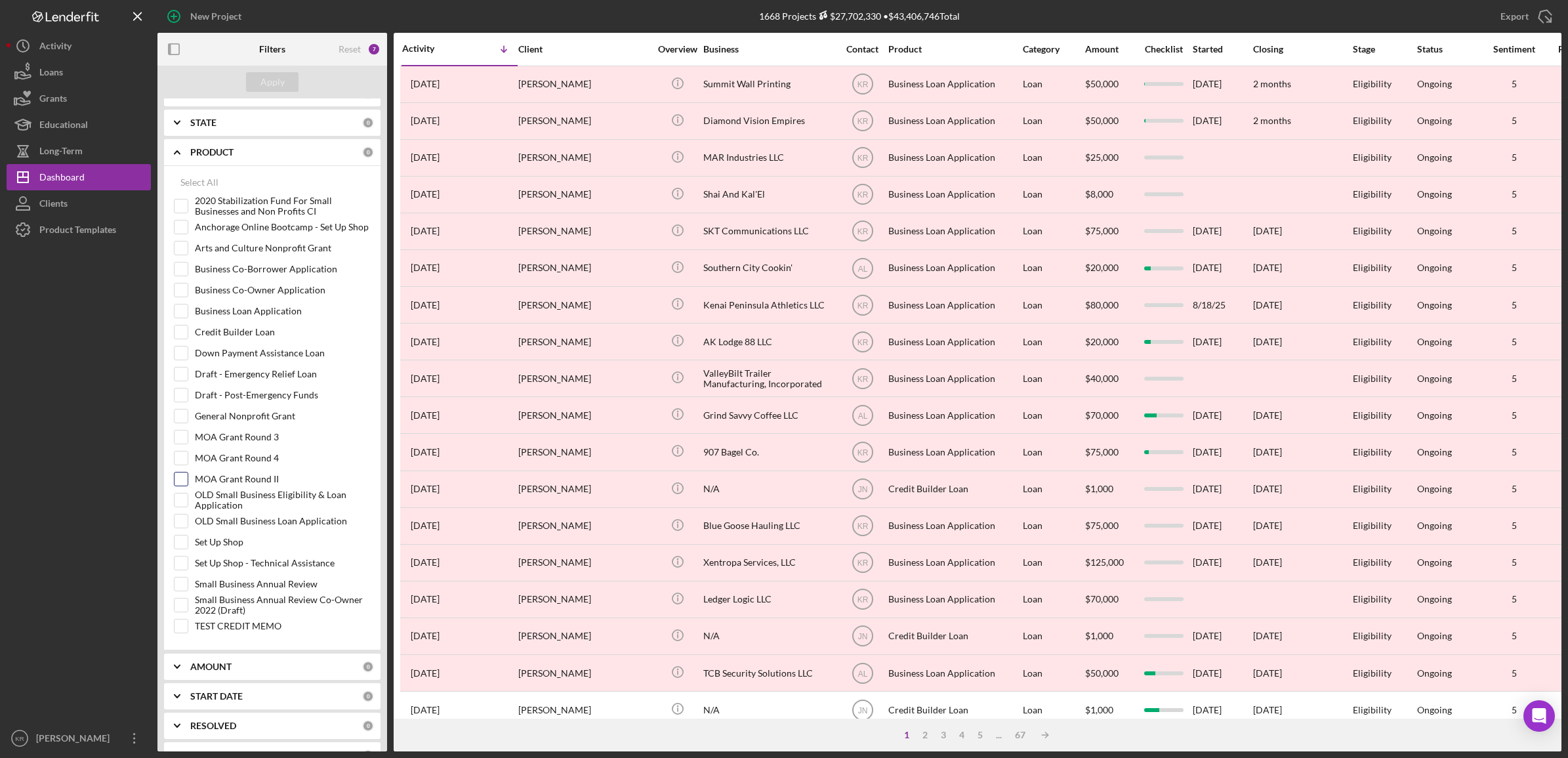
scroll to position [1066, 0]
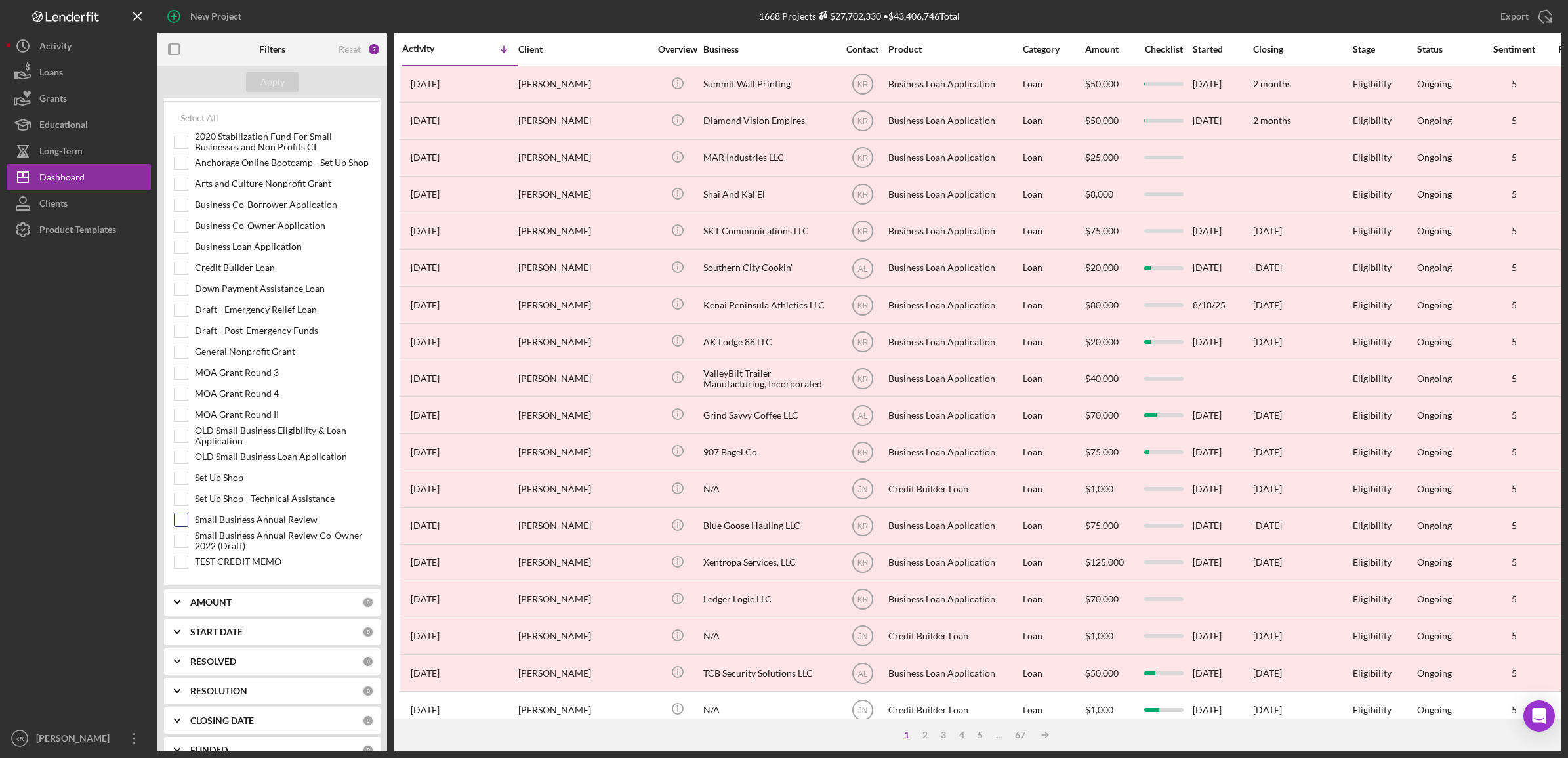
click at [256, 526] on label "Small Business Annual Review" at bounding box center [282, 518] width 176 height 13
click at [188, 526] on input "Small Business Annual Review" at bounding box center [181, 518] width 13 height 13
checkbox input "true"
click at [286, 89] on button "Apply" at bounding box center [272, 81] width 52 height 20
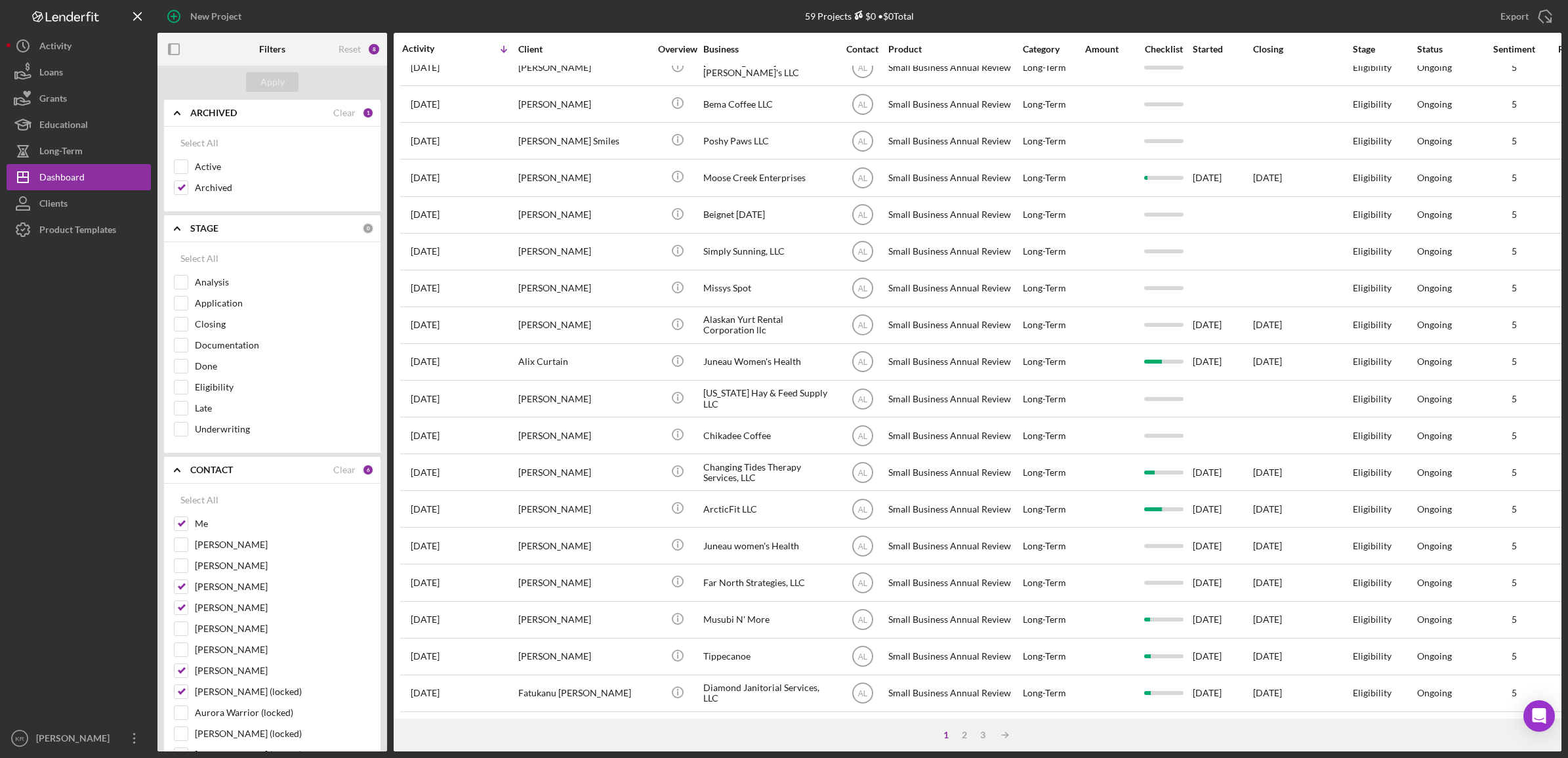
scroll to position [0, 0]
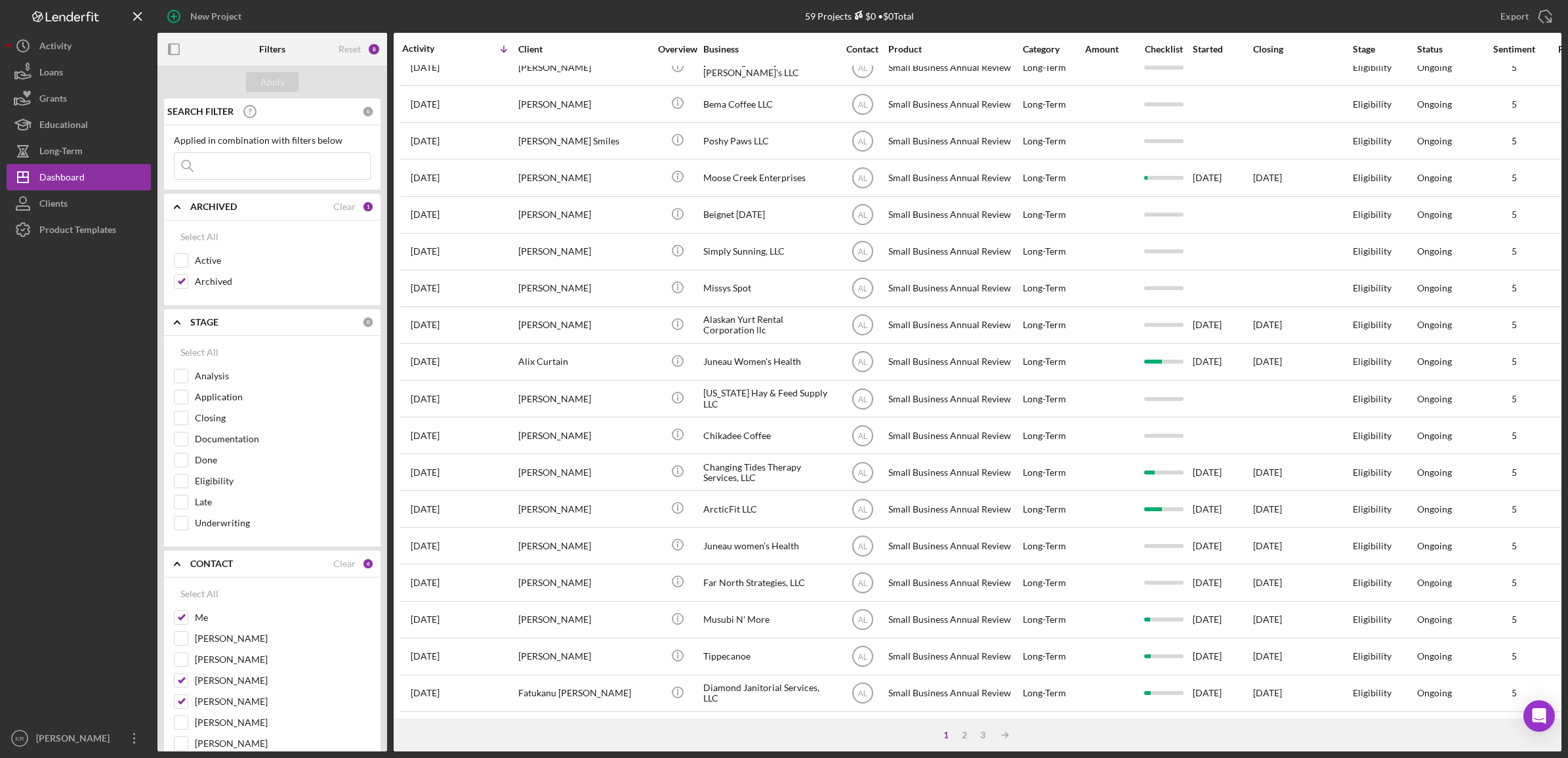
click at [228, 171] on input at bounding box center [272, 166] width 195 height 27
type input "tippecanoe"
click at [306, 78] on div "Apply" at bounding box center [272, 81] width 230 height 32
click at [271, 76] on div "Apply" at bounding box center [272, 81] width 25 height 20
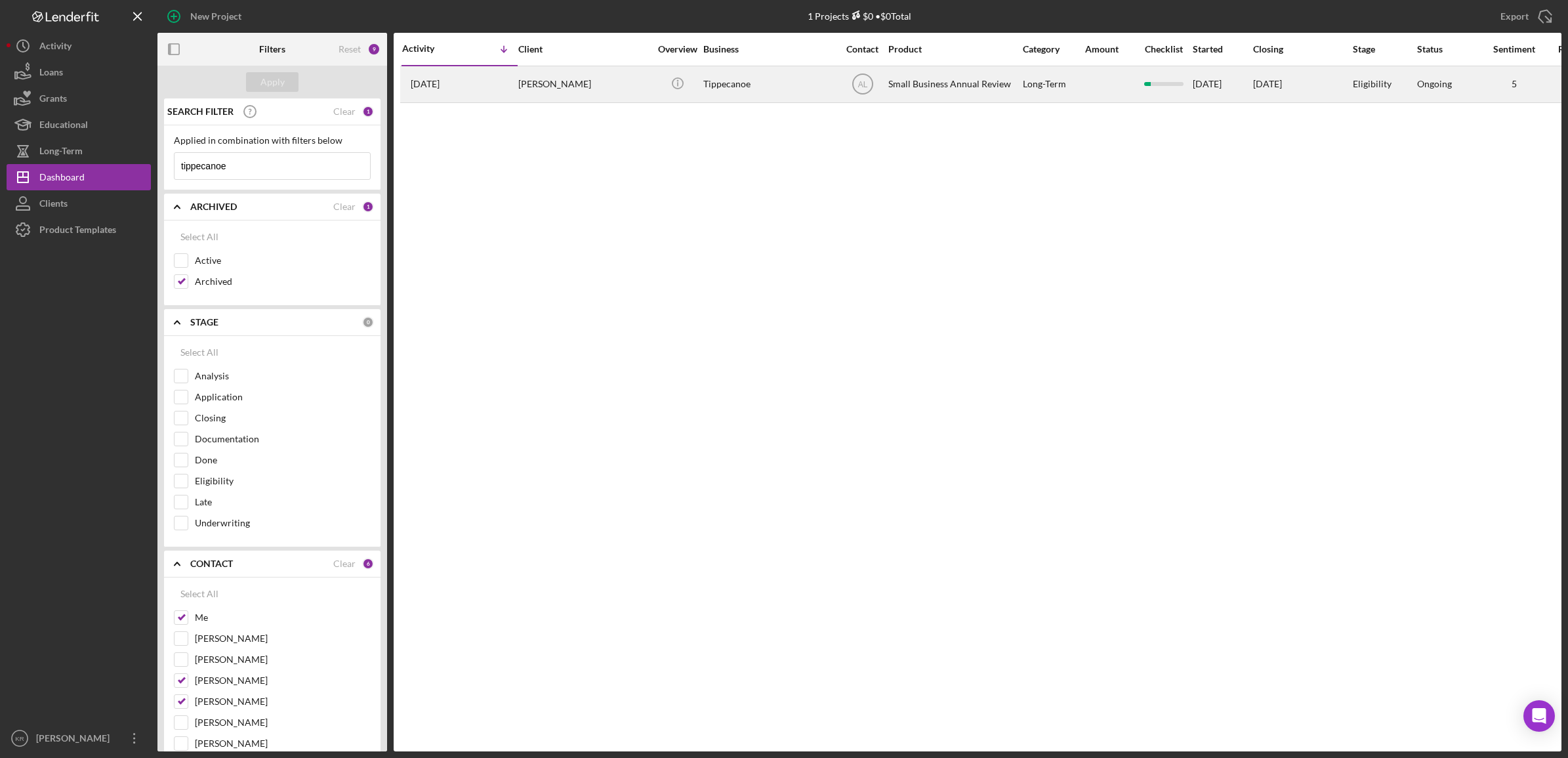
click at [936, 88] on div "Small Business Annual Review" at bounding box center [954, 83] width 132 height 34
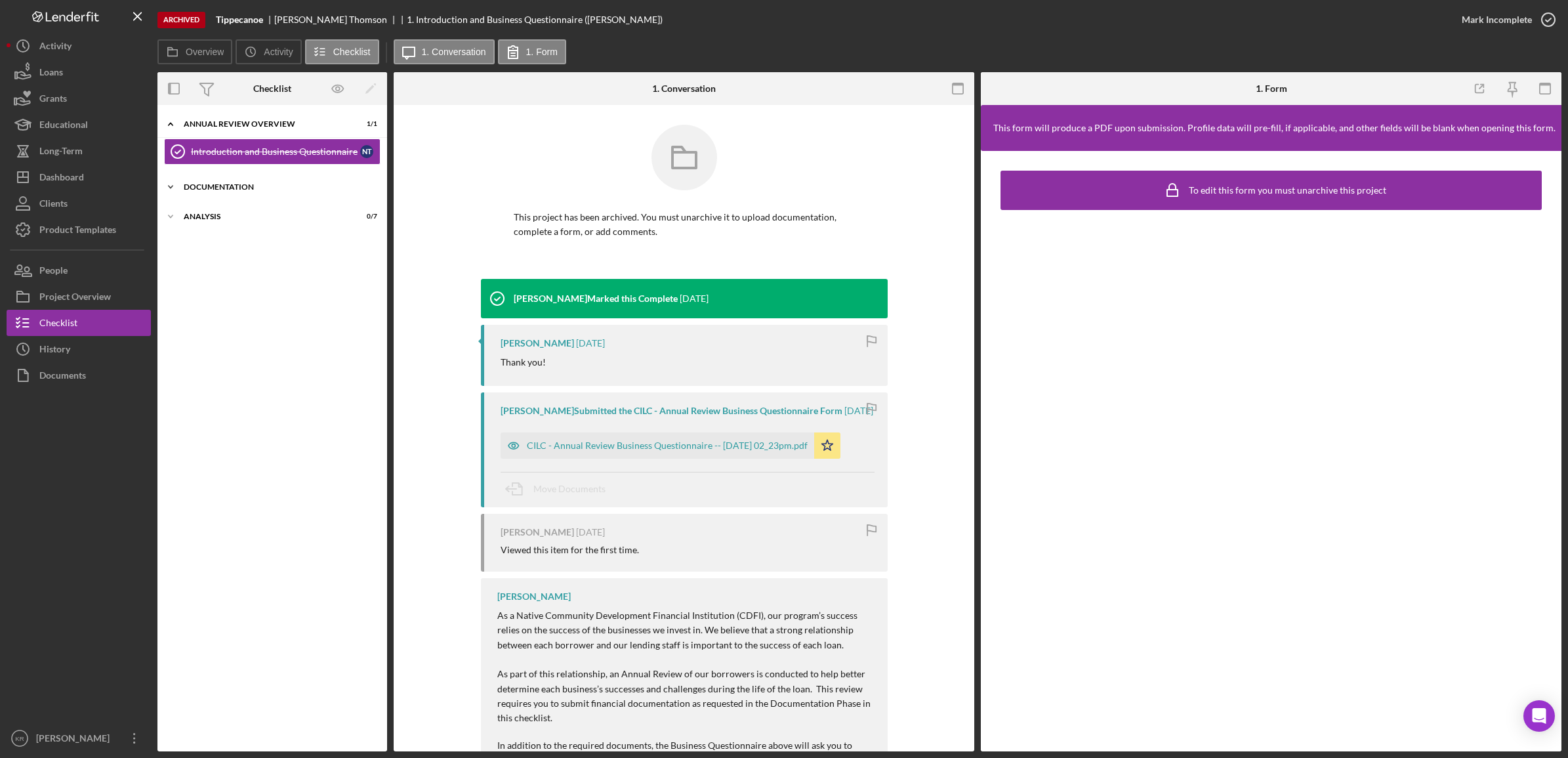
click at [311, 185] on div "Documentation" at bounding box center [277, 187] width 187 height 8
click at [247, 253] on link "Personal Financials 3 Personal Financials N T" at bounding box center [272, 241] width 216 height 27
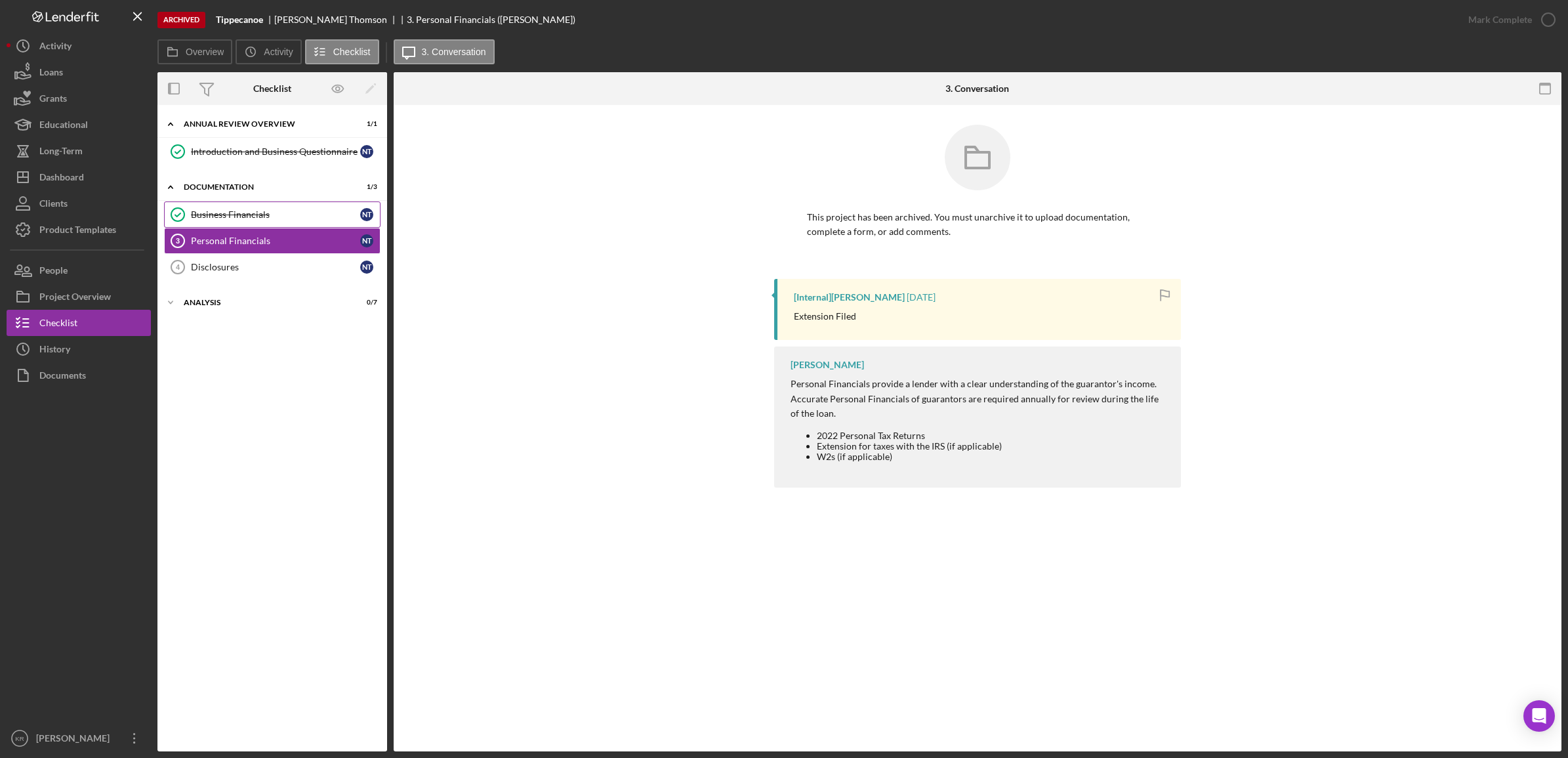
click at [259, 217] on div "Business Financials" at bounding box center [275, 214] width 169 height 11
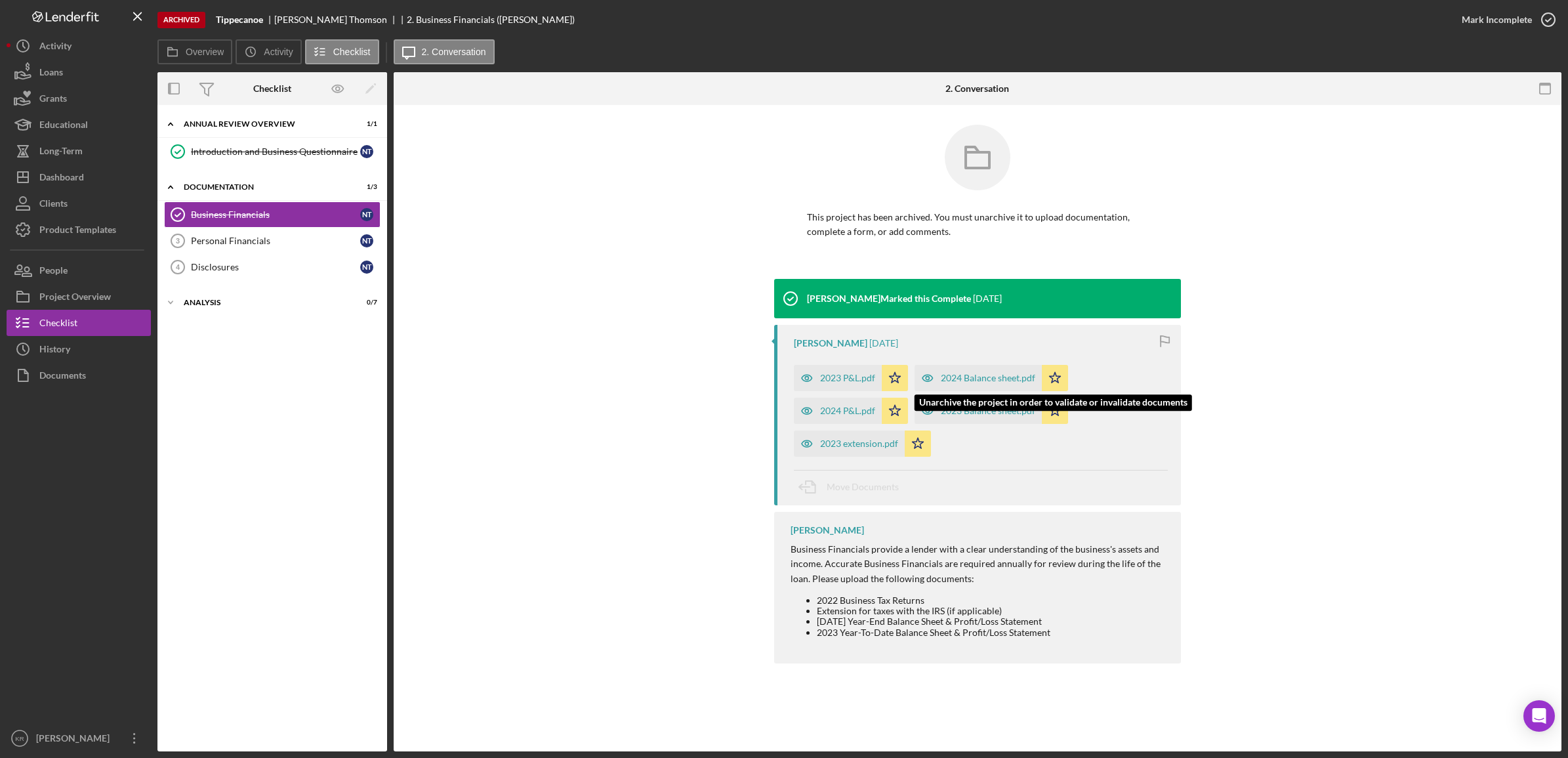
click at [982, 371] on div "2024 Balance sheet.pdf" at bounding box center [978, 377] width 128 height 27
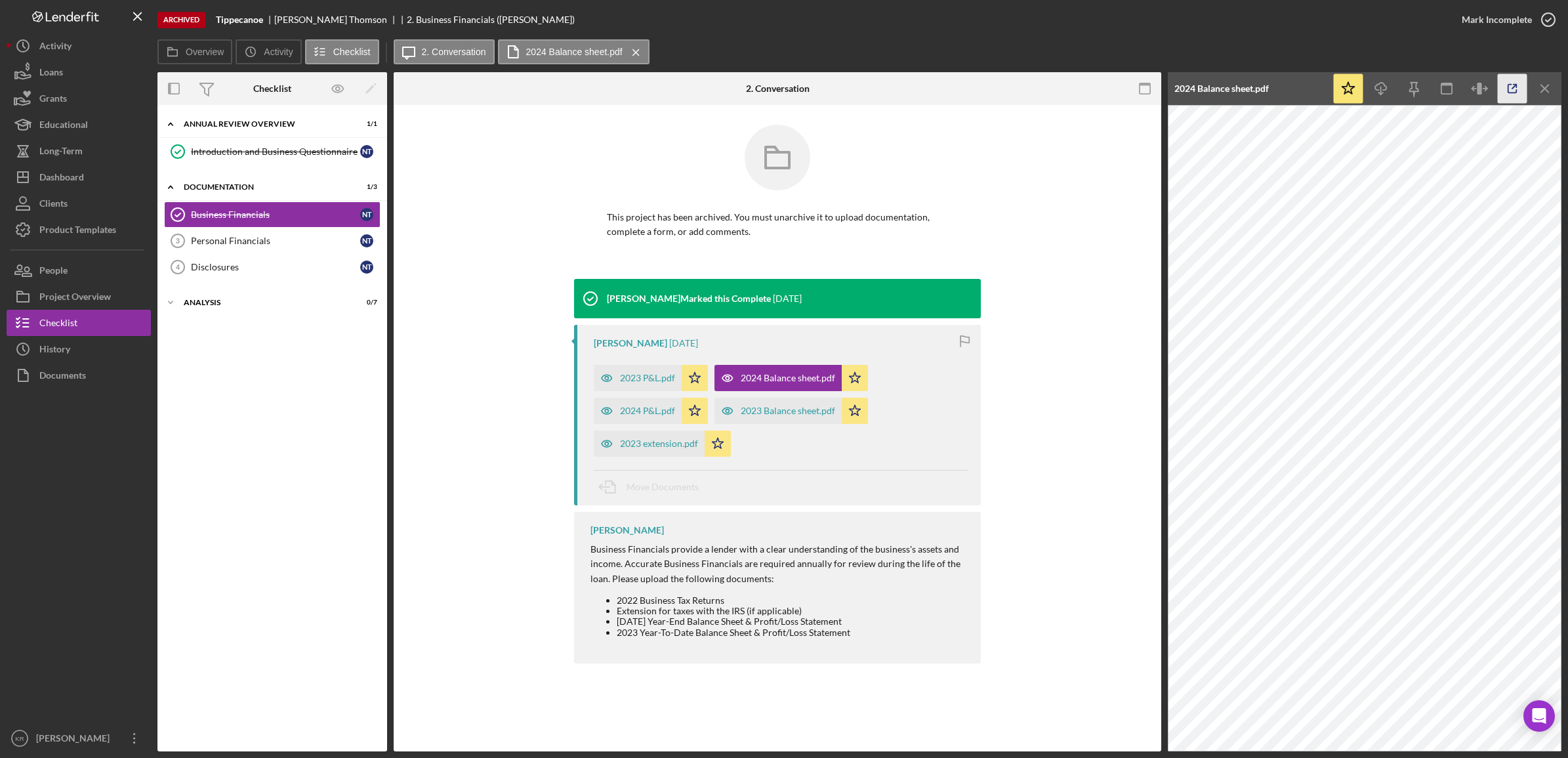
click at [1511, 89] on icon "button" at bounding box center [1512, 88] width 29 height 29
click at [1541, 90] on icon "Icon/Menu Close" at bounding box center [1545, 88] width 29 height 29
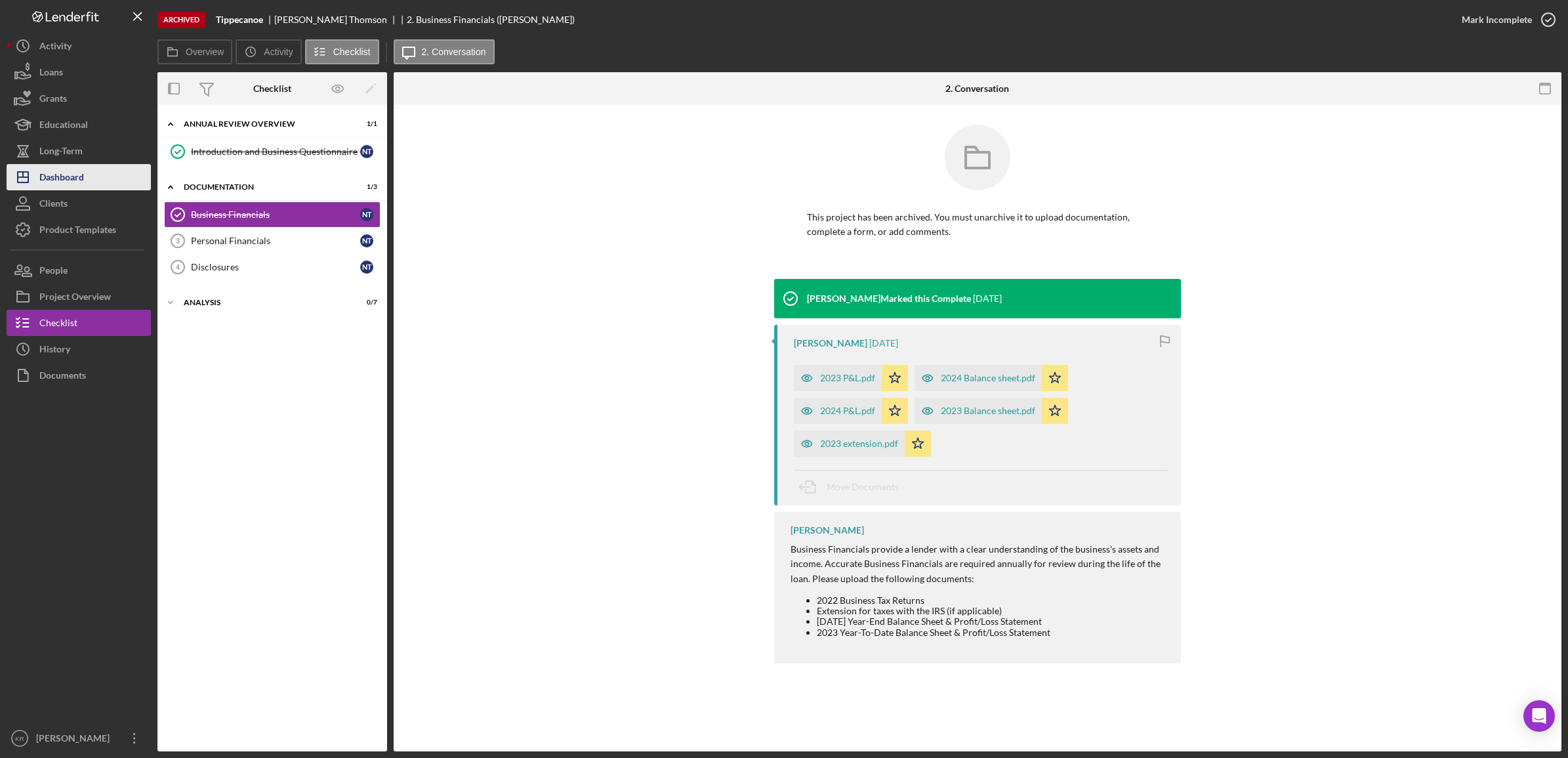
click at [85, 189] on button "Icon/Dashboard Dashboard" at bounding box center [79, 177] width 144 height 27
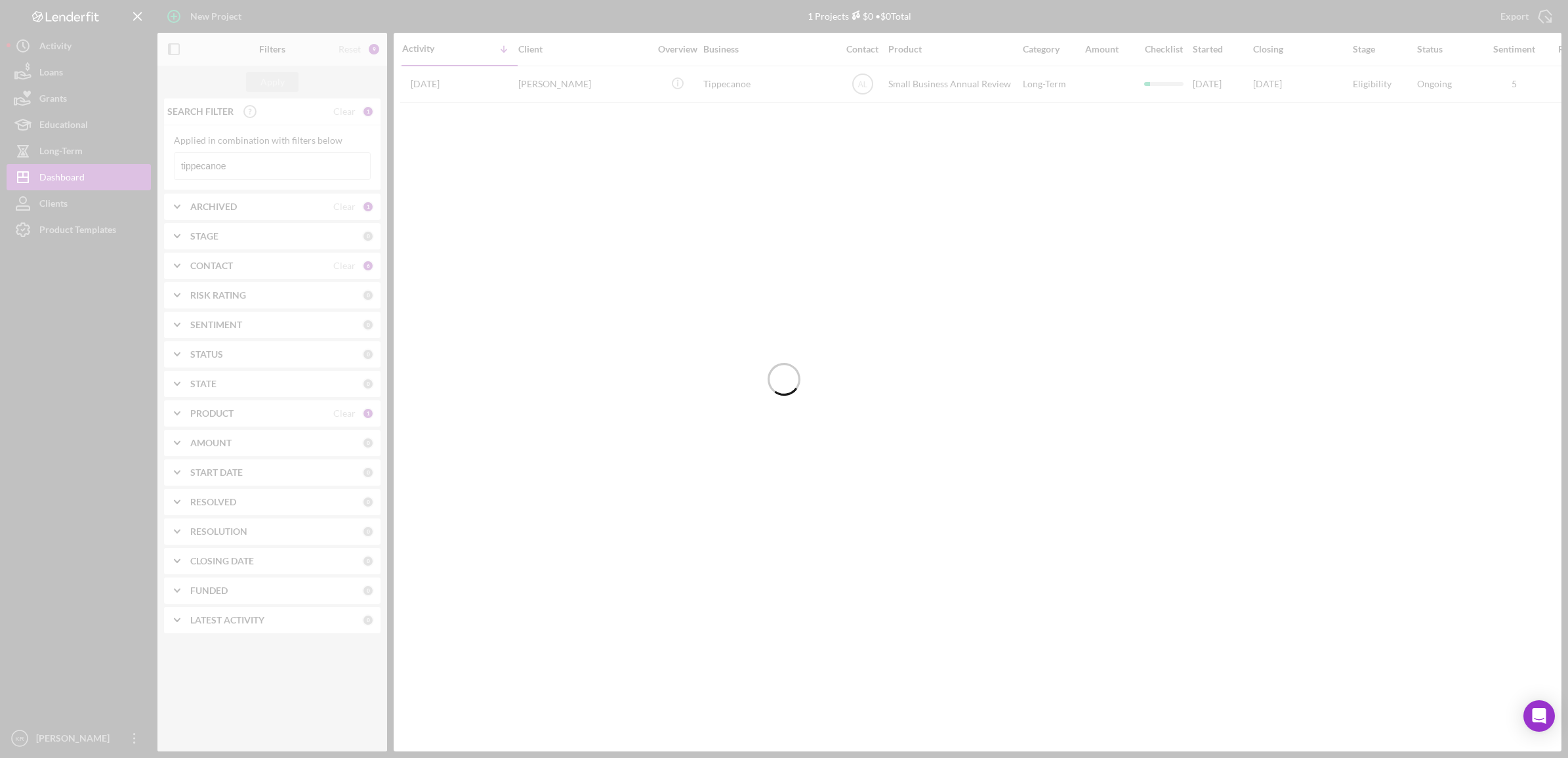
click at [347, 107] on div at bounding box center [784, 379] width 1568 height 758
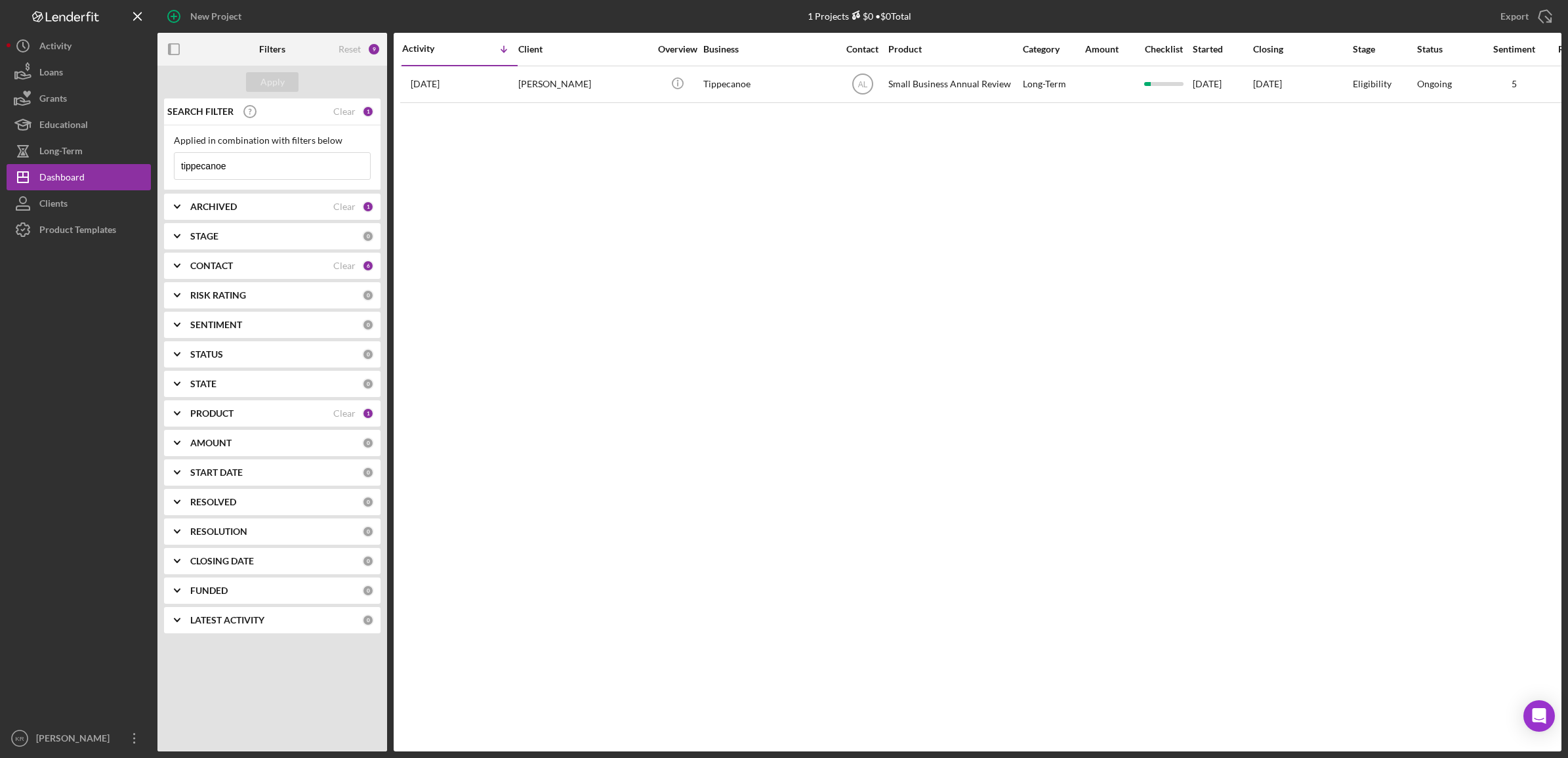
click at [338, 118] on div "SEARCH FILTER Clear 1" at bounding box center [269, 111] width 210 height 32
click at [343, 113] on div "Clear" at bounding box center [344, 111] width 23 height 11
click at [316, 405] on div "PRODUCT Clear 1" at bounding box center [282, 413] width 184 height 27
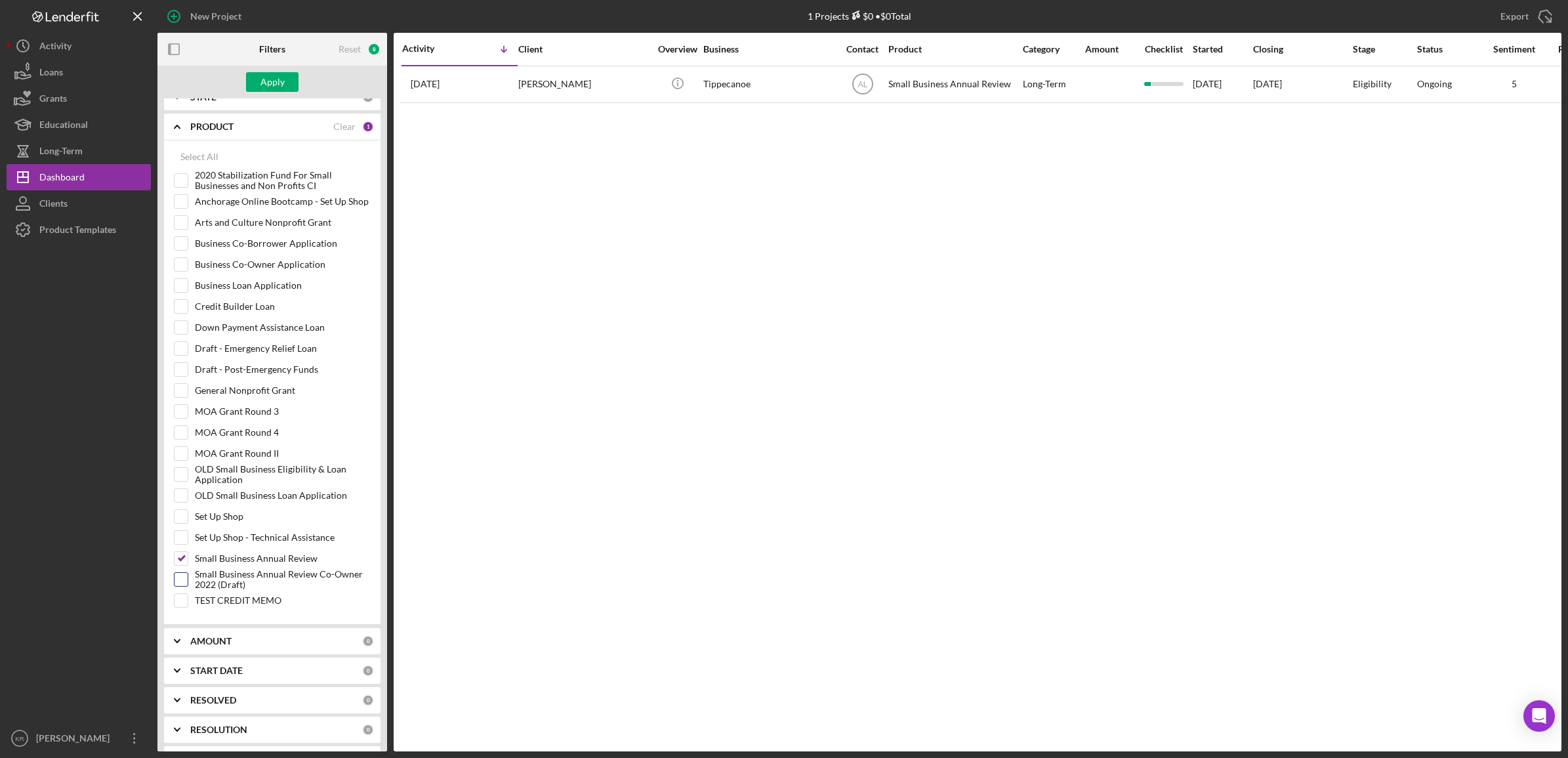
scroll to position [384, 0]
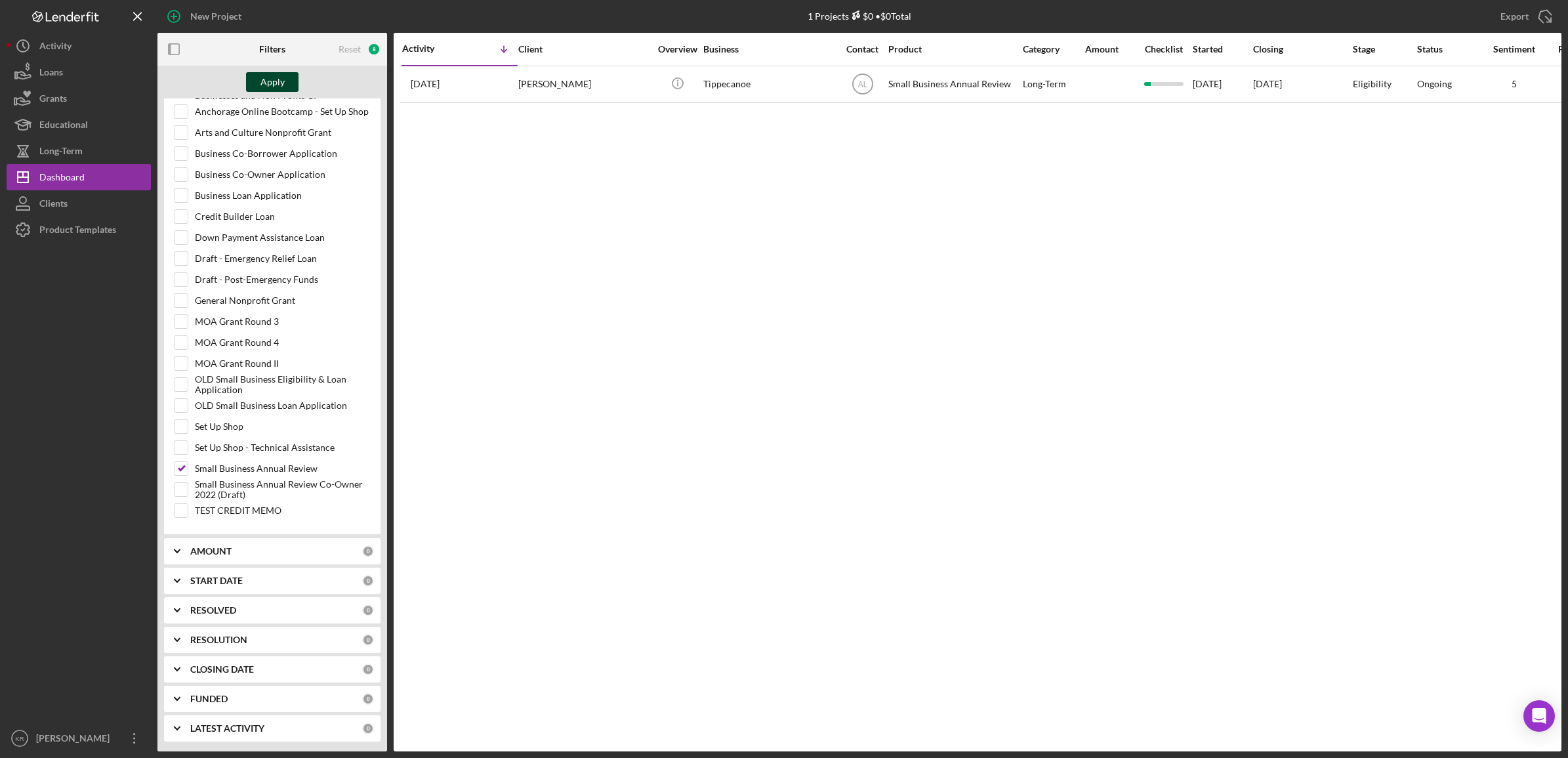
click at [260, 82] on button "Apply" at bounding box center [272, 81] width 52 height 20
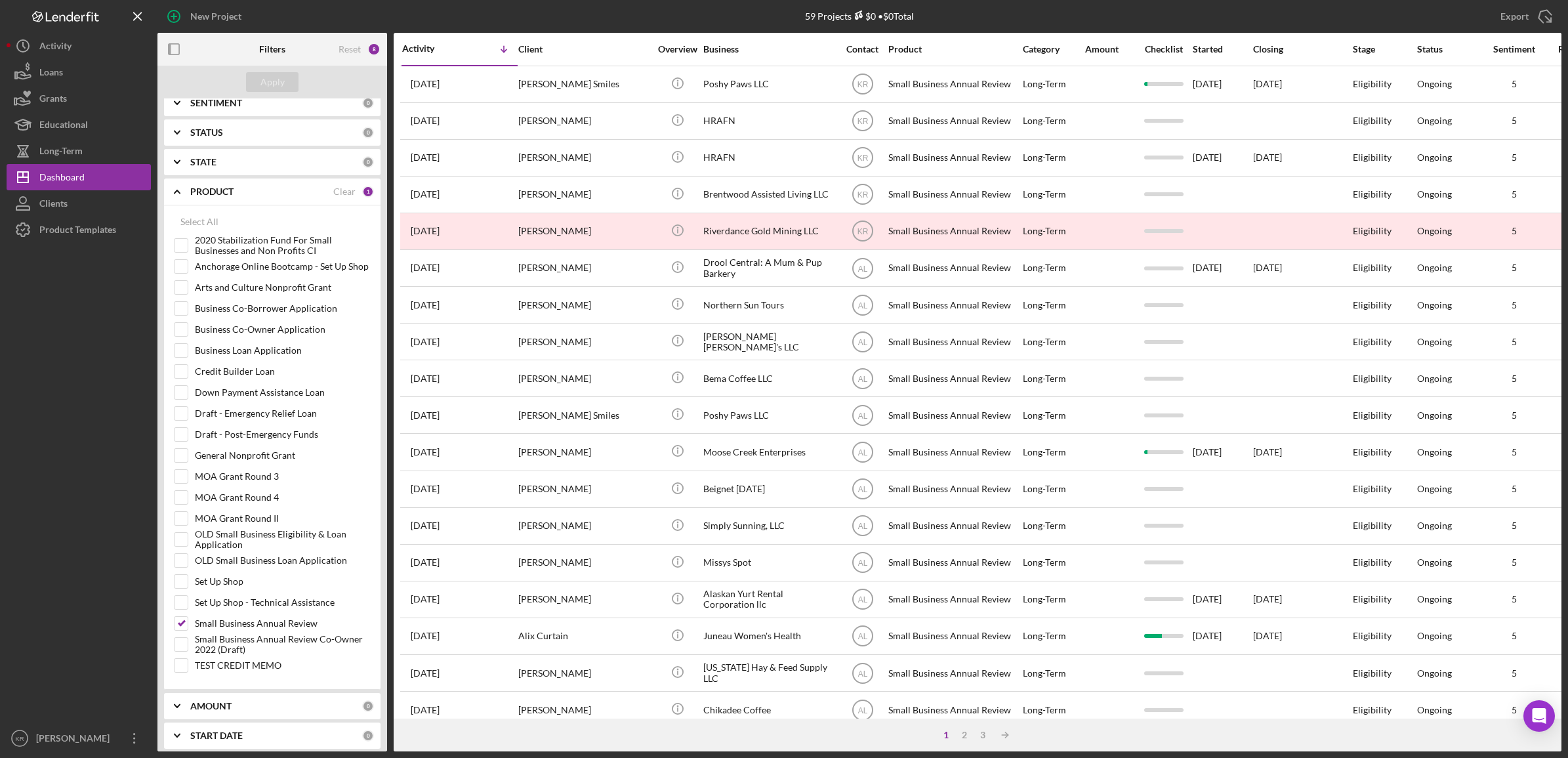
scroll to position [0, 0]
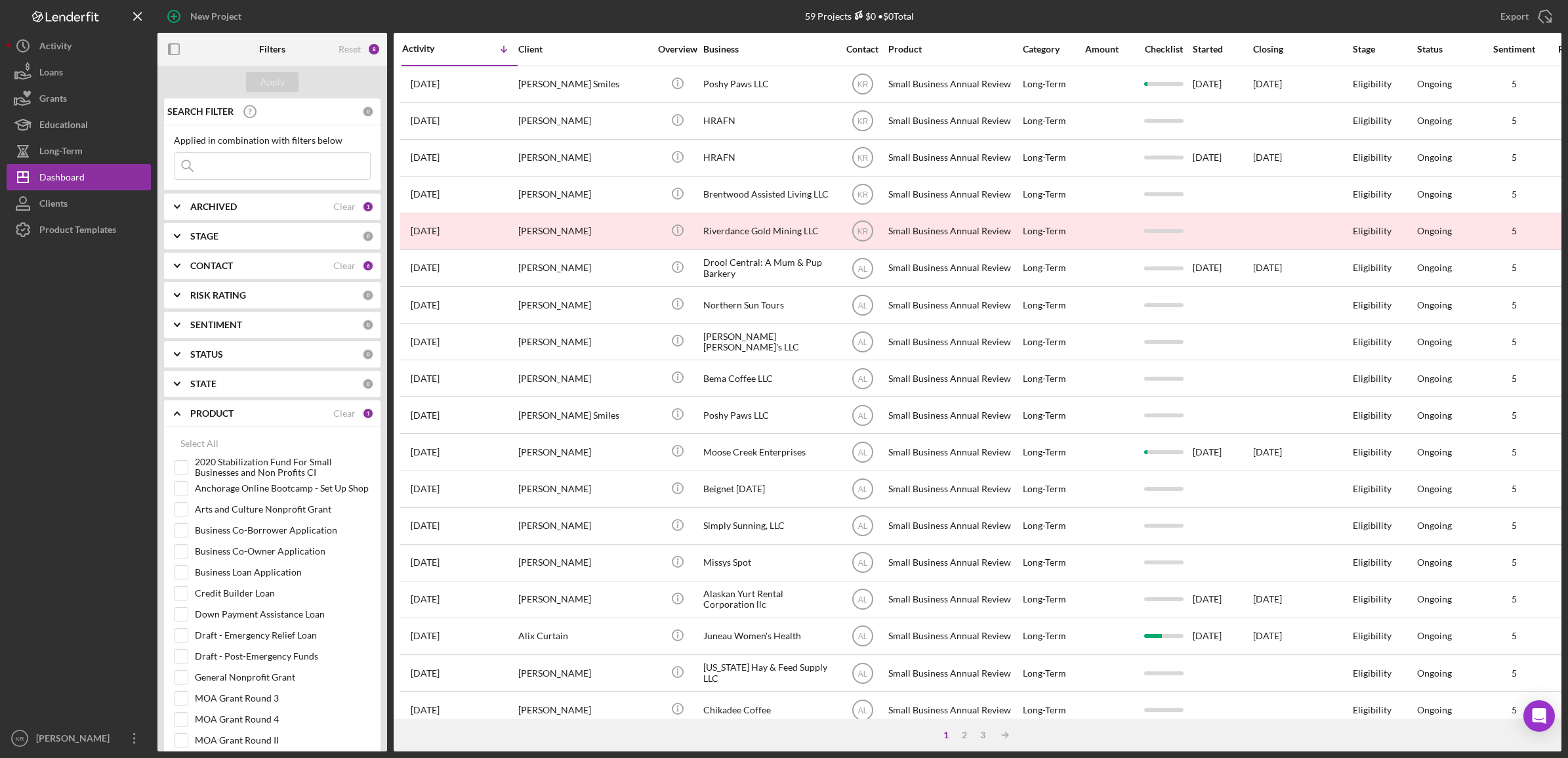
click at [234, 218] on div "ARCHIVED Clear 1" at bounding box center [282, 206] width 184 height 27
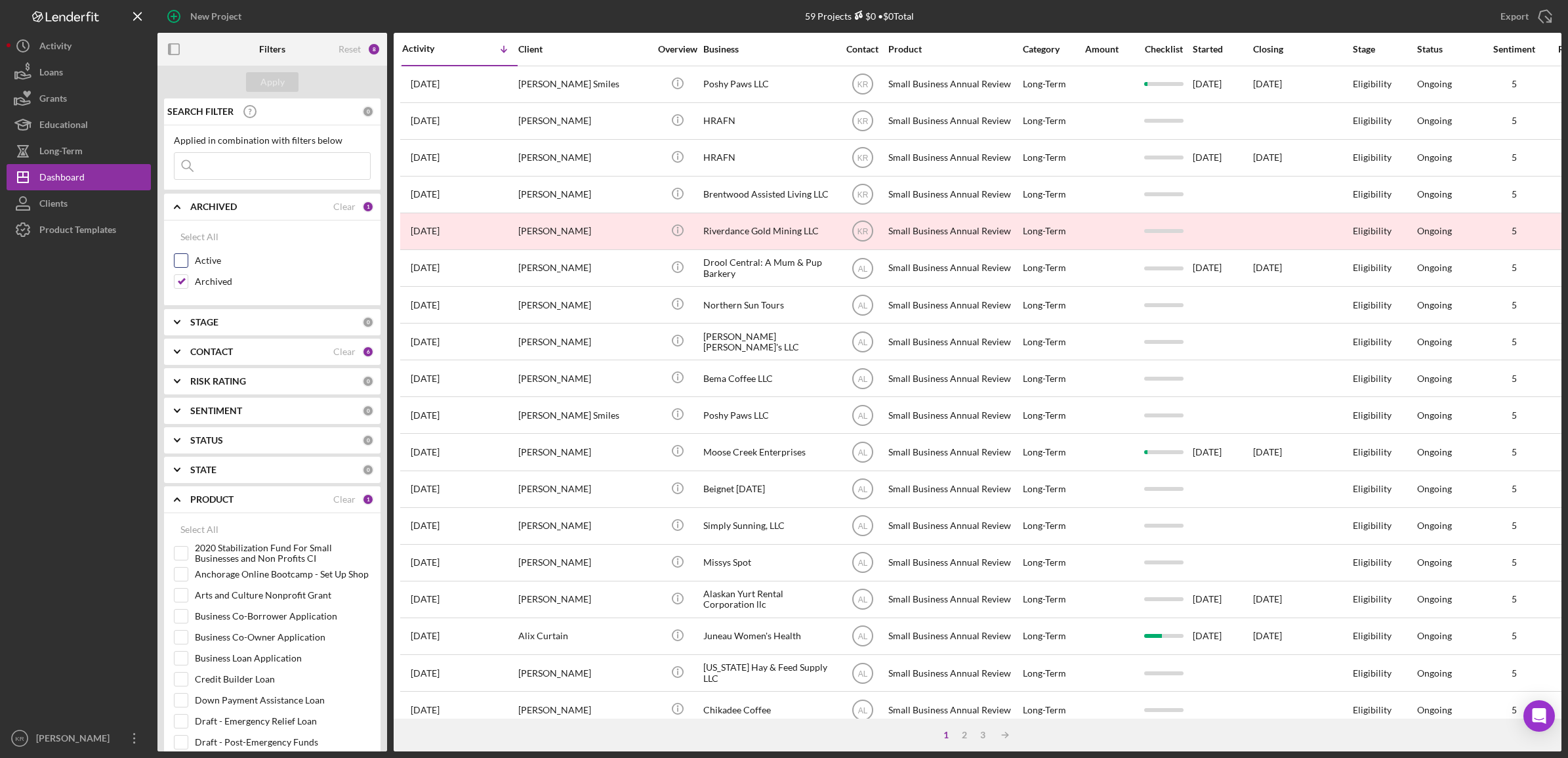
click at [214, 257] on label "Active" at bounding box center [282, 260] width 176 height 13
click at [188, 257] on input "Active" at bounding box center [181, 260] width 13 height 13
checkbox input "true"
click at [216, 282] on label "Archived" at bounding box center [282, 281] width 176 height 13
click at [188, 282] on input "Archived" at bounding box center [181, 281] width 13 height 13
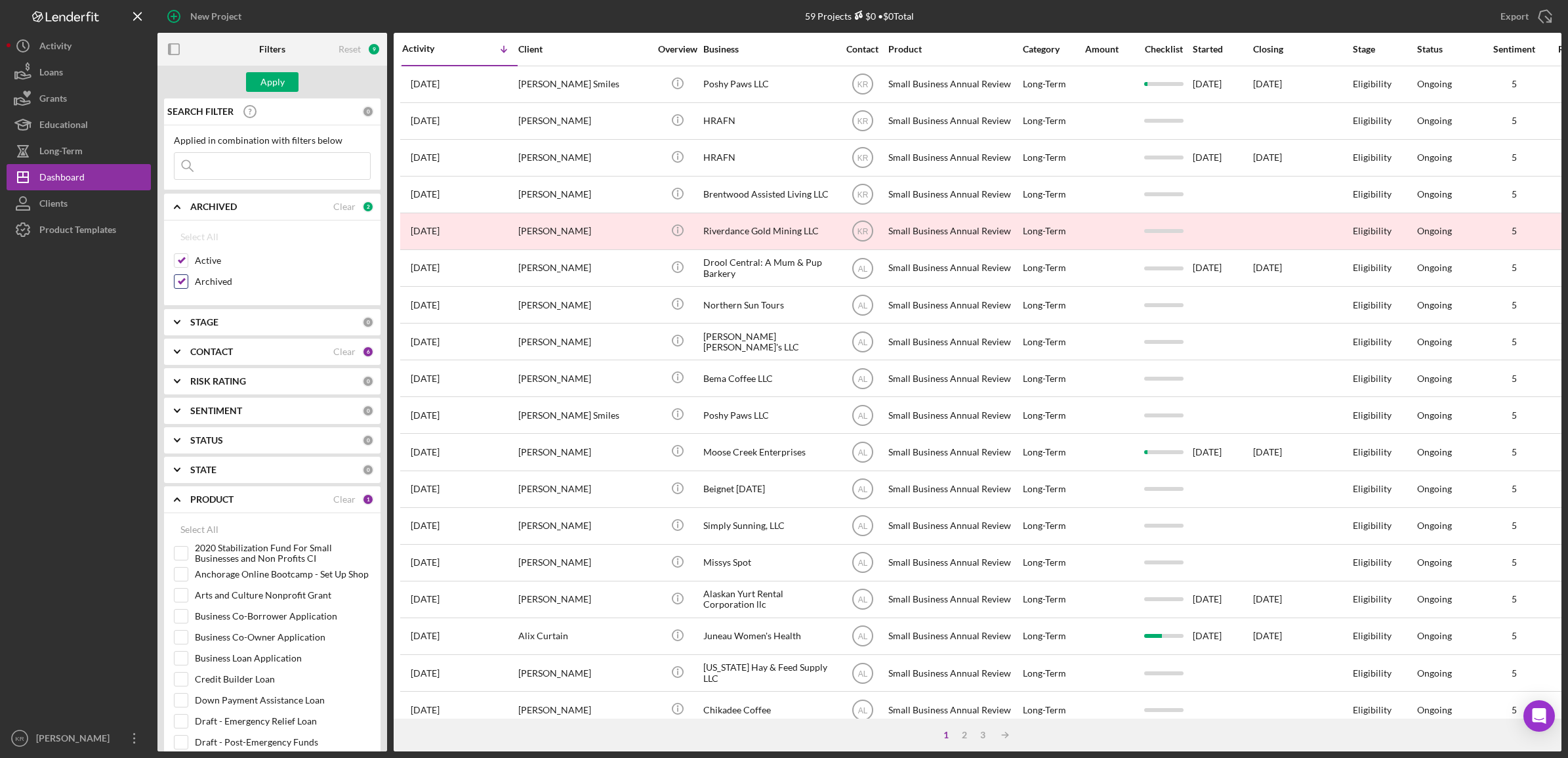
checkbox input "false"
click at [274, 85] on div "Apply" at bounding box center [272, 81] width 25 height 20
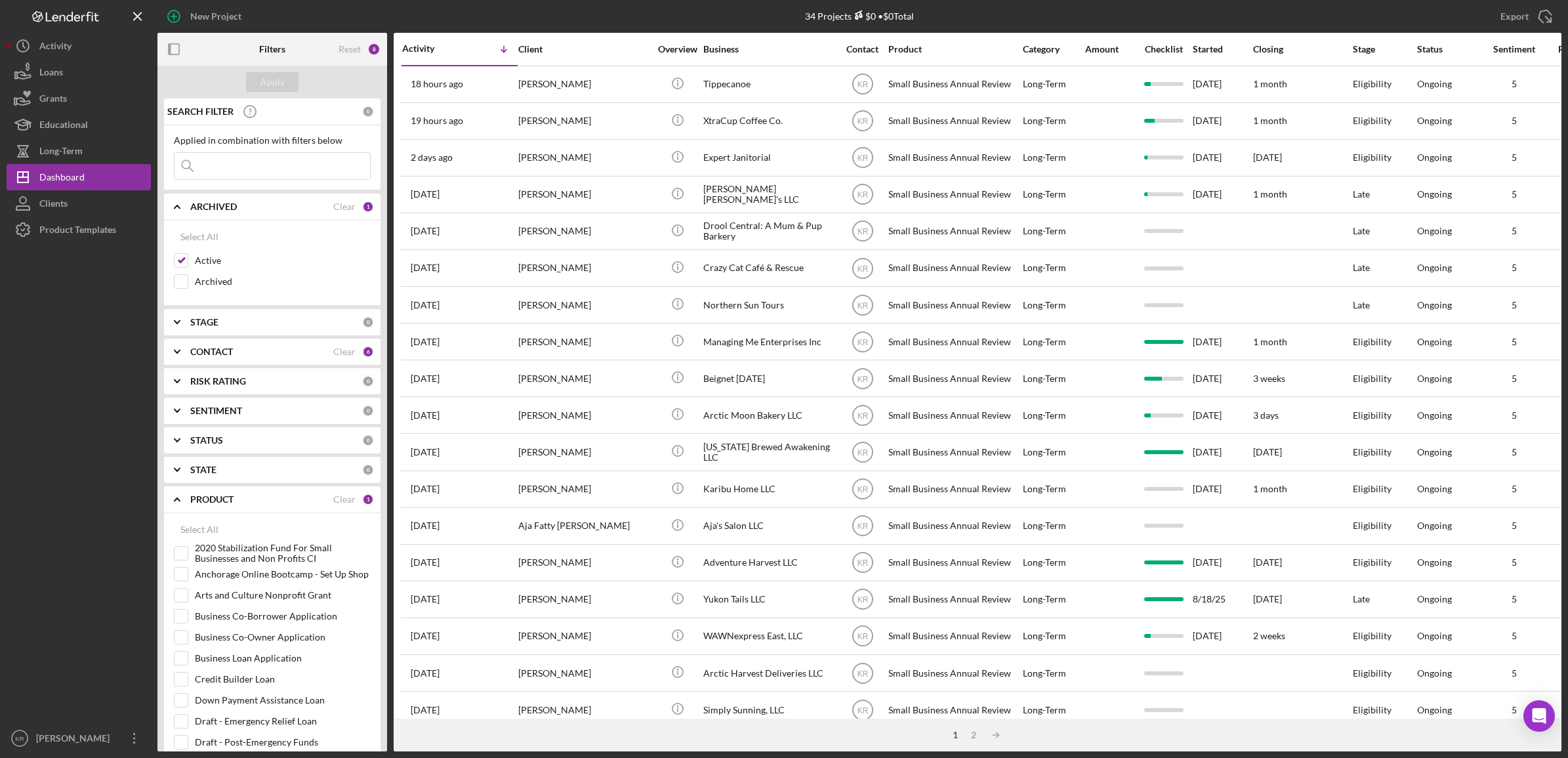
click at [47, 347] on div at bounding box center [79, 483] width 144 height 482
click at [28, 43] on icon "Icon/History" at bounding box center [23, 45] width 32 height 32
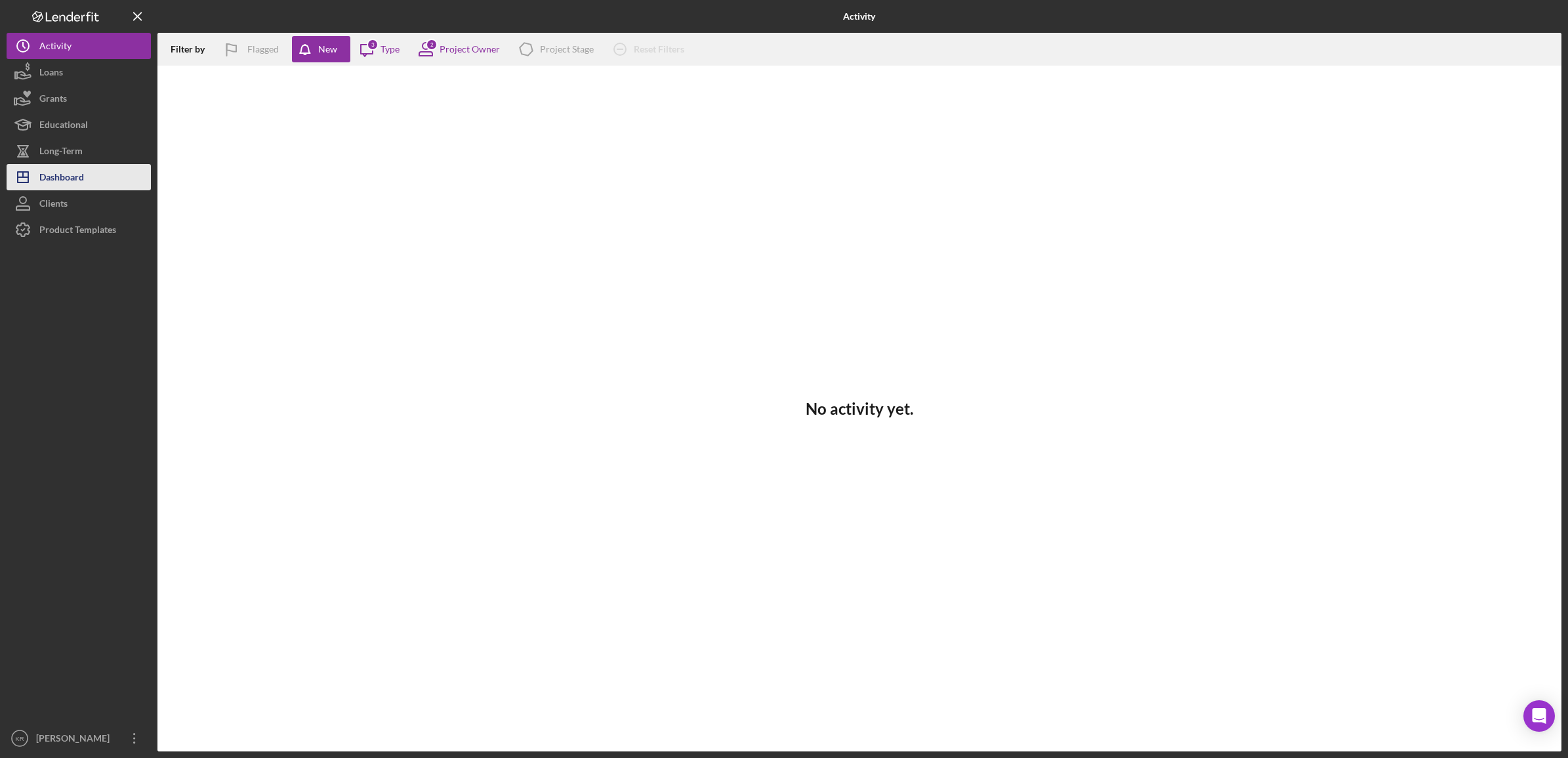
click at [62, 172] on div "Dashboard" at bounding box center [61, 179] width 44 height 29
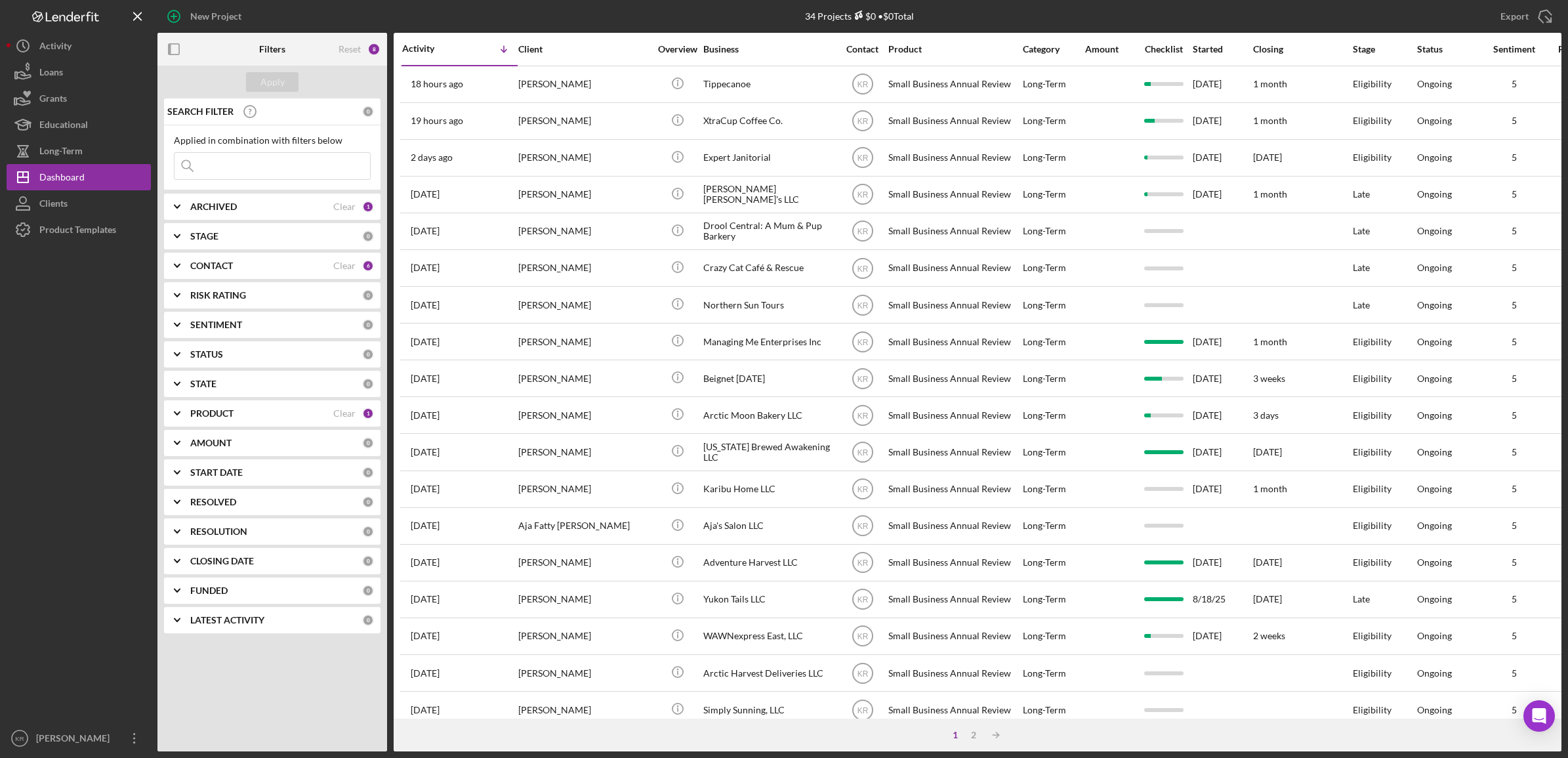
click at [267, 428] on div "SEARCH FILTER 0 Applied in combination with filters below Icon/Menu Close Icon/…" at bounding box center [272, 370] width 230 height 544
click at [273, 421] on div "PRODUCT Clear 1" at bounding box center [282, 413] width 184 height 27
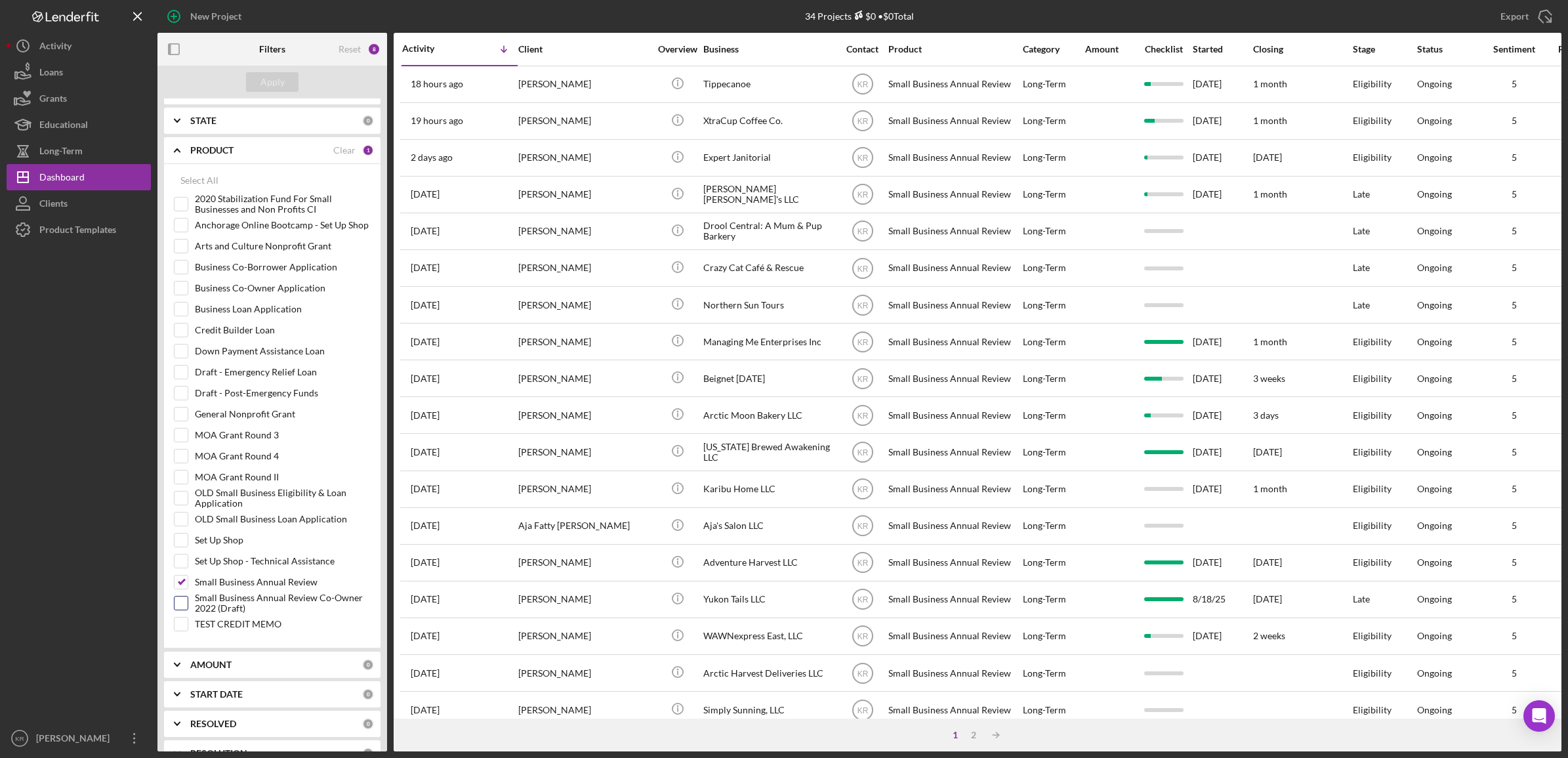
scroll to position [328, 0]
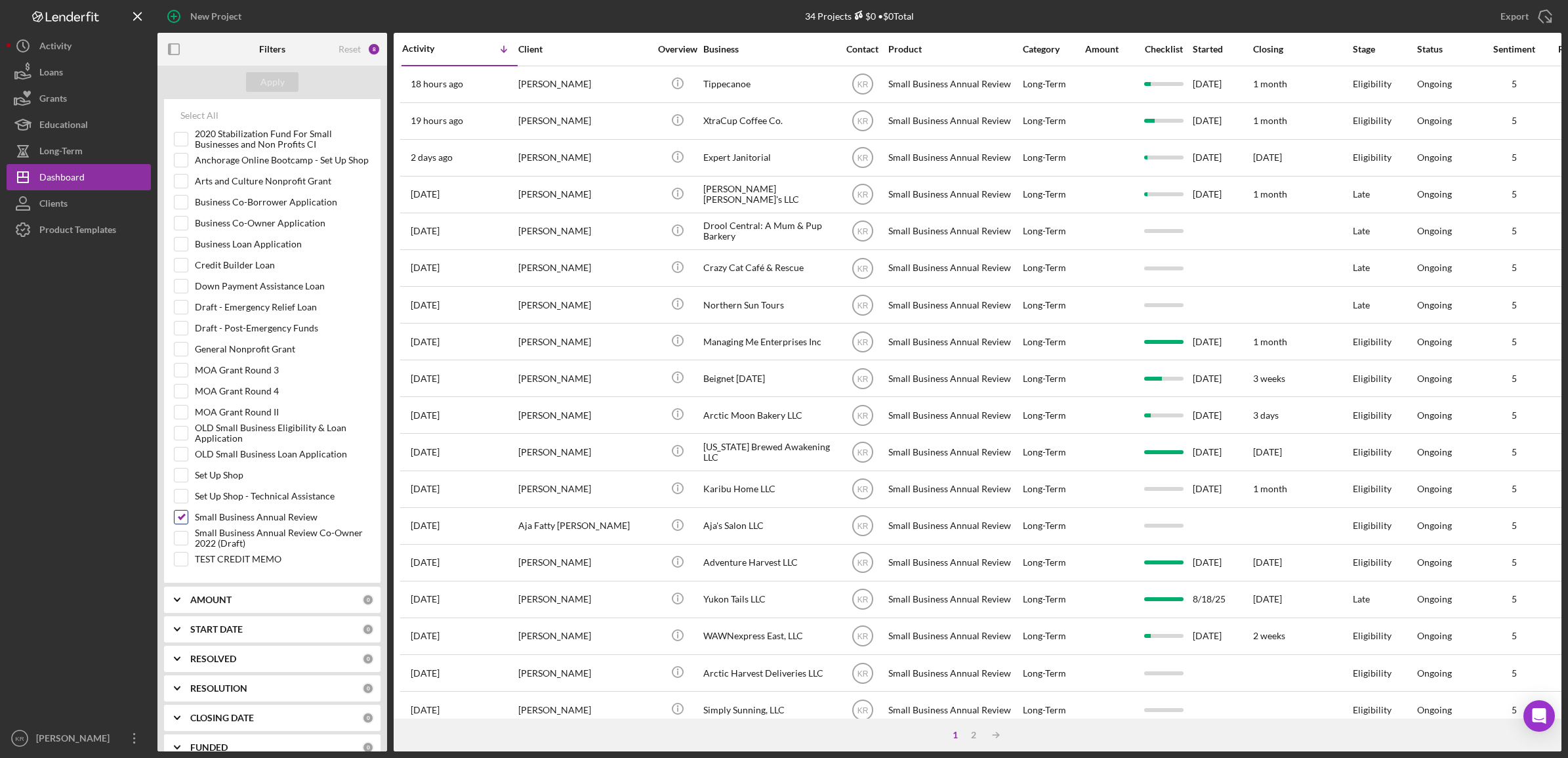
click at [238, 523] on label "Small Business Annual Review" at bounding box center [282, 516] width 176 height 13
click at [188, 523] on input "Small Business Annual Review" at bounding box center [181, 516] width 13 height 13
checkbox input "false"
click at [243, 248] on label "Business Loan Application" at bounding box center [282, 244] width 176 height 13
click at [188, 248] on input "Business Loan Application" at bounding box center [181, 244] width 13 height 13
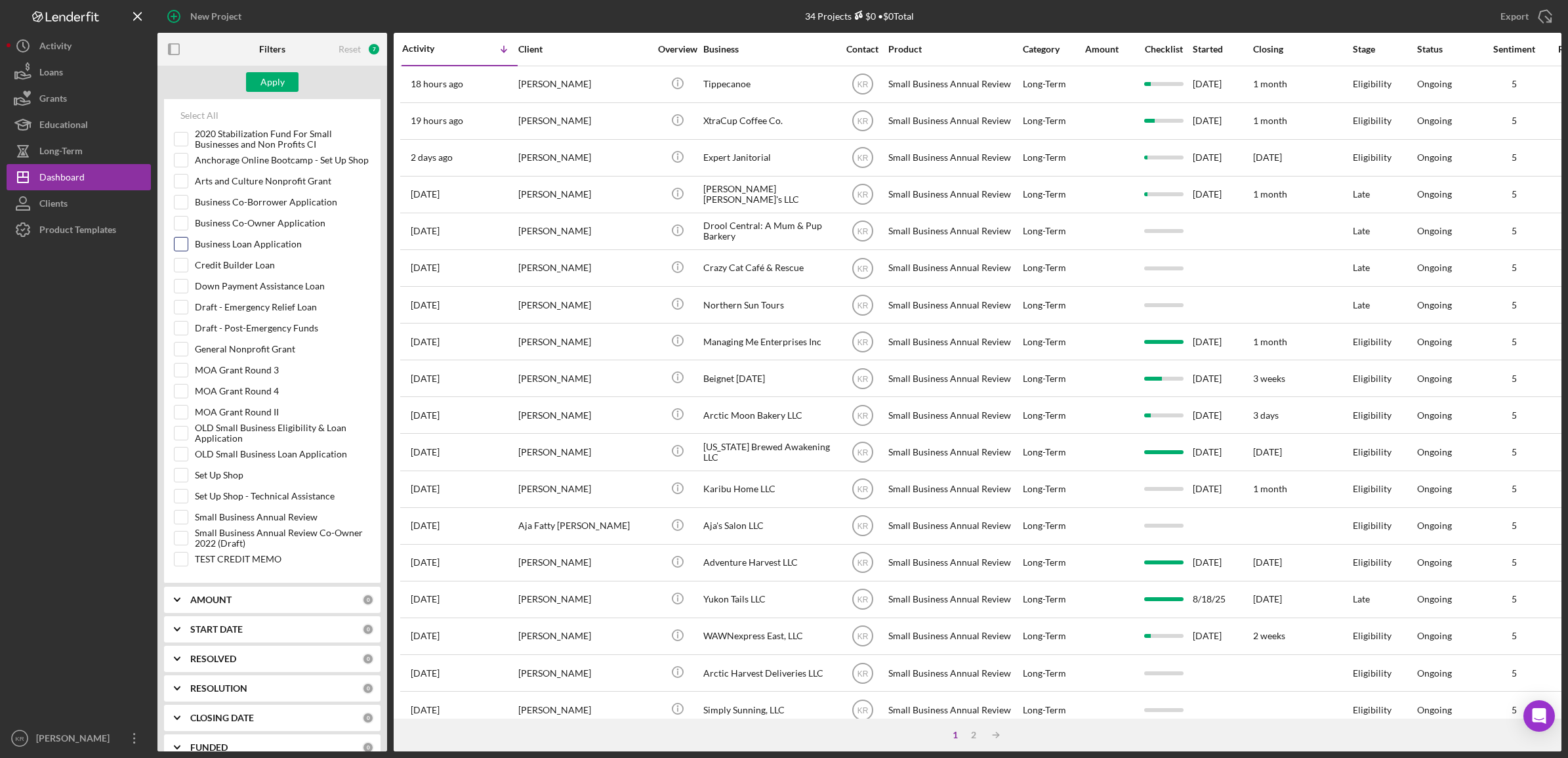
checkbox input "true"
click at [281, 60] on div "Filters" at bounding box center [272, 48] width 27 height 32
click at [282, 80] on div "Apply" at bounding box center [272, 81] width 25 height 20
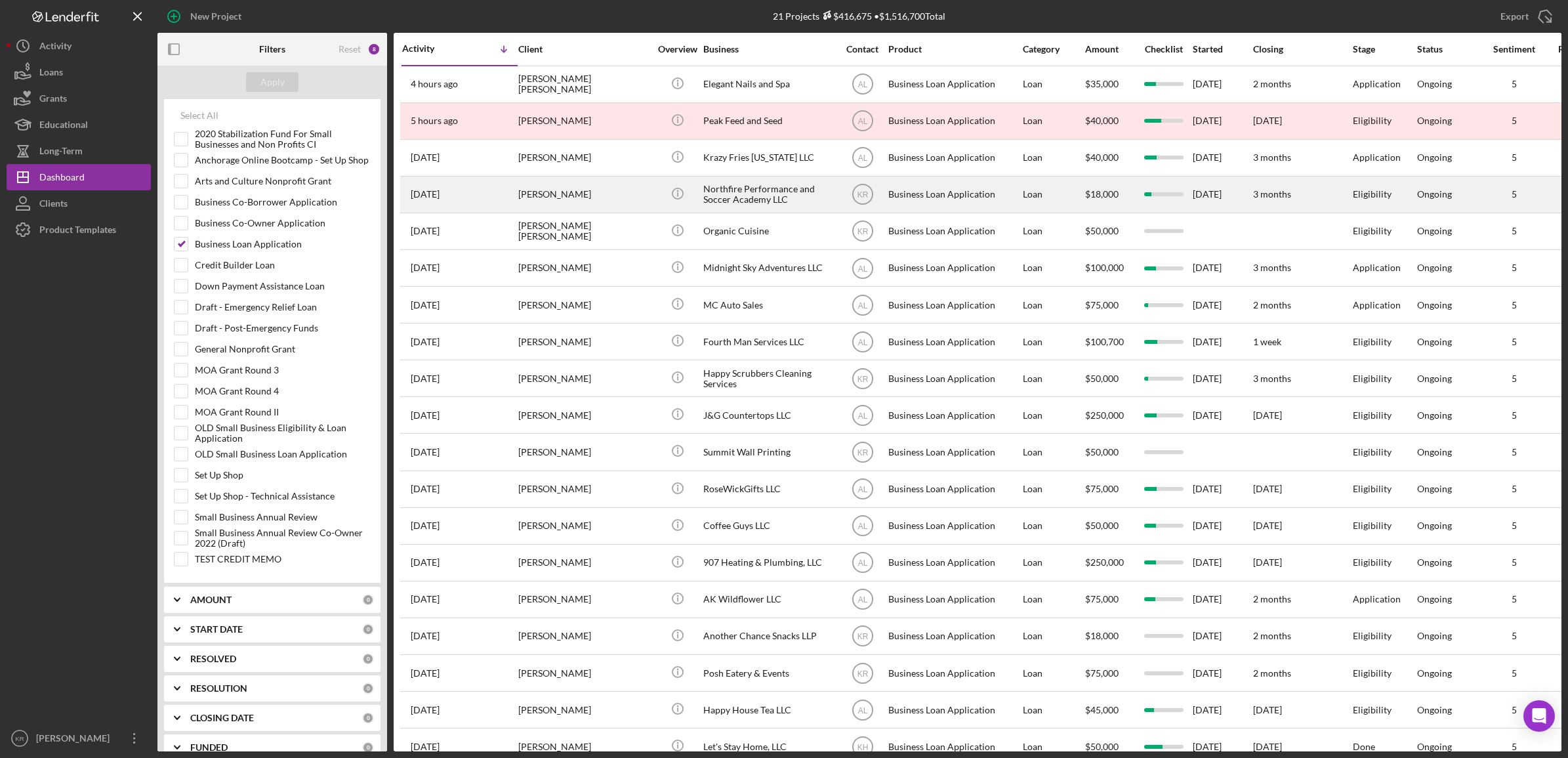
click at [765, 204] on div "Northfire Performance and Soccer Academy LLC" at bounding box center [769, 193] width 132 height 34
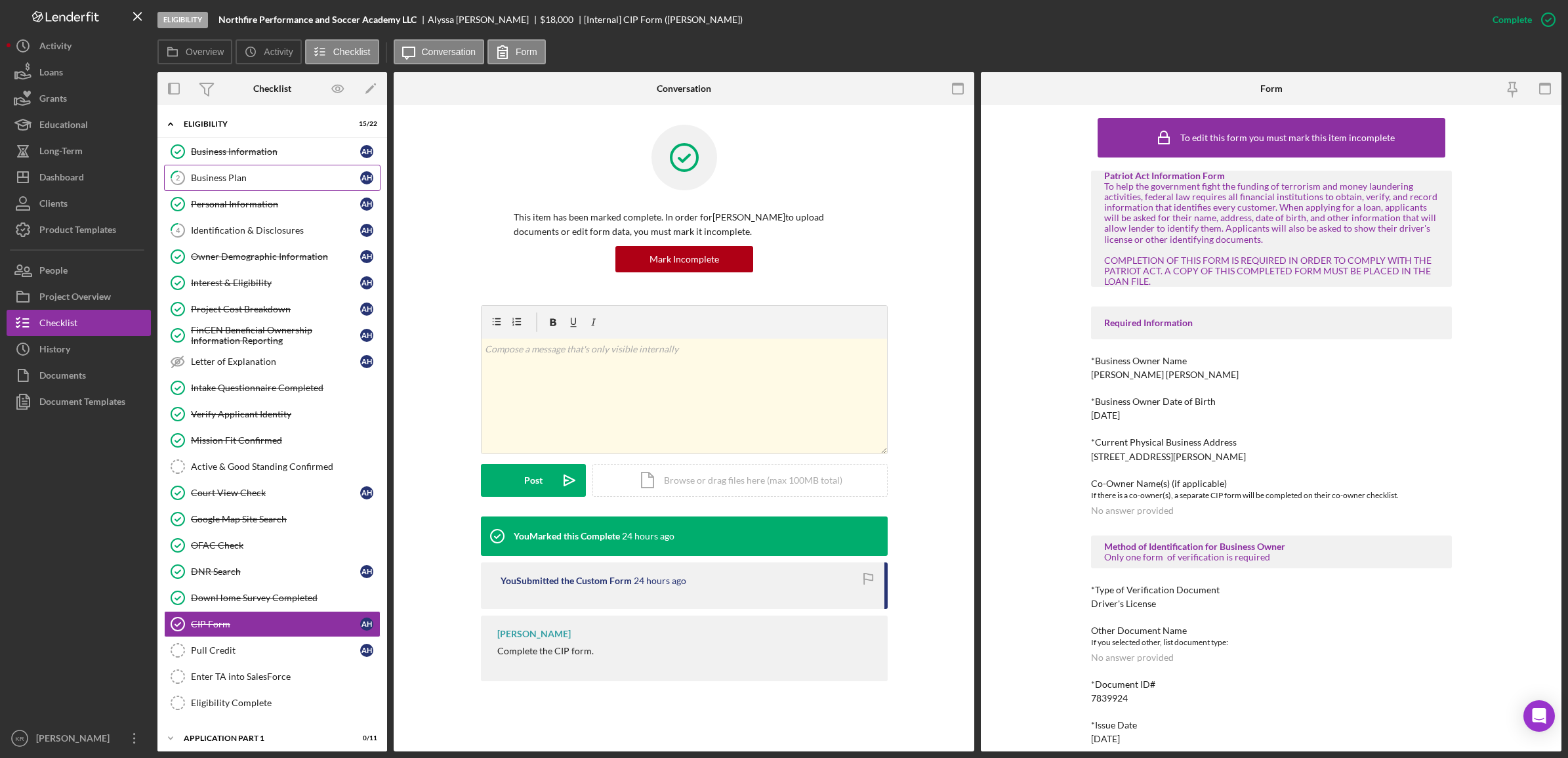
click at [228, 166] on link "2 Business Plan A H" at bounding box center [272, 178] width 216 height 27
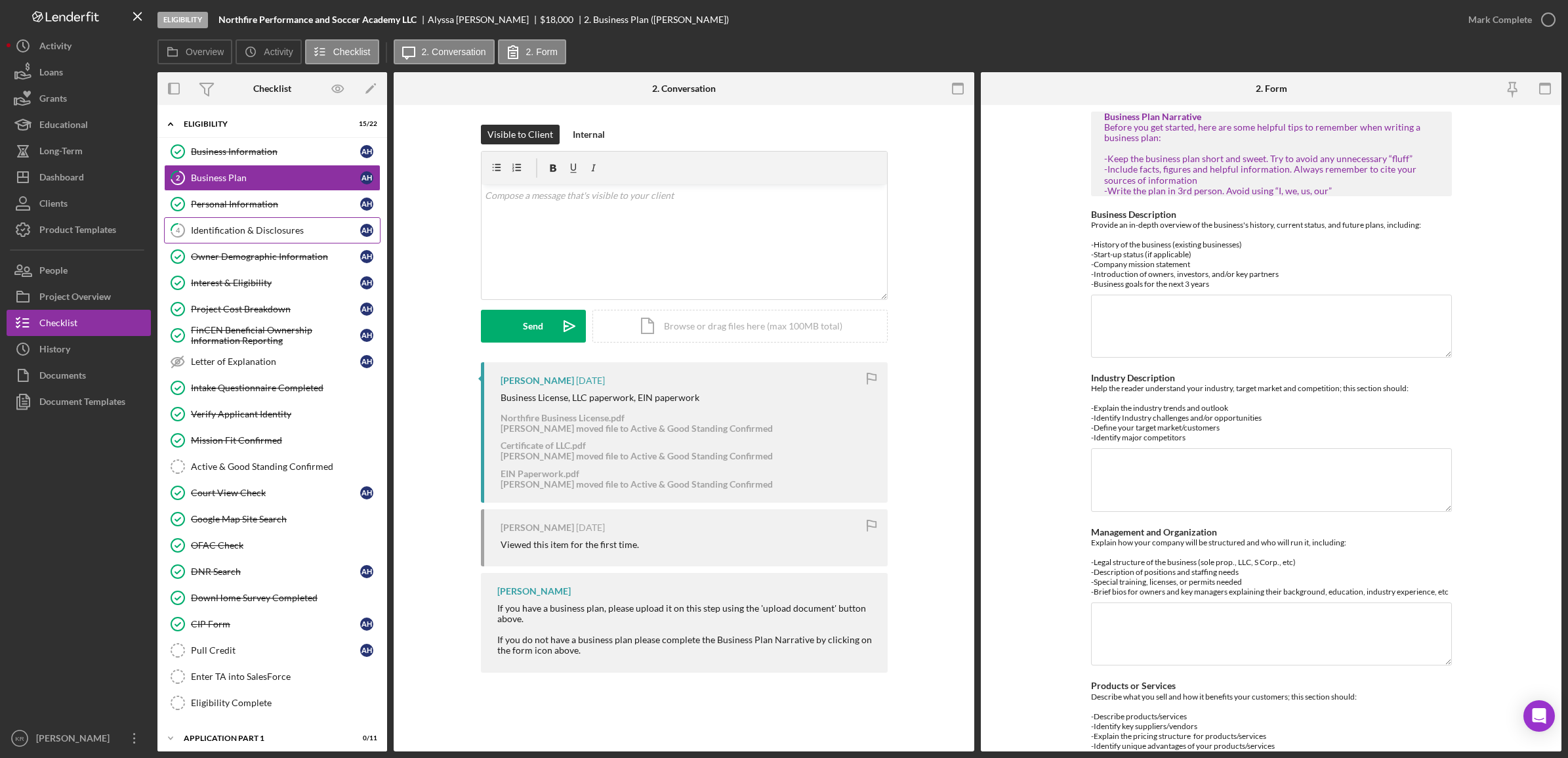
click at [202, 230] on div "Identification & Disclosures" at bounding box center [275, 230] width 169 height 11
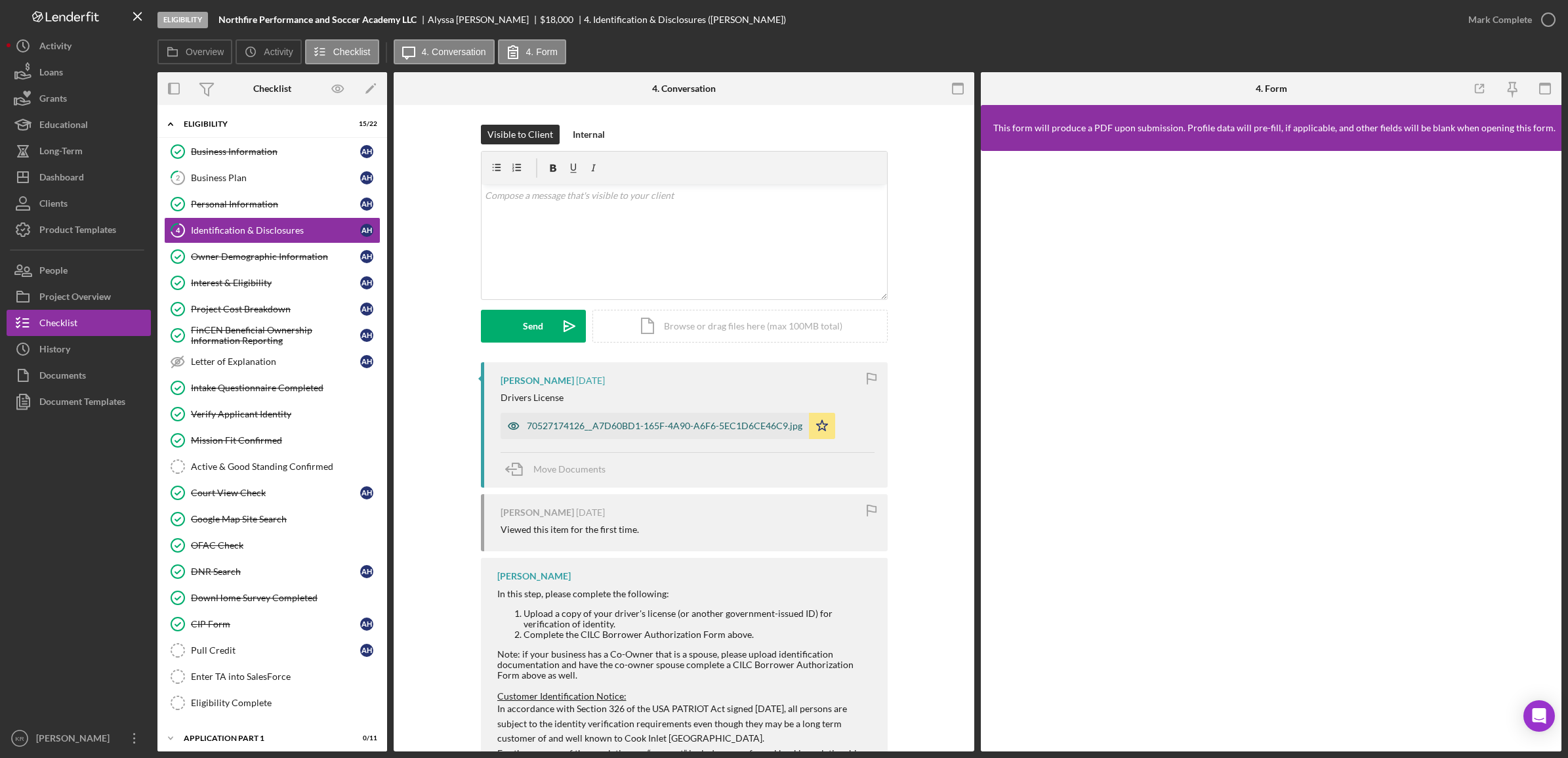
click at [674, 436] on div "70527174126__A7D60BD1-165F-4A90-A6F6-5EC1D6CE46C9.jpg" at bounding box center [655, 425] width 308 height 27
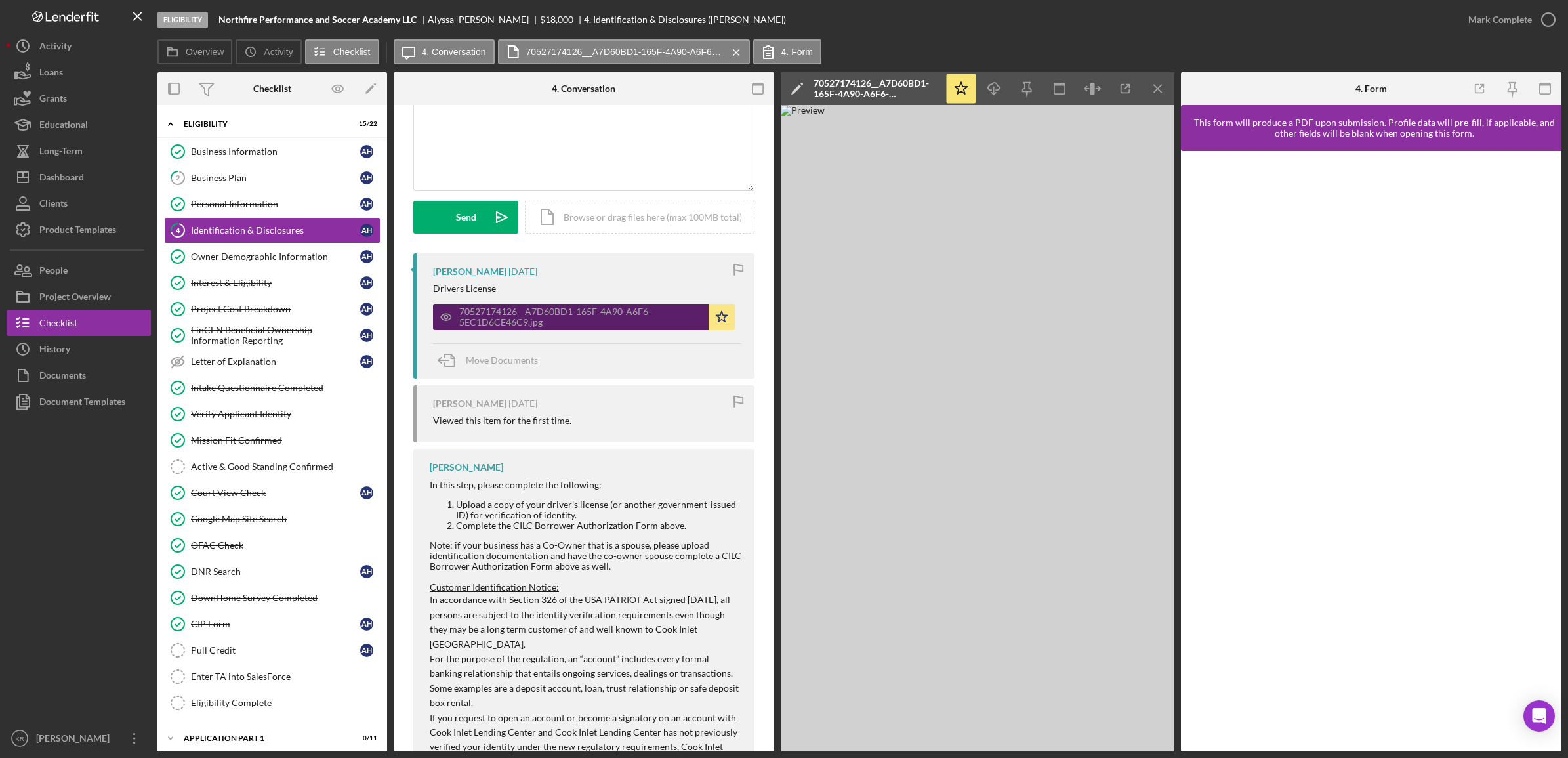
scroll to position [27, 0]
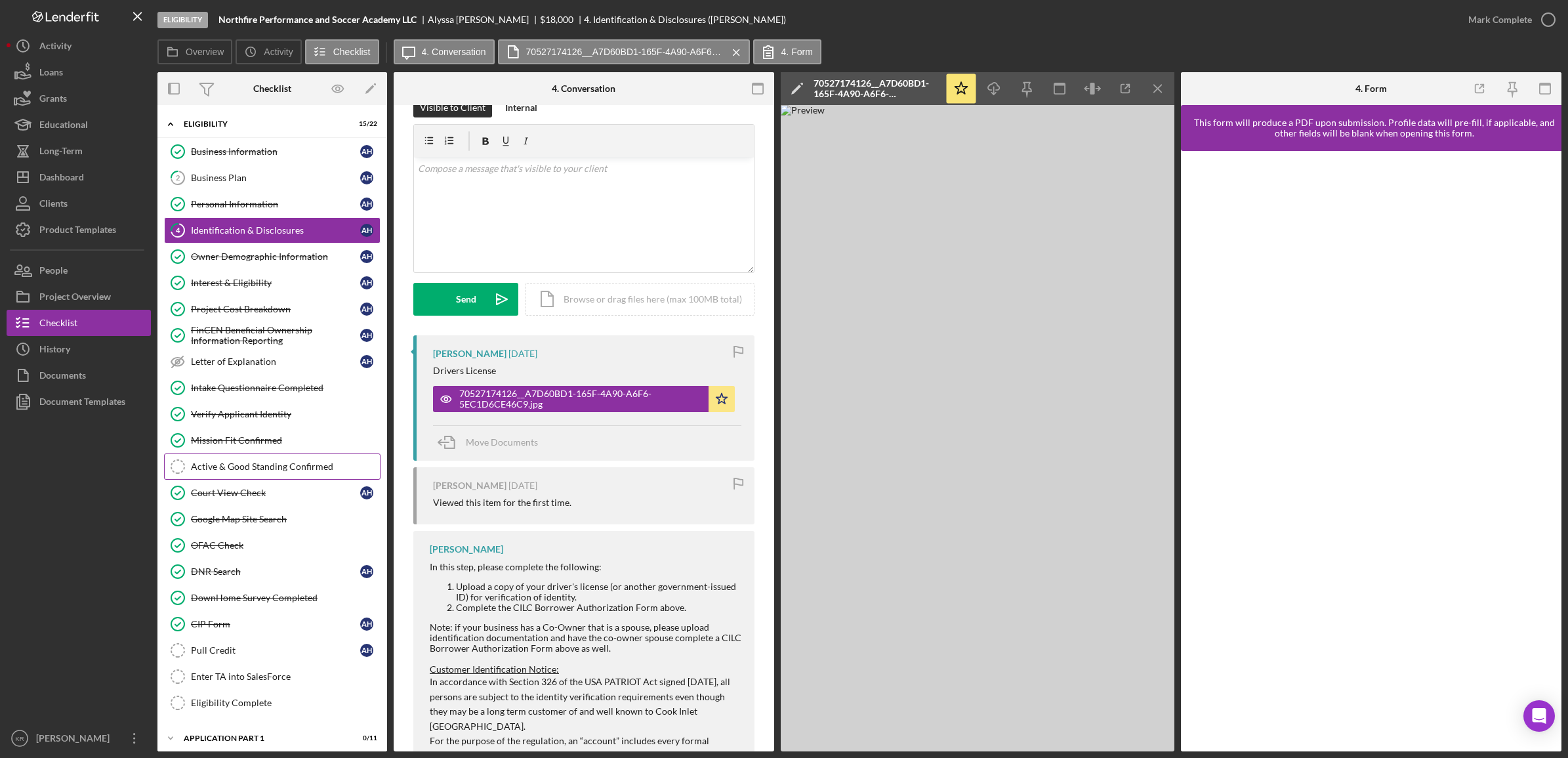
click at [274, 466] on div "Active & Good Standing Confirmed" at bounding box center [285, 466] width 189 height 11
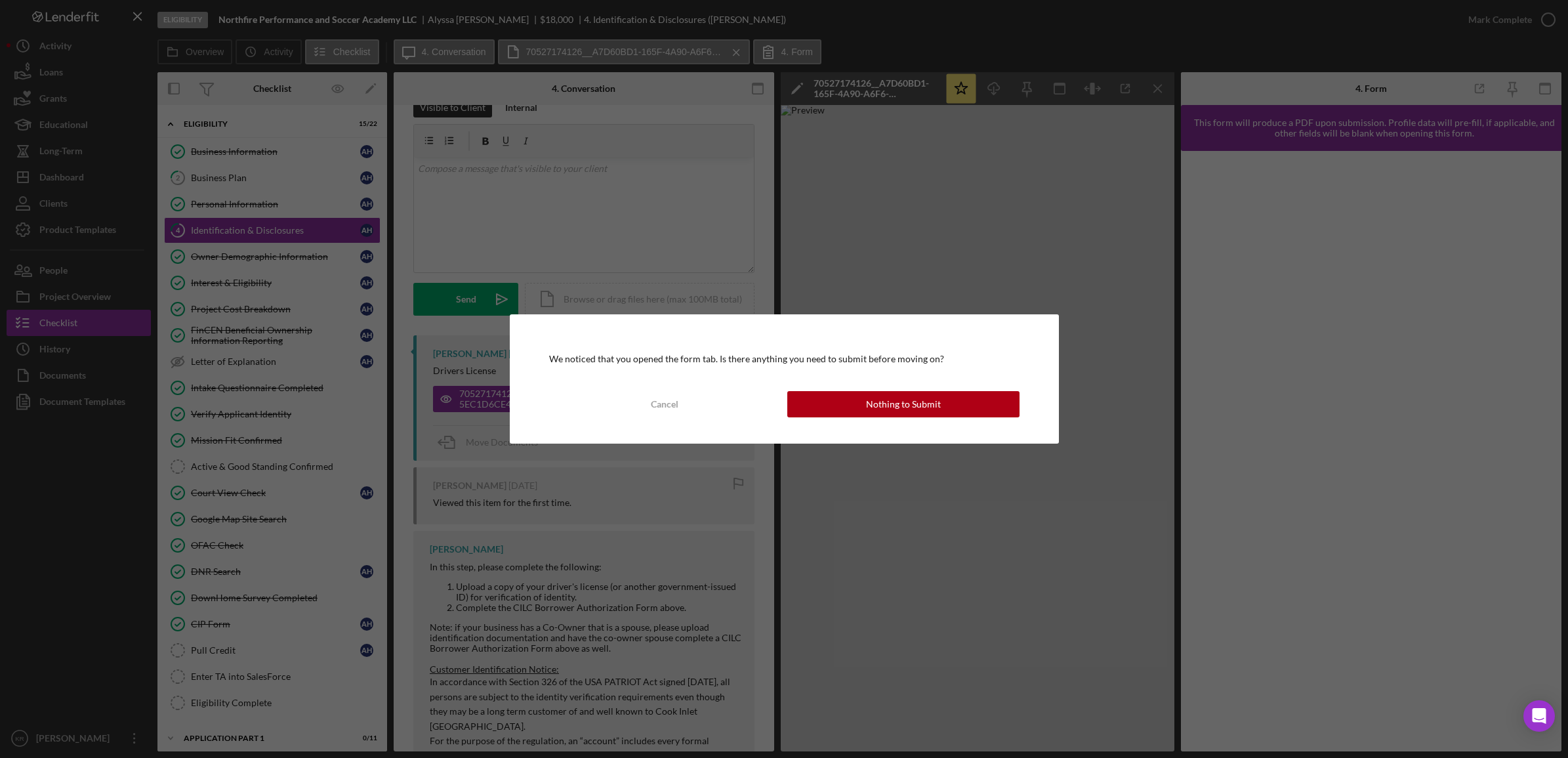
click at [889, 418] on div "We noticed that you opened the form tab. Is there anything you need to submit b…" at bounding box center [784, 378] width 549 height 129
click at [892, 410] on div "Nothing to Submit" at bounding box center [903, 404] width 75 height 27
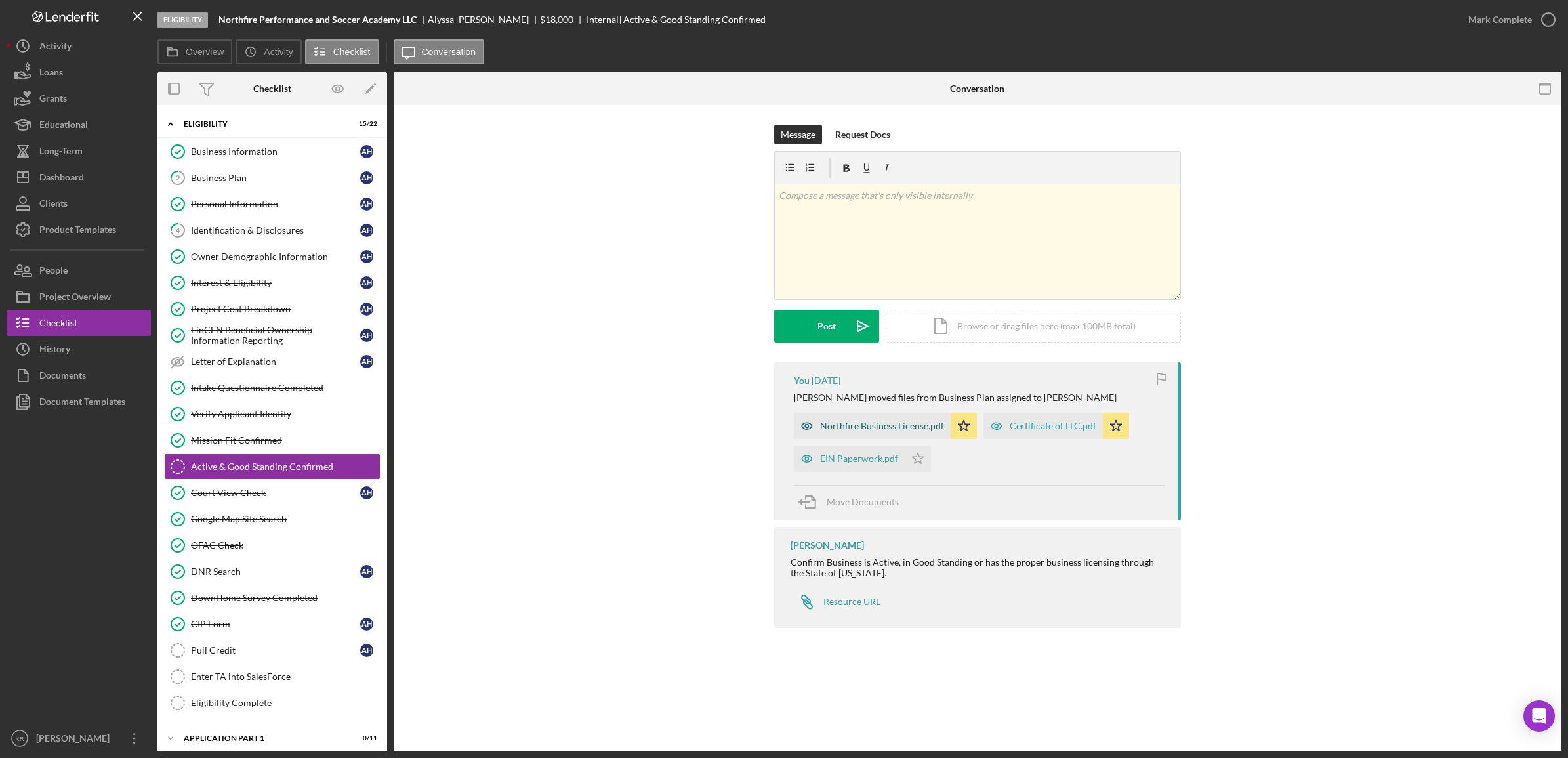
click at [851, 430] on div "Northfire Business License.pdf" at bounding box center [882, 425] width 124 height 11
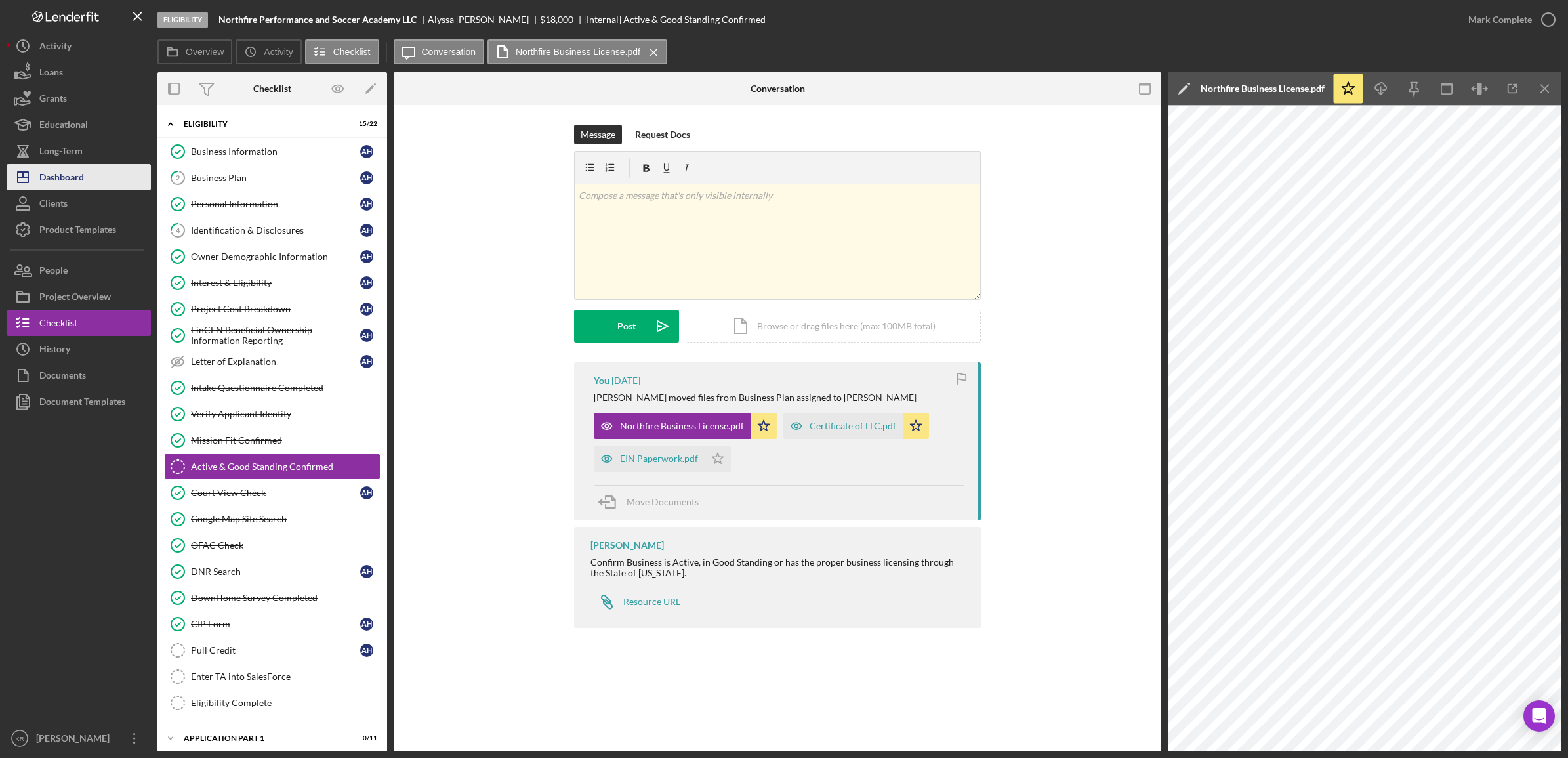
click at [113, 182] on button "Icon/Dashboard Dashboard" at bounding box center [79, 177] width 144 height 27
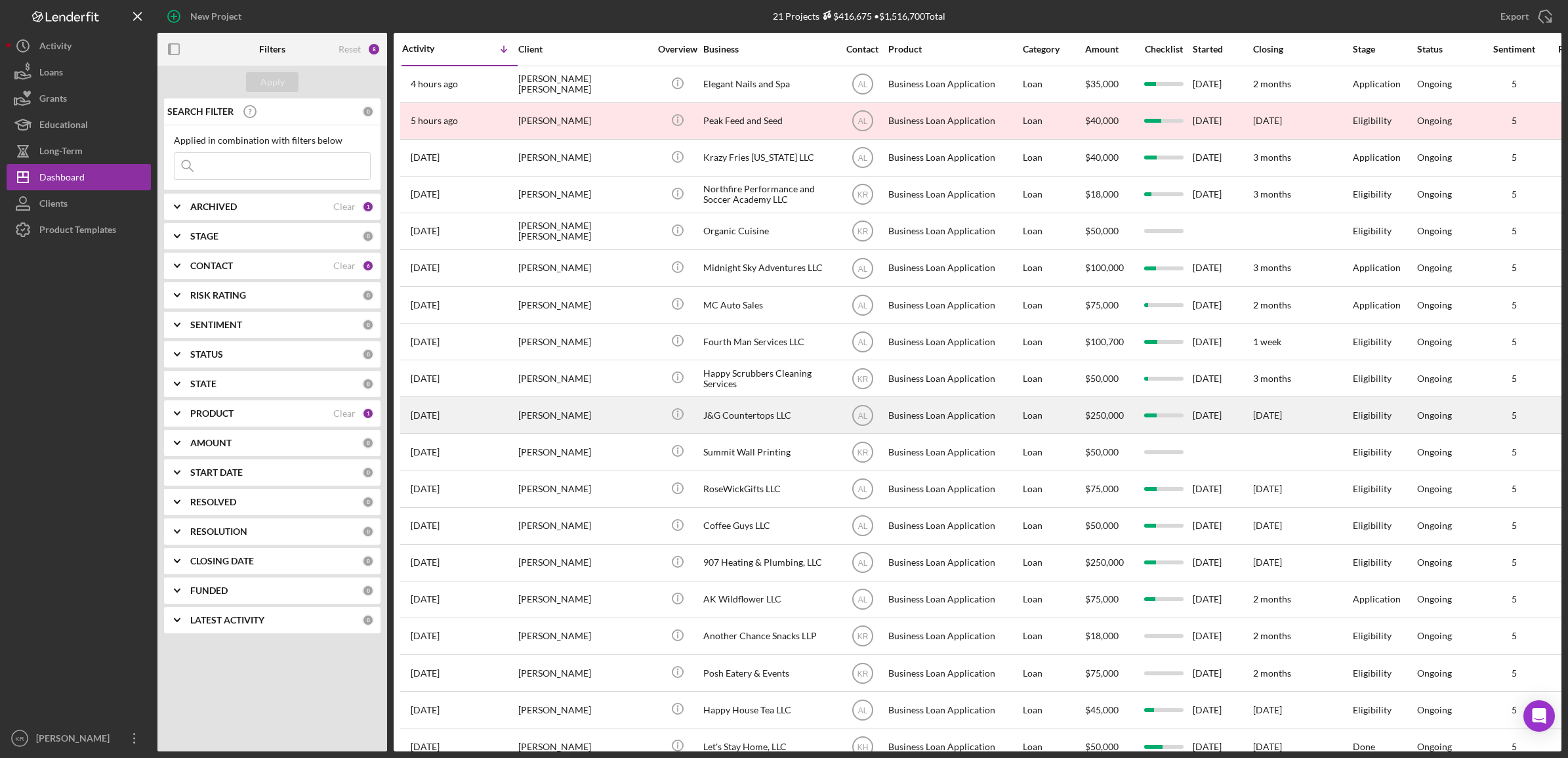
click at [736, 425] on div "J&G Countertops LLC" at bounding box center [769, 414] width 132 height 34
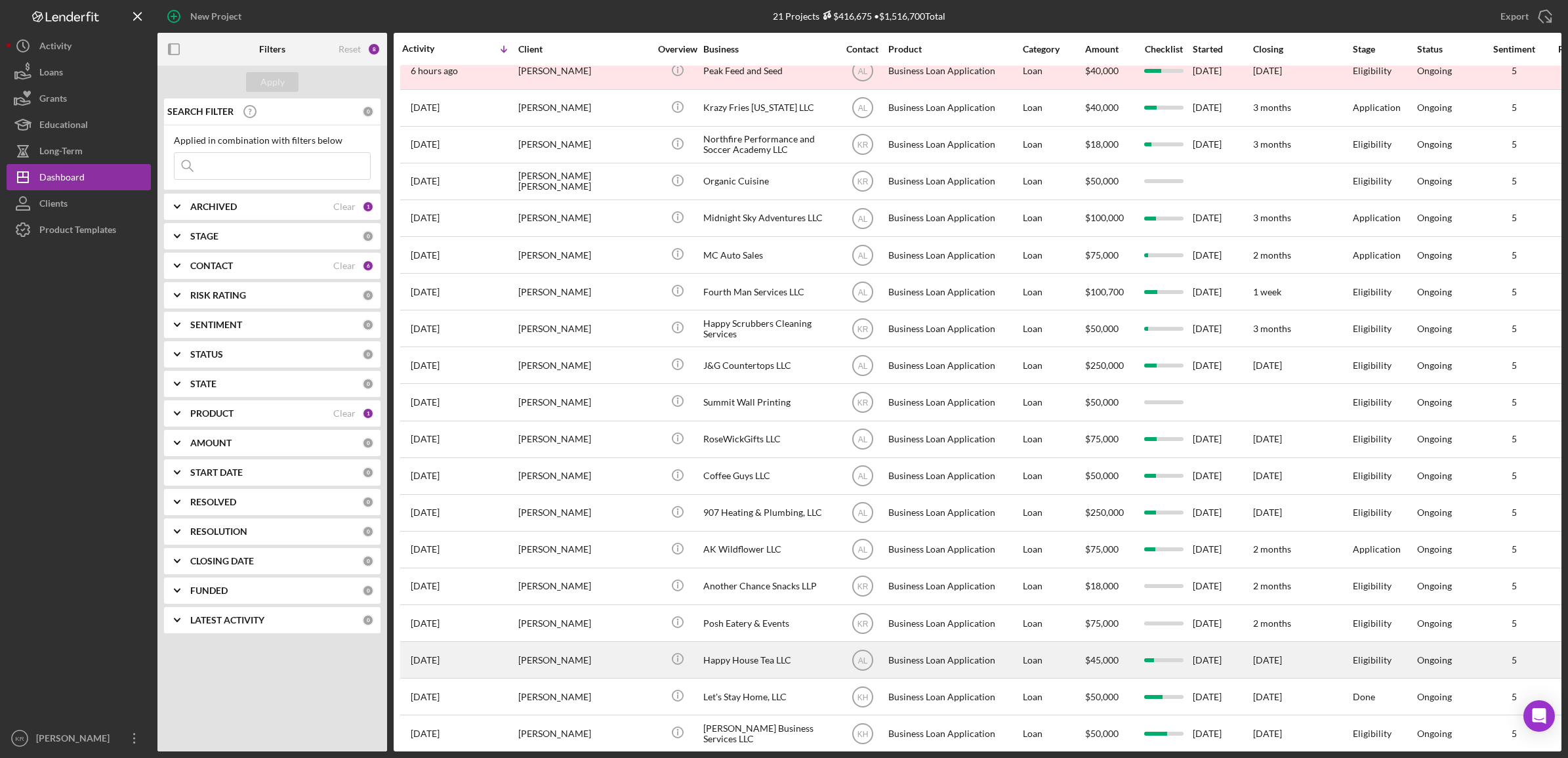
scroll to position [116, 0]
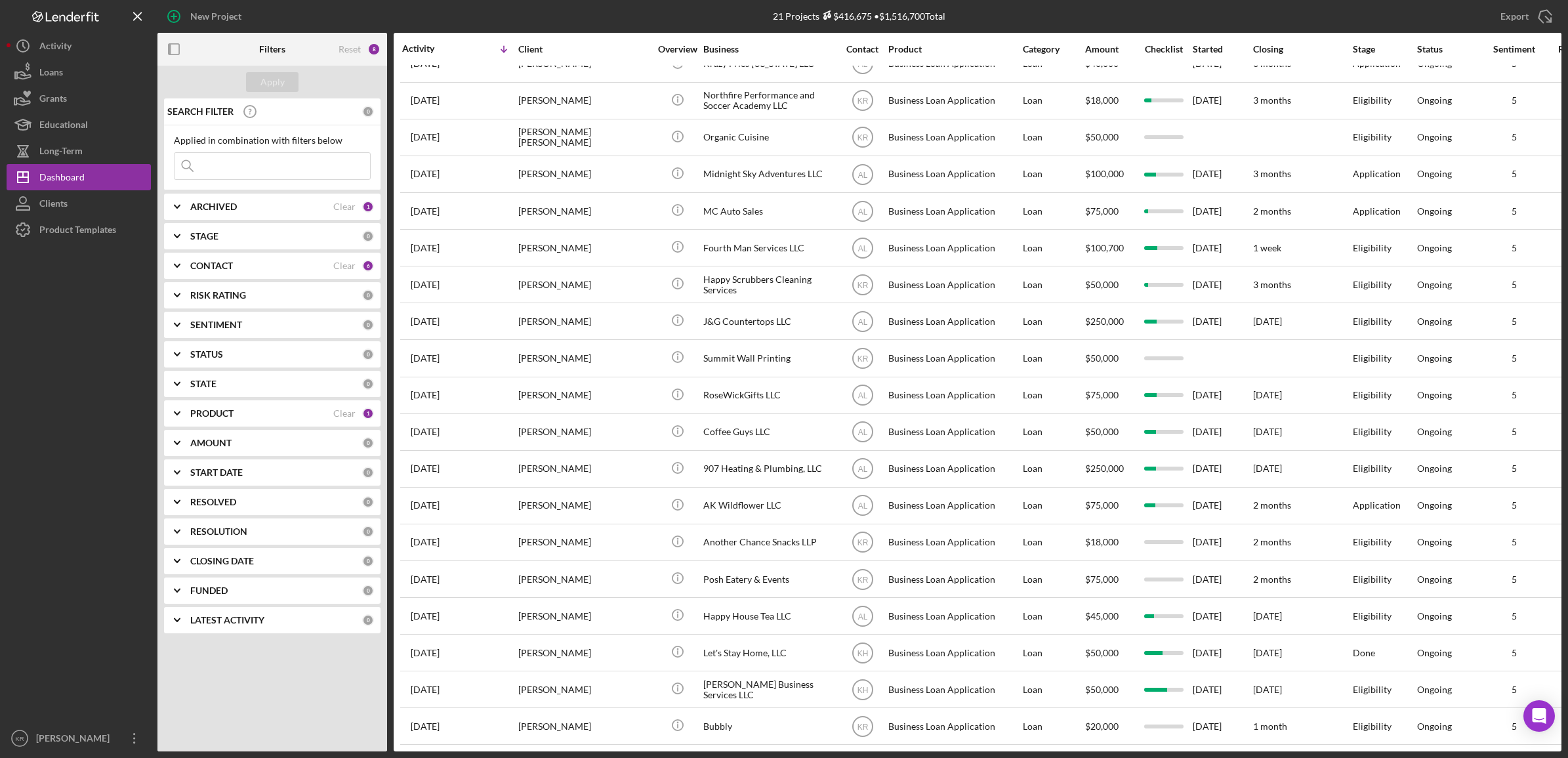
click at [246, 412] on div "PRODUCT" at bounding box center [262, 413] width 143 height 11
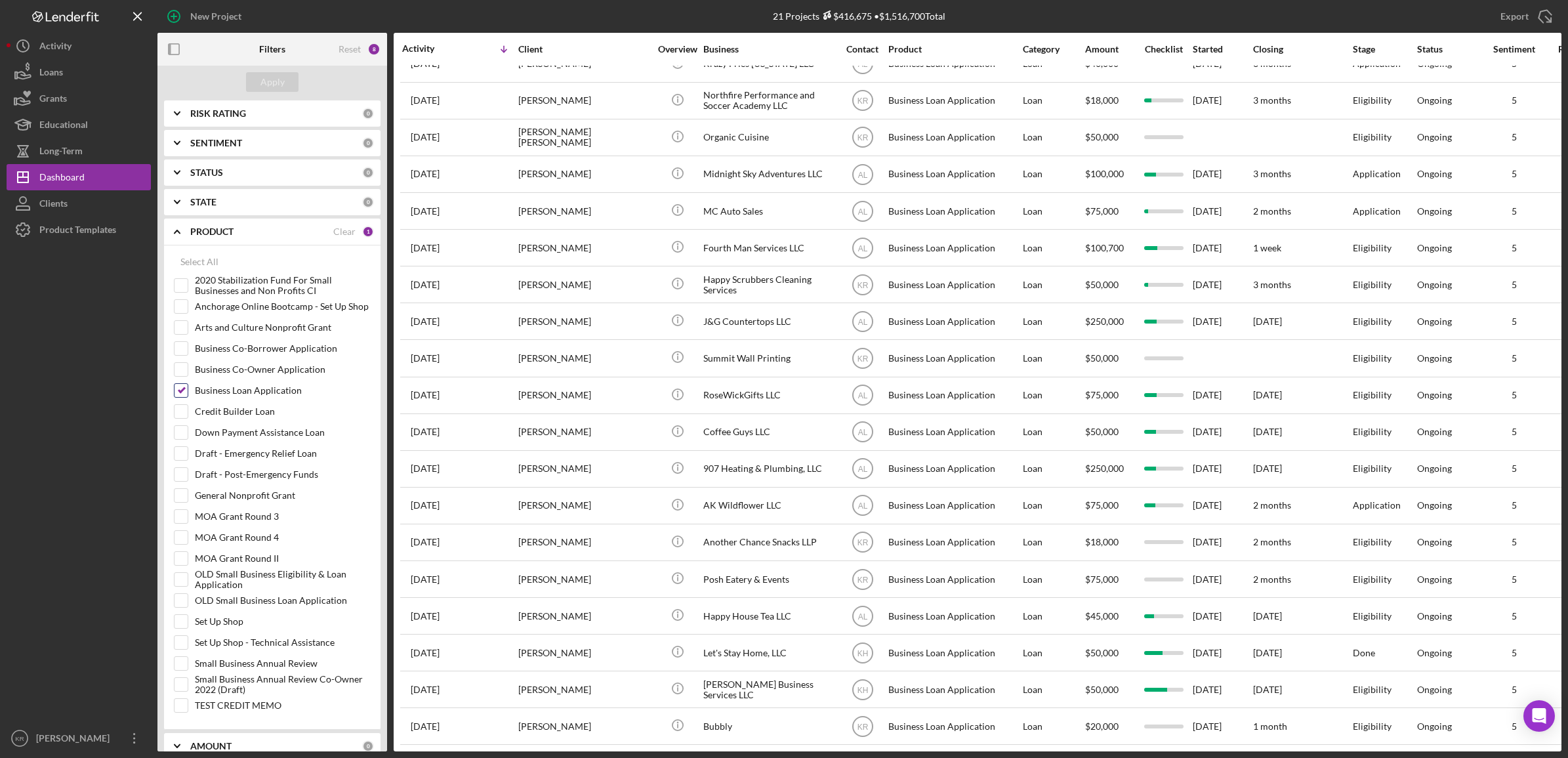
scroll to position [0, 0]
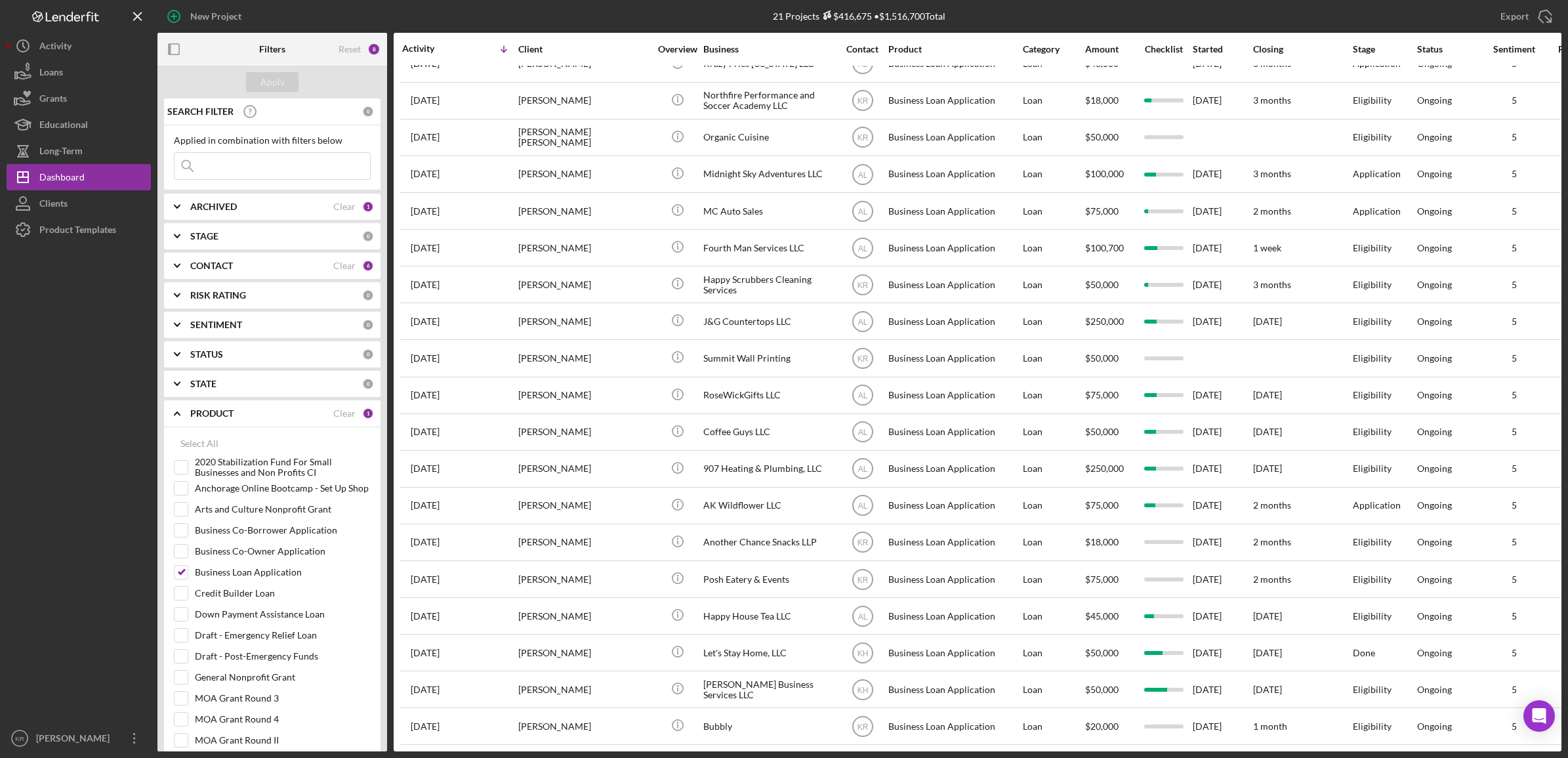
click at [253, 264] on div "CONTACT" at bounding box center [262, 265] width 143 height 11
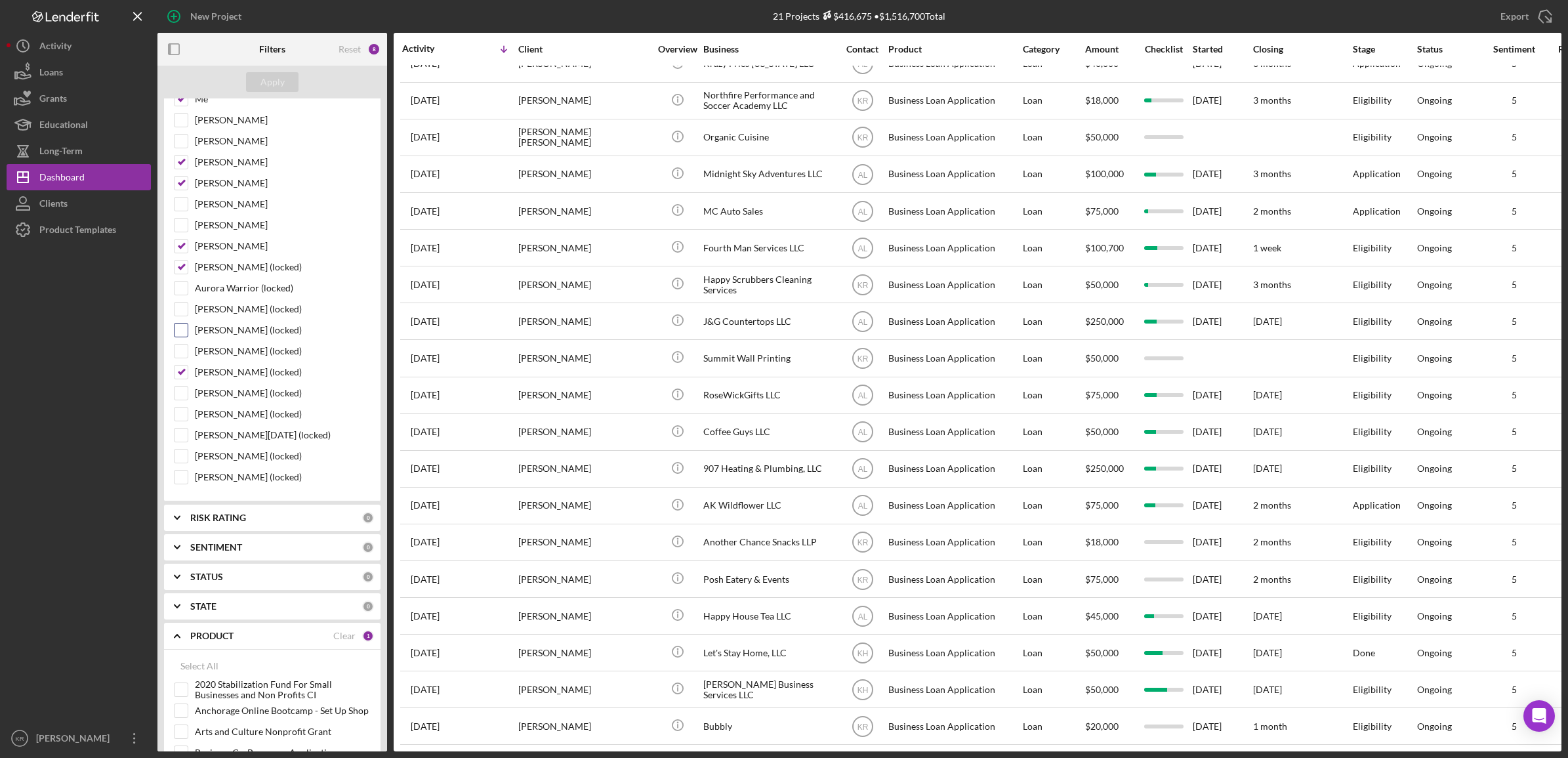
scroll to position [14, 0]
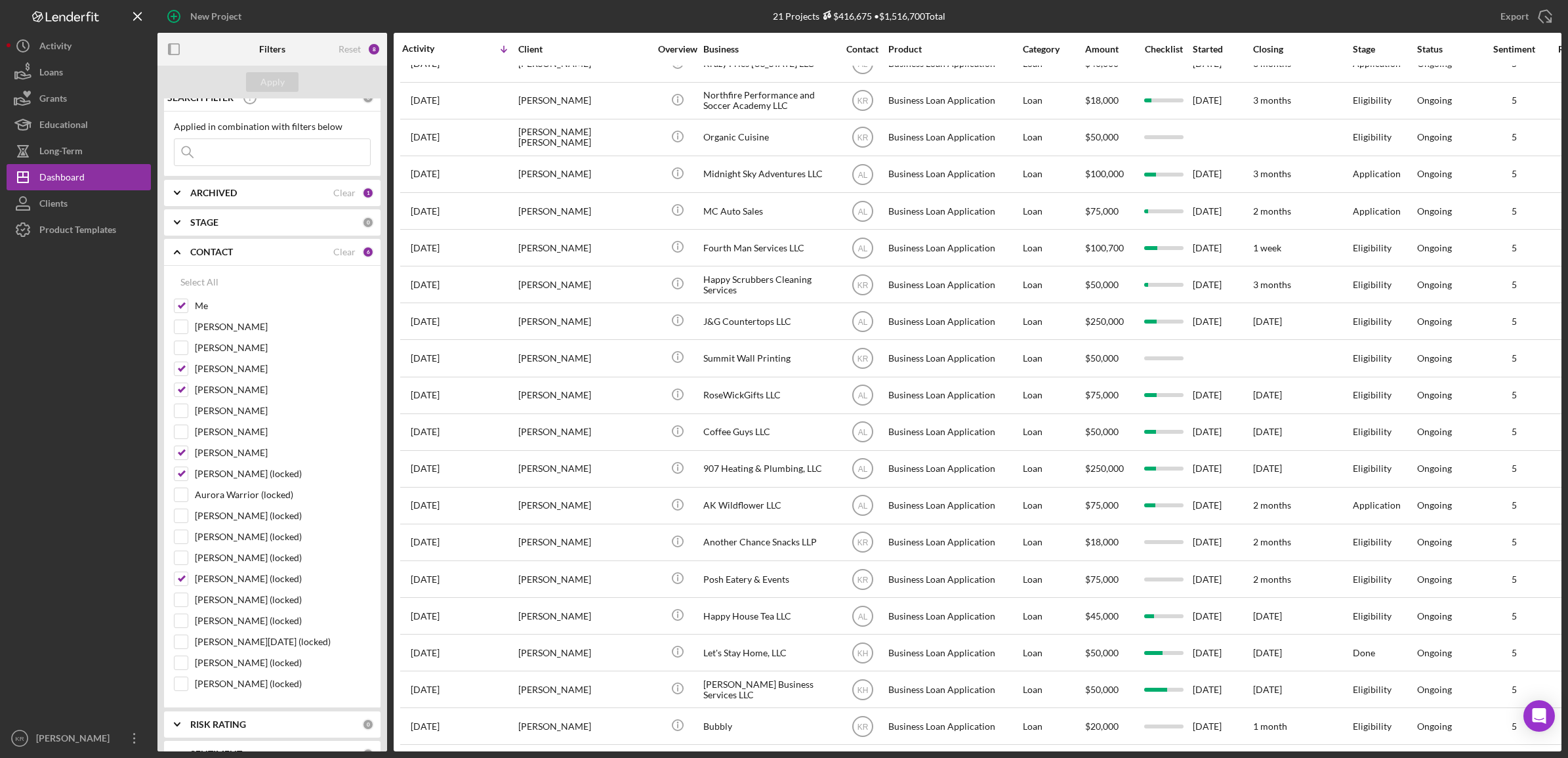
click at [211, 201] on div "ARCHIVED Clear 1" at bounding box center [282, 192] width 184 height 27
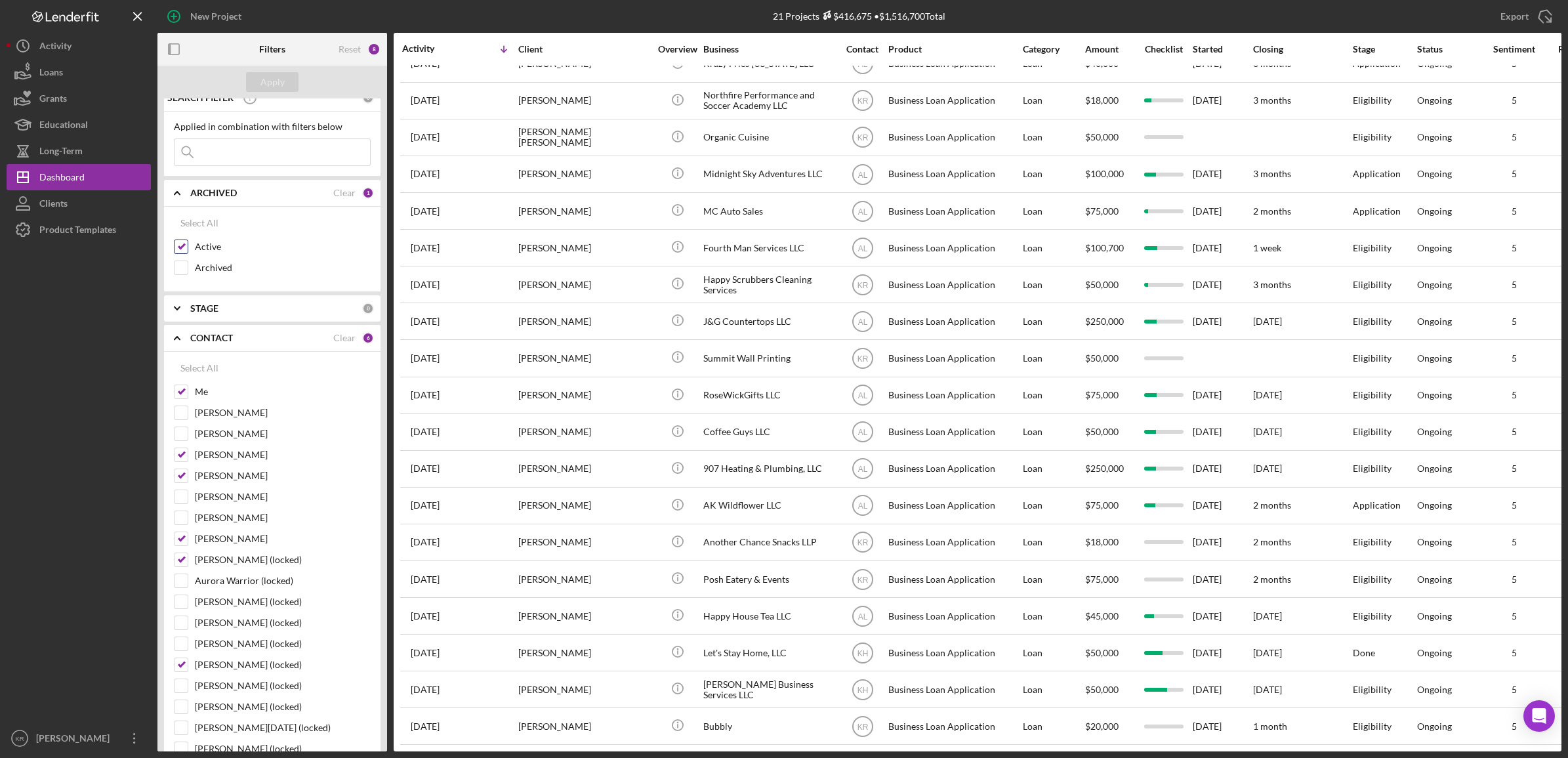
click at [235, 244] on label "Active" at bounding box center [282, 246] width 176 height 13
click at [188, 244] on input "Active" at bounding box center [181, 246] width 13 height 13
click at [235, 244] on label "Active" at bounding box center [282, 246] width 176 height 13
click at [188, 244] on input "Active" at bounding box center [181, 246] width 13 height 13
checkbox input "true"
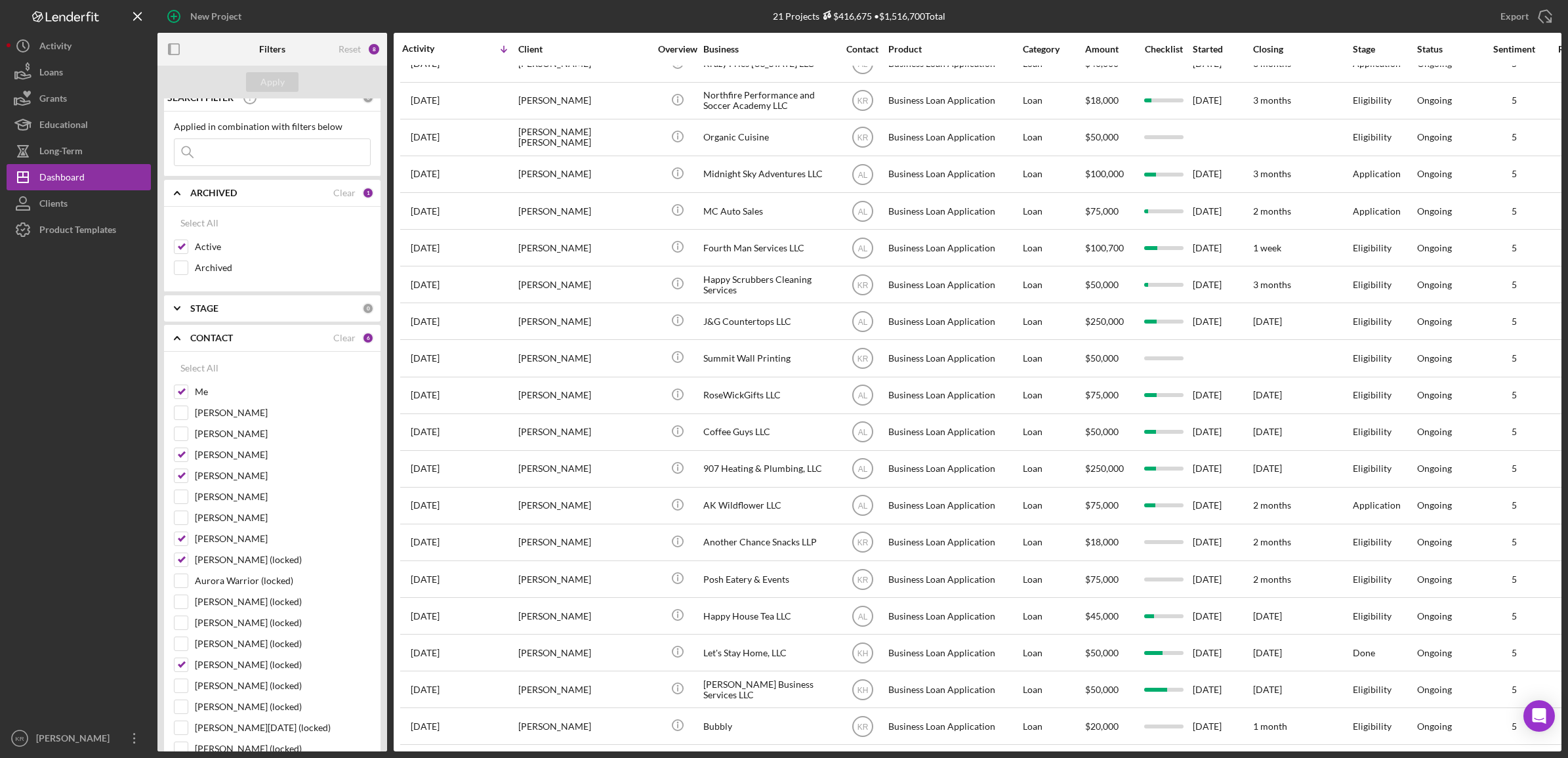
click at [345, 56] on div "Reset 8" at bounding box center [359, 48] width 42 height 32
click at [351, 50] on div "Reset" at bounding box center [350, 49] width 23 height 11
checkbox input "false"
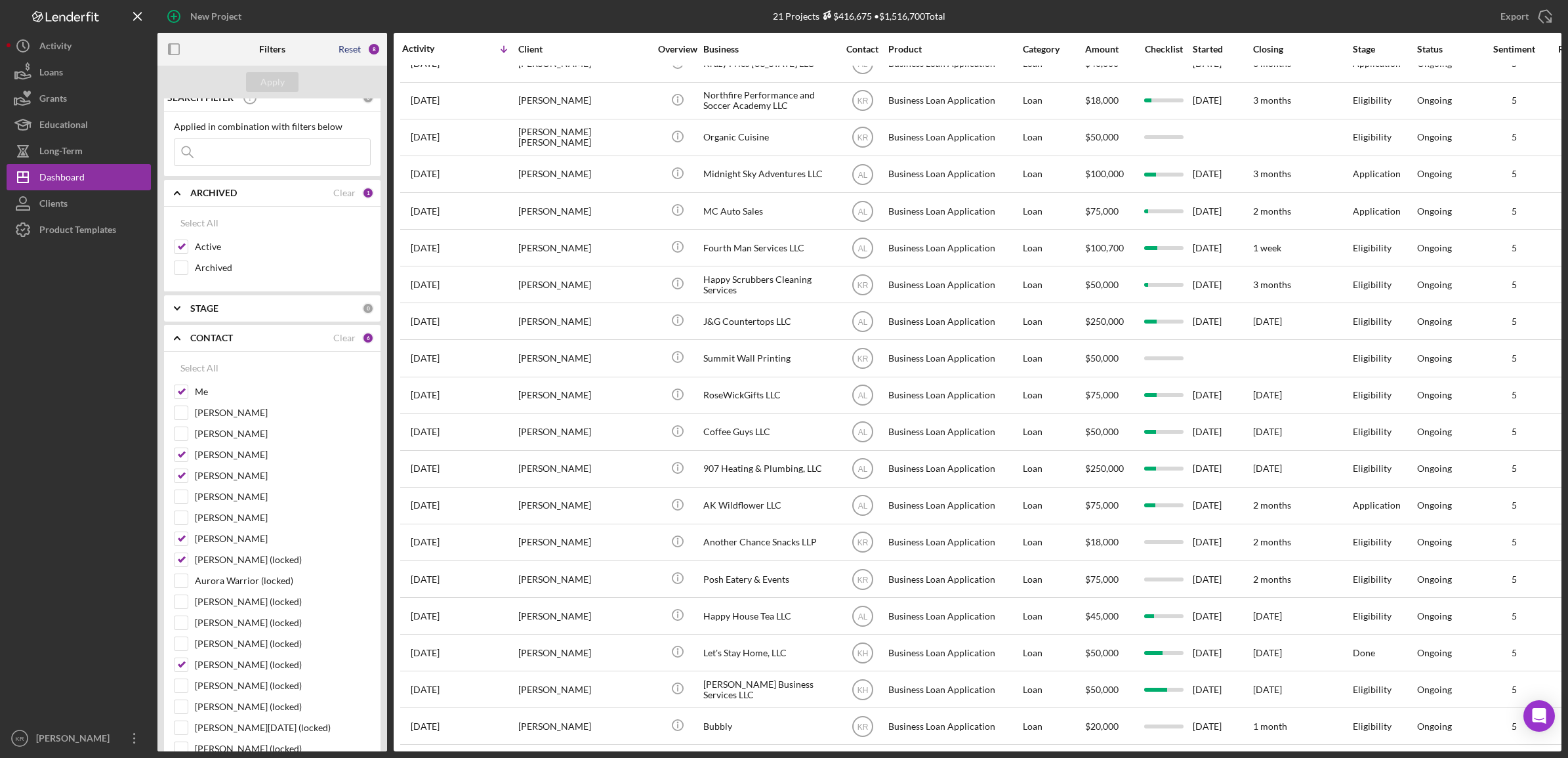
checkbox input "false"
click at [181, 545] on input "[PERSON_NAME]" at bounding box center [181, 538] width 13 height 13
checkbox input "true"
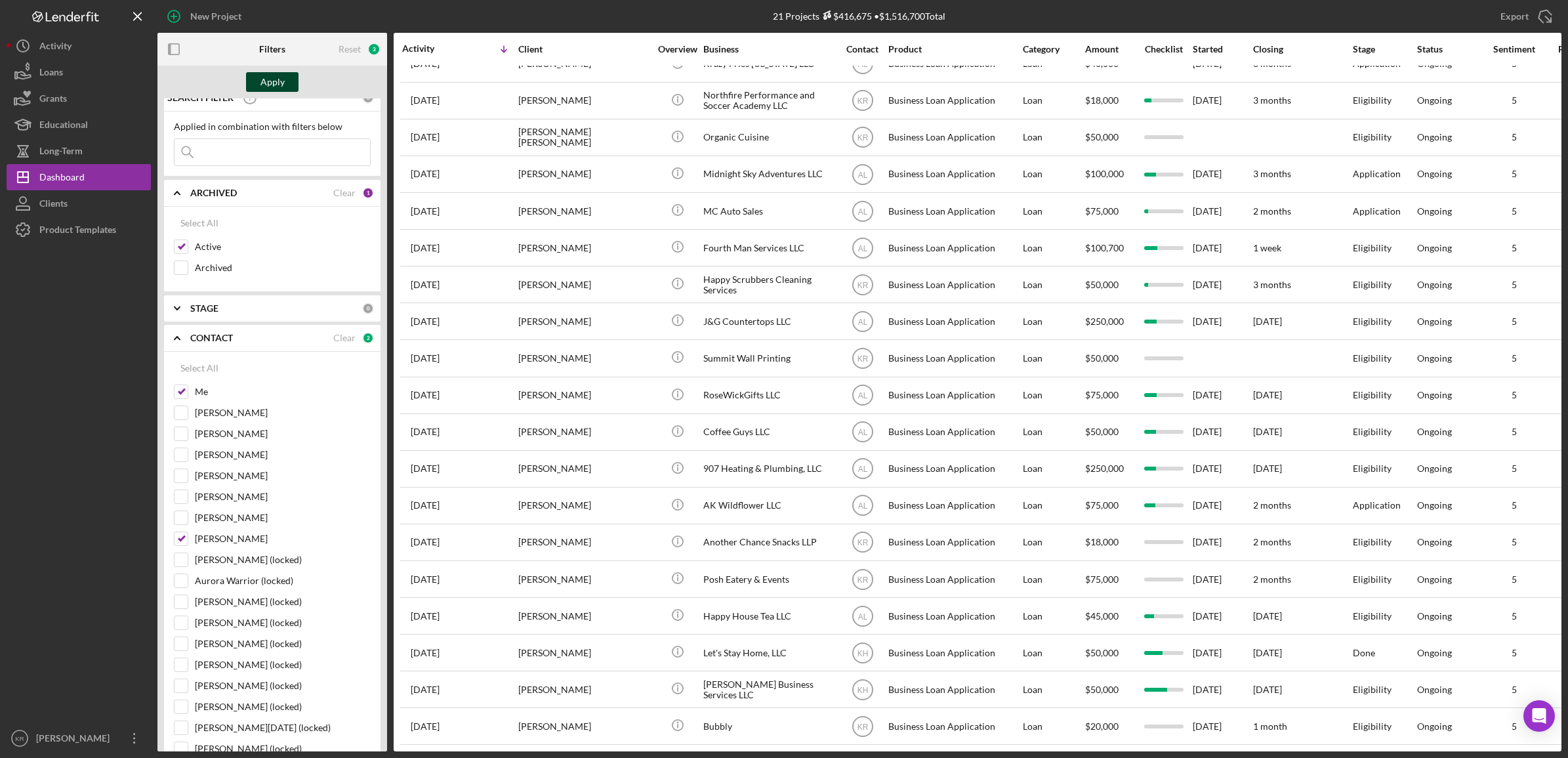
click at [280, 82] on div "Apply" at bounding box center [272, 81] width 25 height 20
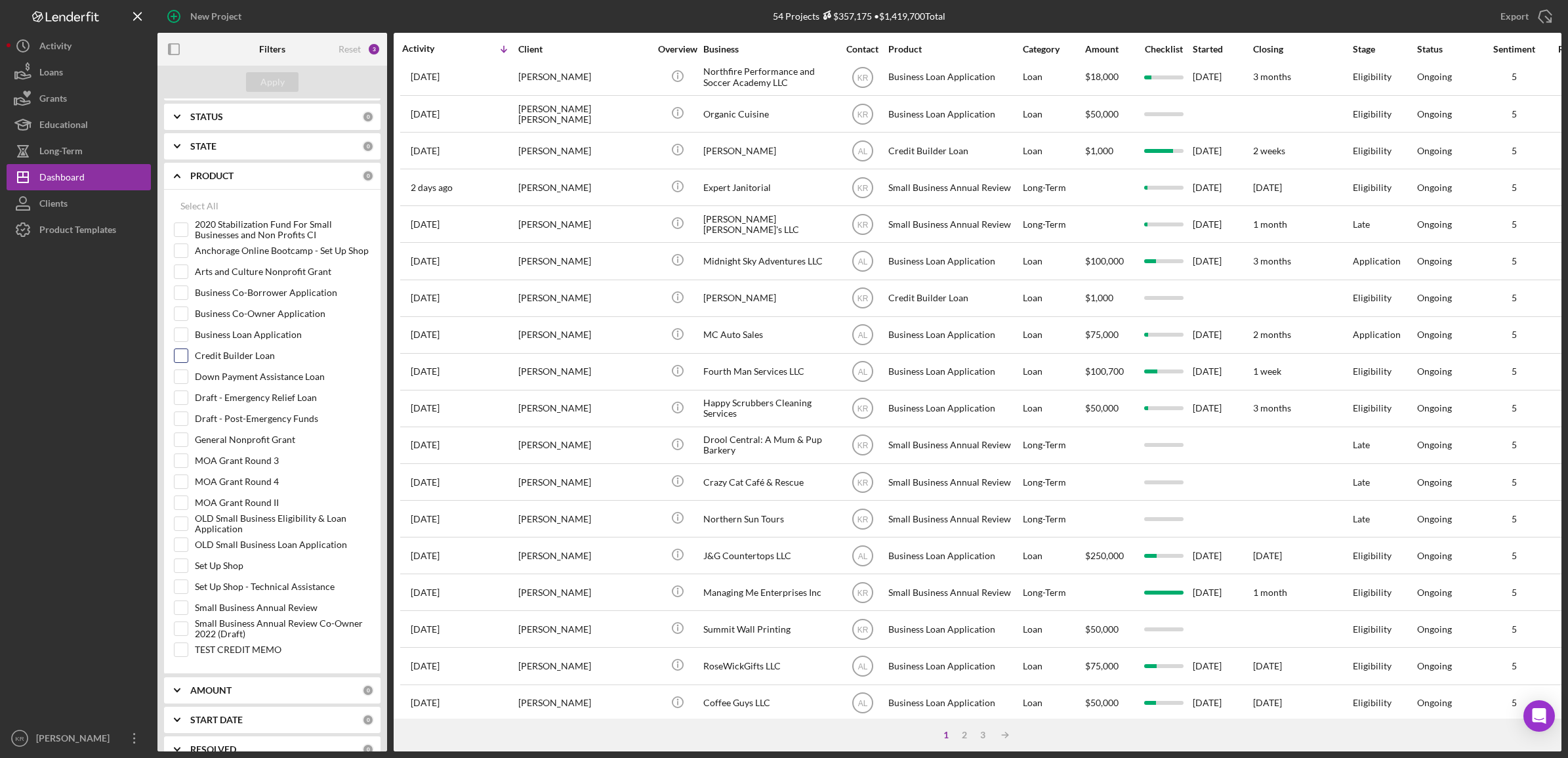
scroll to position [916, 0]
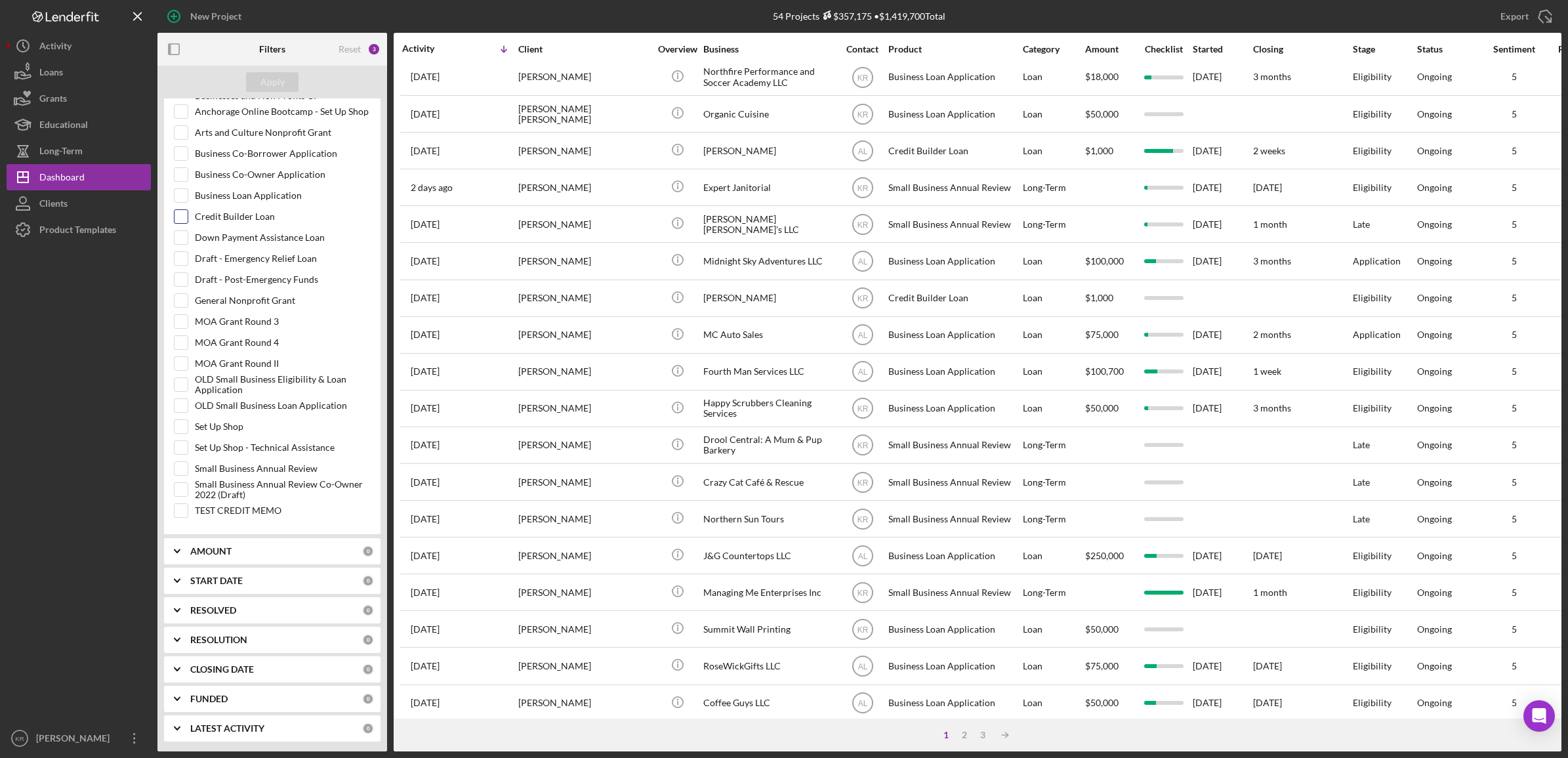
click at [239, 218] on label "Credit Builder Loan" at bounding box center [282, 216] width 176 height 13
click at [188, 218] on input "Credit Builder Loan" at bounding box center [181, 216] width 13 height 13
click at [239, 218] on label "Credit Builder Loan" at bounding box center [282, 216] width 176 height 13
click at [188, 218] on input "Credit Builder Loan" at bounding box center [181, 216] width 13 height 13
checkbox input "false"
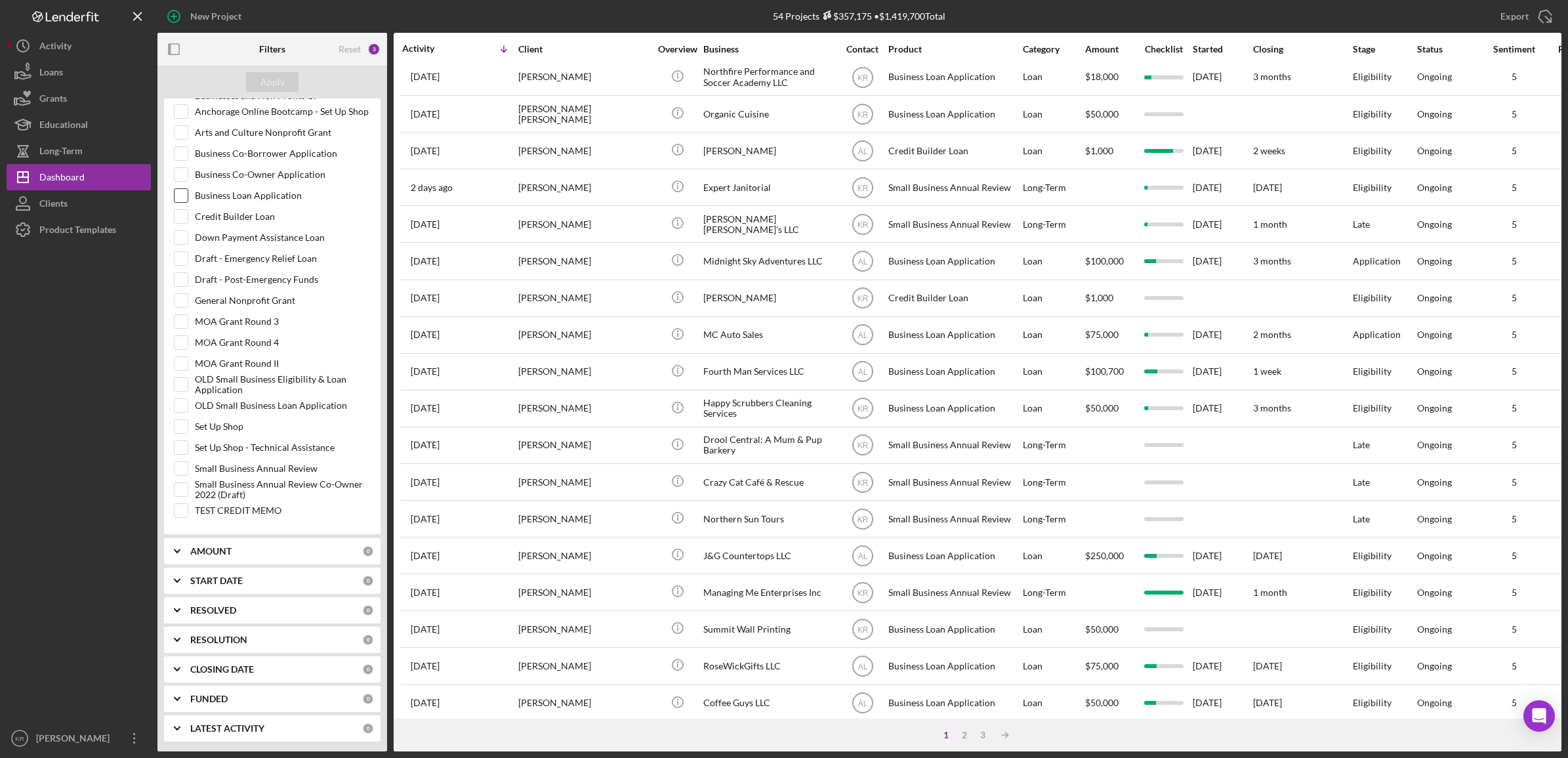
drag, startPoint x: 239, startPoint y: 218, endPoint x: 242, endPoint y: 198, distance: 20.2
click at [242, 198] on label "Business Loan Application" at bounding box center [282, 194] width 176 height 13
click at [188, 198] on input "Business Loan Application" at bounding box center [181, 194] width 13 height 13
click at [221, 192] on label "Business Loan Application" at bounding box center [282, 194] width 176 height 13
click at [188, 192] on input "Business Loan Application" at bounding box center [181, 194] width 13 height 13
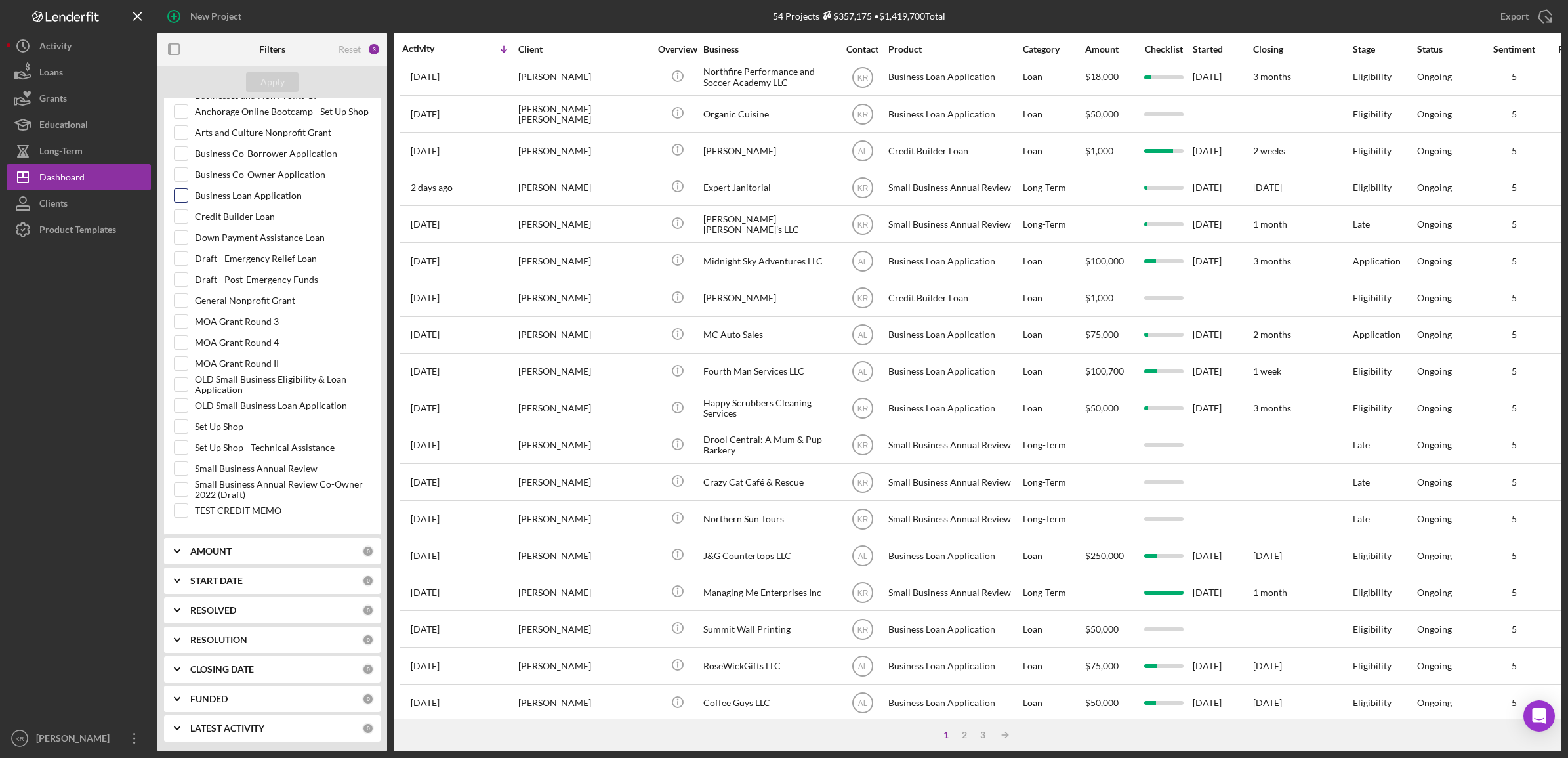
click at [232, 192] on label "Business Loan Application" at bounding box center [282, 194] width 176 height 13
click at [188, 192] on input "Business Loan Application" at bounding box center [181, 194] width 13 height 13
checkbox input "true"
click at [266, 82] on div "Apply" at bounding box center [272, 81] width 25 height 20
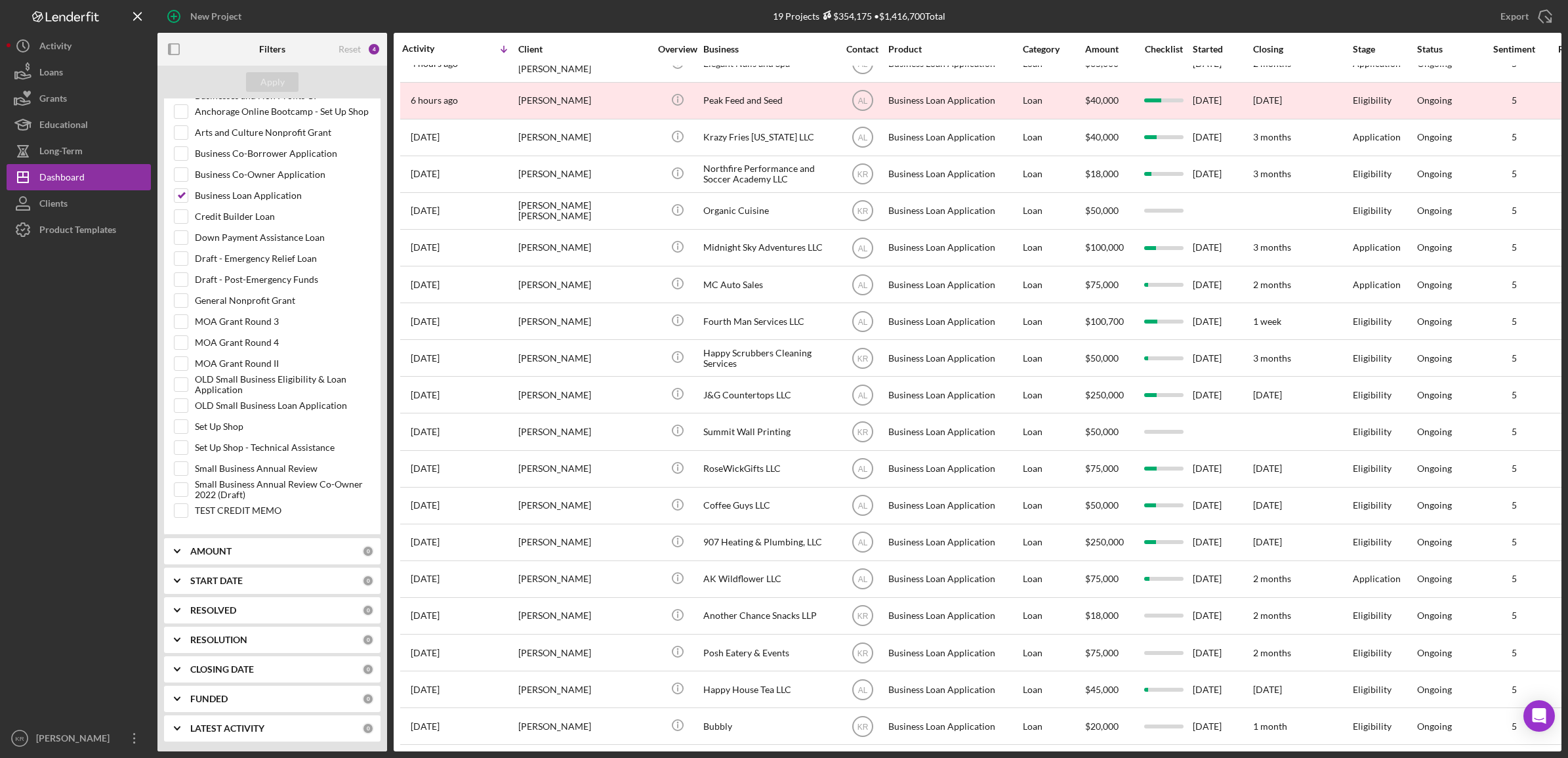
scroll to position [41, 0]
click at [224, 579] on b "START DATE" at bounding box center [216, 580] width 52 height 11
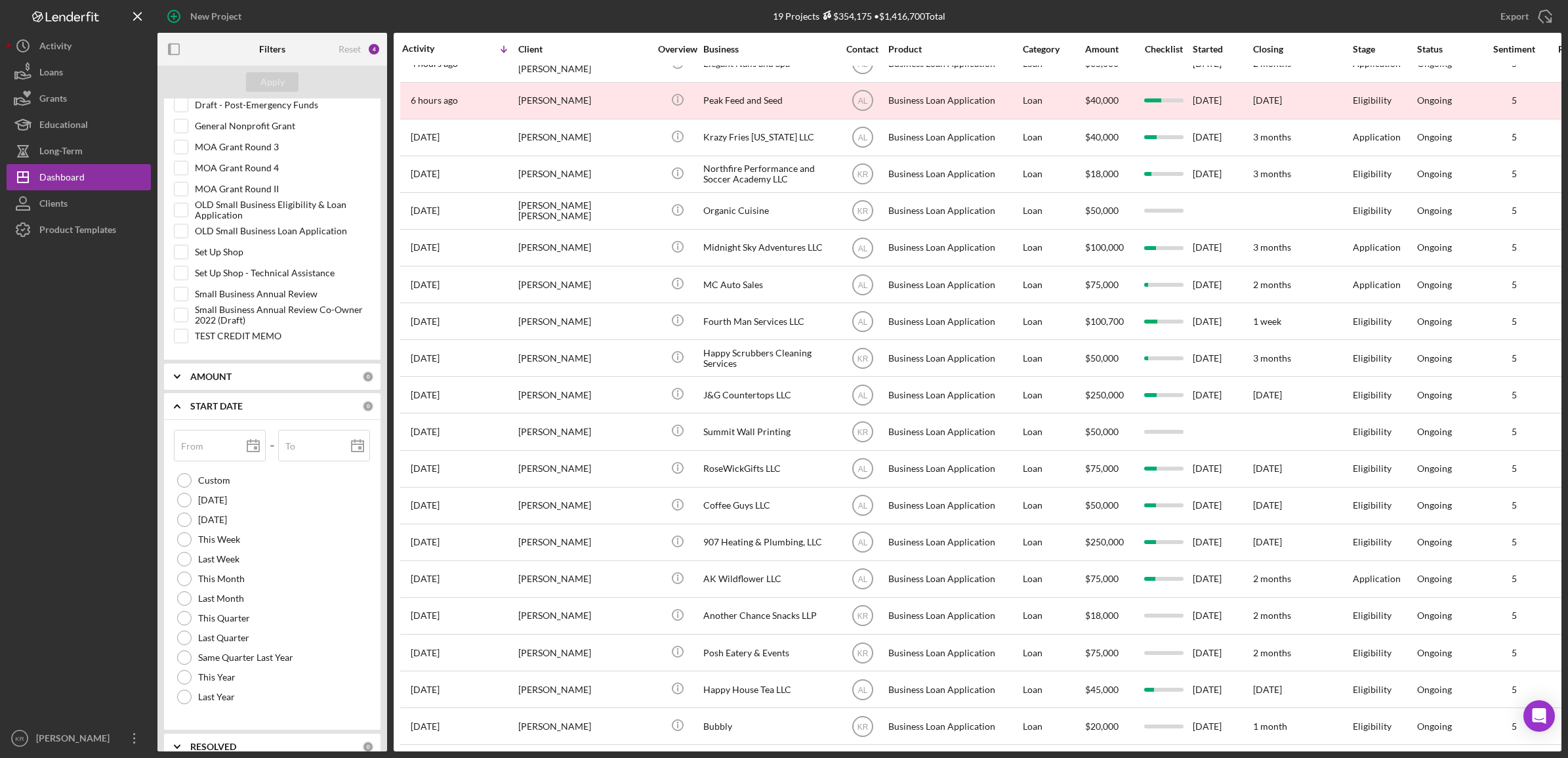
click at [215, 411] on b "START DATE" at bounding box center [216, 406] width 52 height 11
